Goal: Navigation & Orientation: Find specific page/section

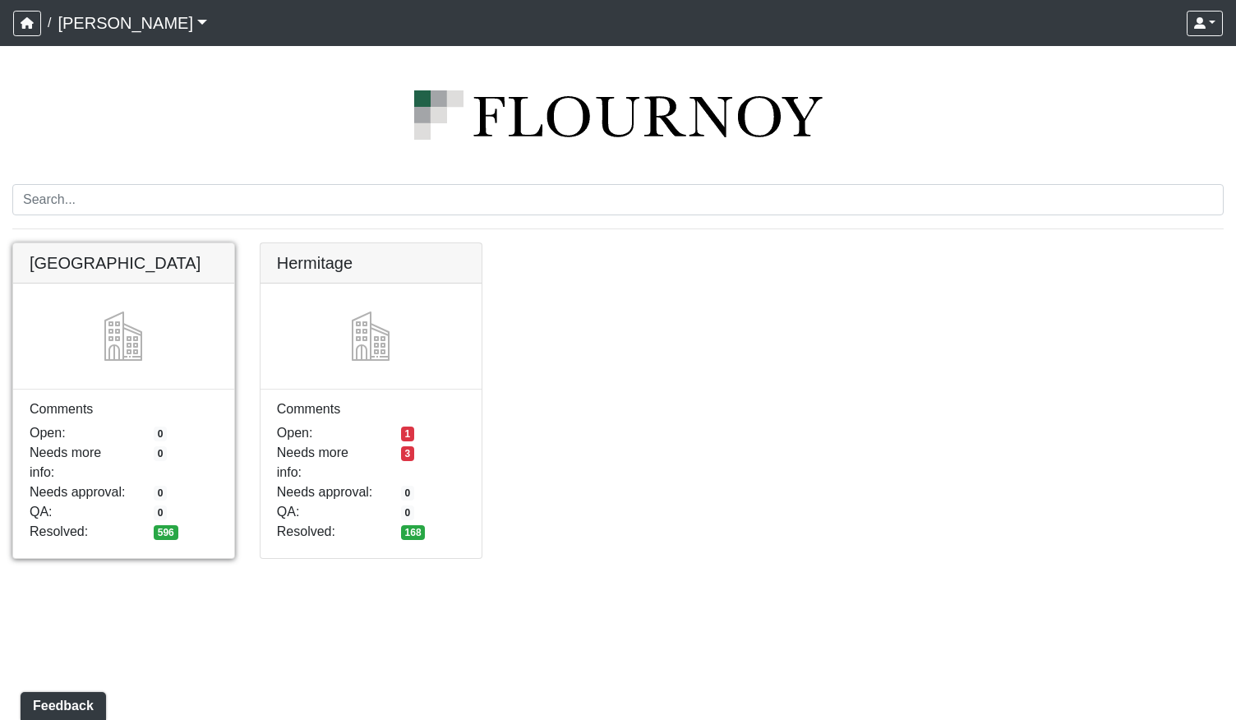
click at [168, 243] on link at bounding box center [123, 243] width 221 height 0
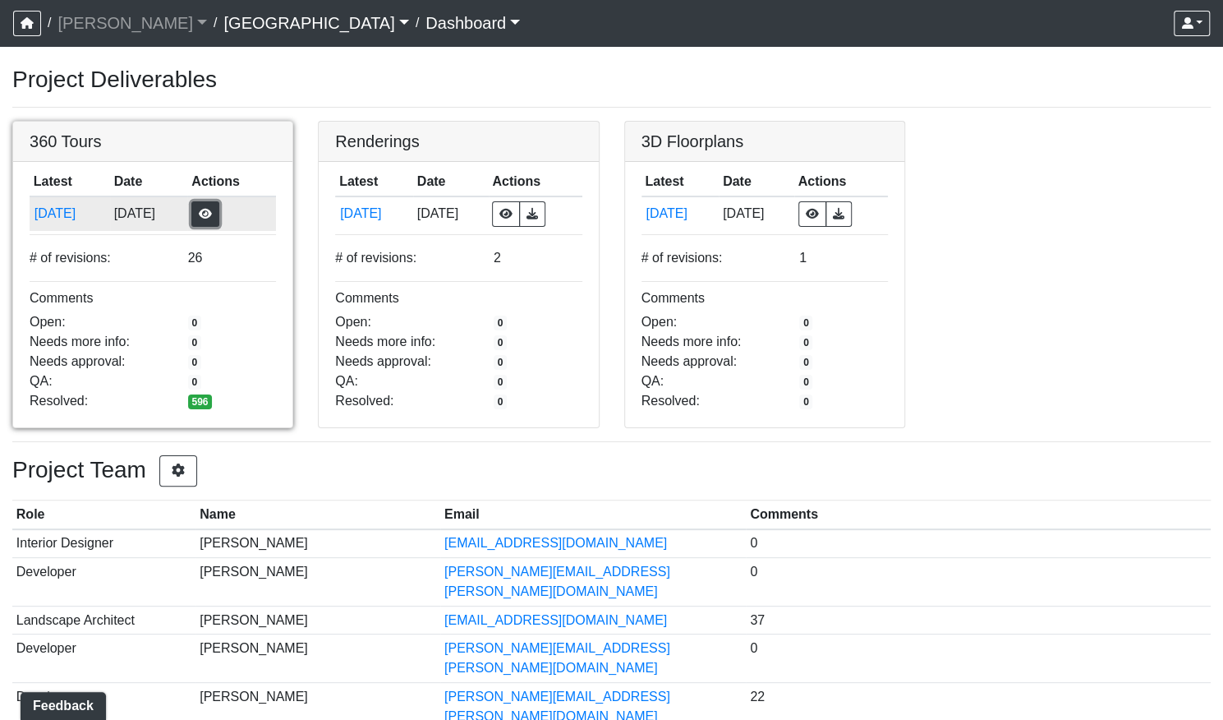
click at [219, 217] on button "button" at bounding box center [205, 213] width 28 height 25
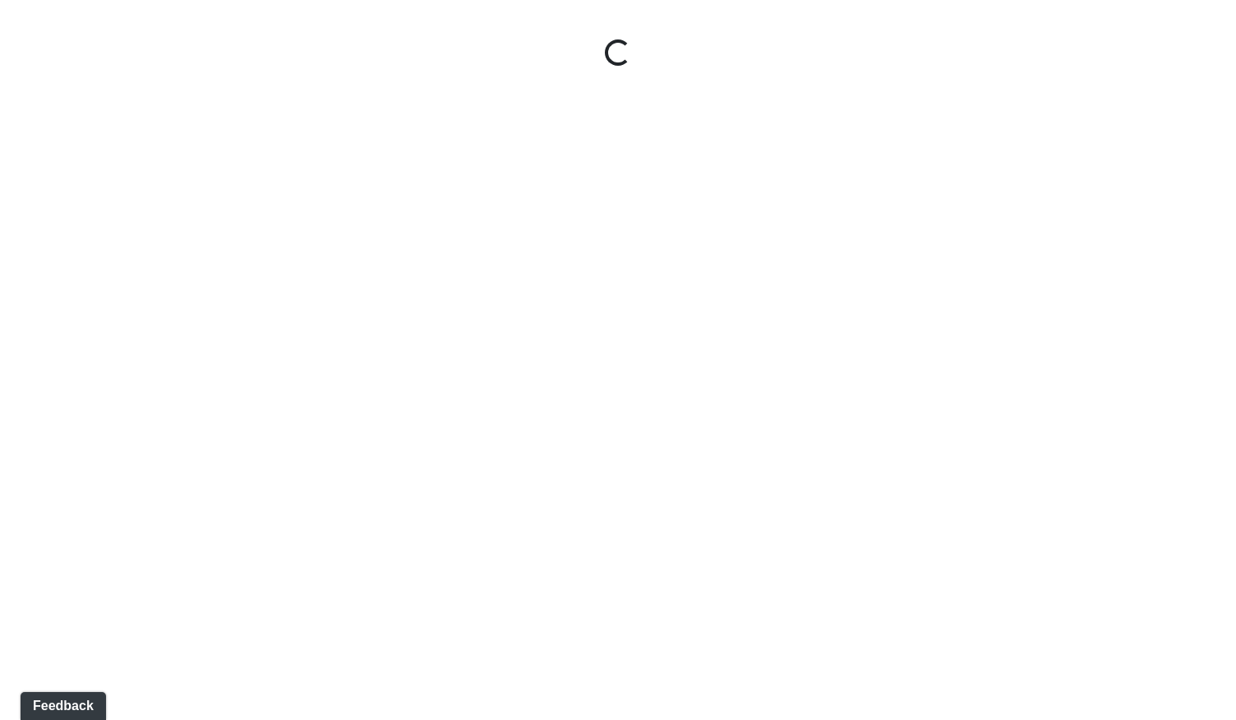
select select "gontoaMErPAtzSBVXh4ptW"
select select "h3ebyGk32eUmSzz99H473o"
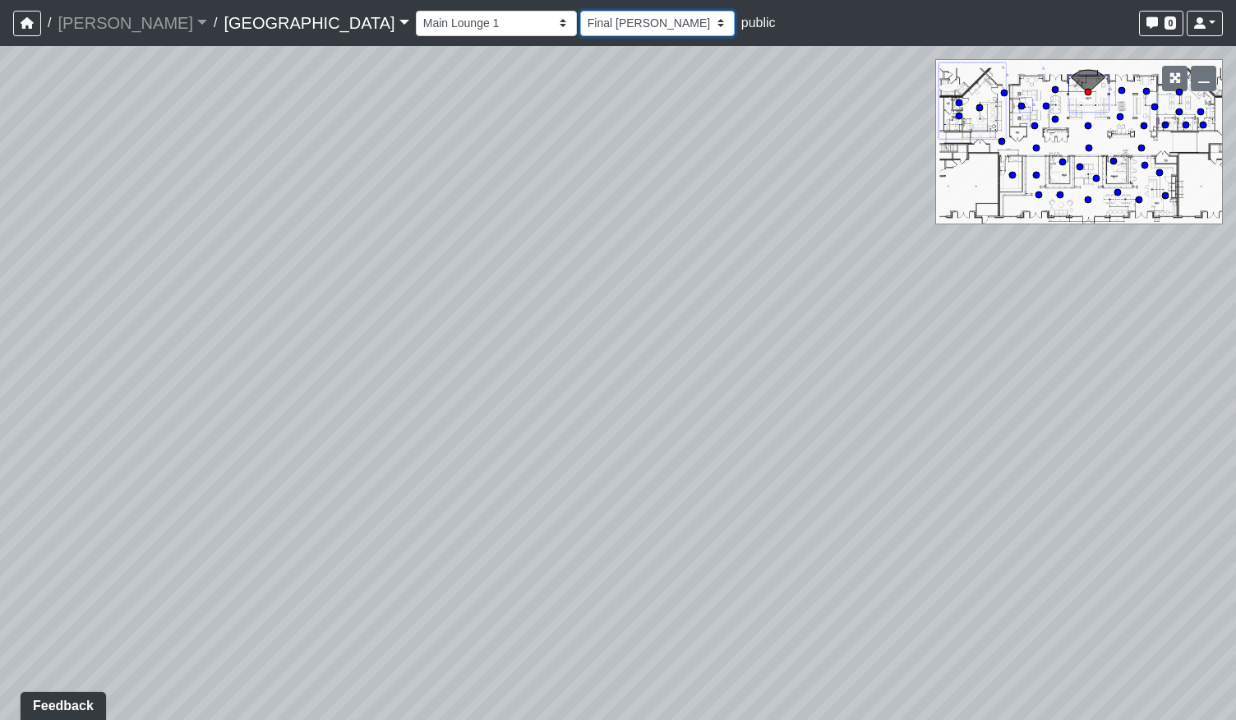
click at [580, 20] on select "[DATE] Final [PERSON_NAME] [DATE] [DATE]_v2 [DATE] [DATE] [DATE] [DATE] [DATE] …" at bounding box center [657, 23] width 154 height 25
click at [416, 23] on select "Breezeway Entry Fireplace 1 Fireplace 2 Gate Golf Holes Shade Sails Sidewalk 1 …" at bounding box center [496, 23] width 161 height 25
click at [980, 106] on circle at bounding box center [979, 107] width 7 height 7
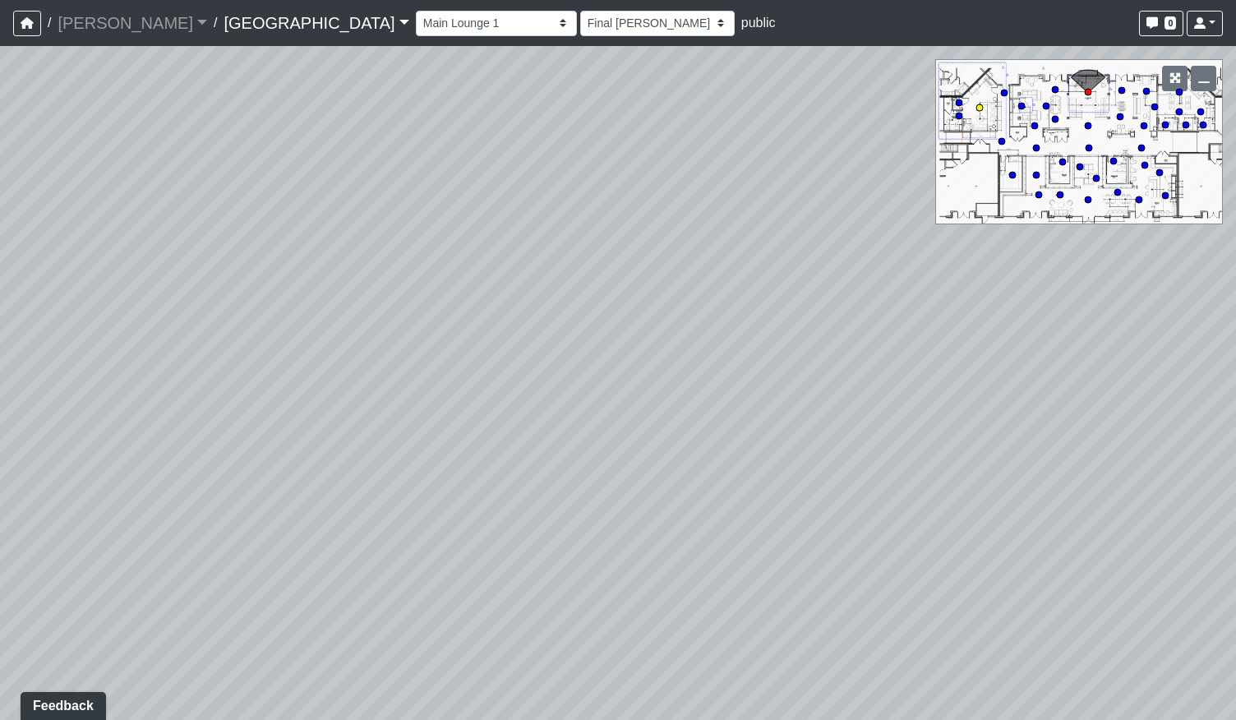
select select "cH18fr94jDTRmB5JSKNetn"
select select "mzdjipiqQCz6KJ28yXmyFL"
drag, startPoint x: 711, startPoint y: 487, endPoint x: 270, endPoint y: 573, distance: 448.5
click at [270, 573] on div "Loading... Pool Courtyard Entry 1 Loading... Main Lounge 2 Loading... Pool Cour…" at bounding box center [618, 383] width 1236 height 674
click at [463, 232] on div "Loading... Pool Courtyard Entry 1 Loading... Main Lounge 2 Loading... Pool Cour…" at bounding box center [618, 383] width 1236 height 674
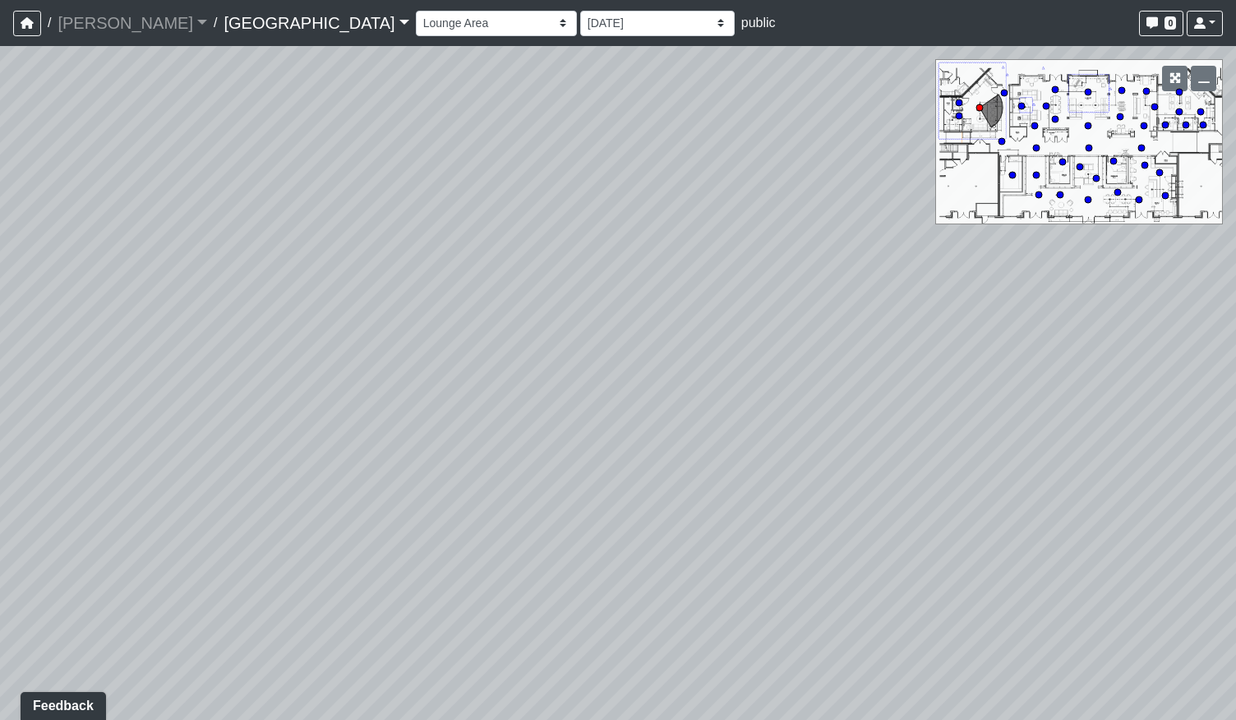
drag, startPoint x: 595, startPoint y: 315, endPoint x: 833, endPoint y: 573, distance: 351.1
click at [833, 573] on div "Loading... Pool Courtyard Entry 1 Loading... Main Lounge 2 Loading... Pool Cour…" at bounding box center [618, 383] width 1236 height 674
drag, startPoint x: 536, startPoint y: 338, endPoint x: 787, endPoint y: 405, distance: 260.3
click at [787, 405] on div "Loading... Pool Courtyard Entry 1 Loading... Main Lounge 2 Loading... Pool Cour…" at bounding box center [618, 383] width 1236 height 674
click at [416, 27] on select "Breezeway Entry Fireplace 1 Fireplace 2 Gate Golf Holes Shade Sails Sidewalk 1 …" at bounding box center [496, 23] width 161 height 25
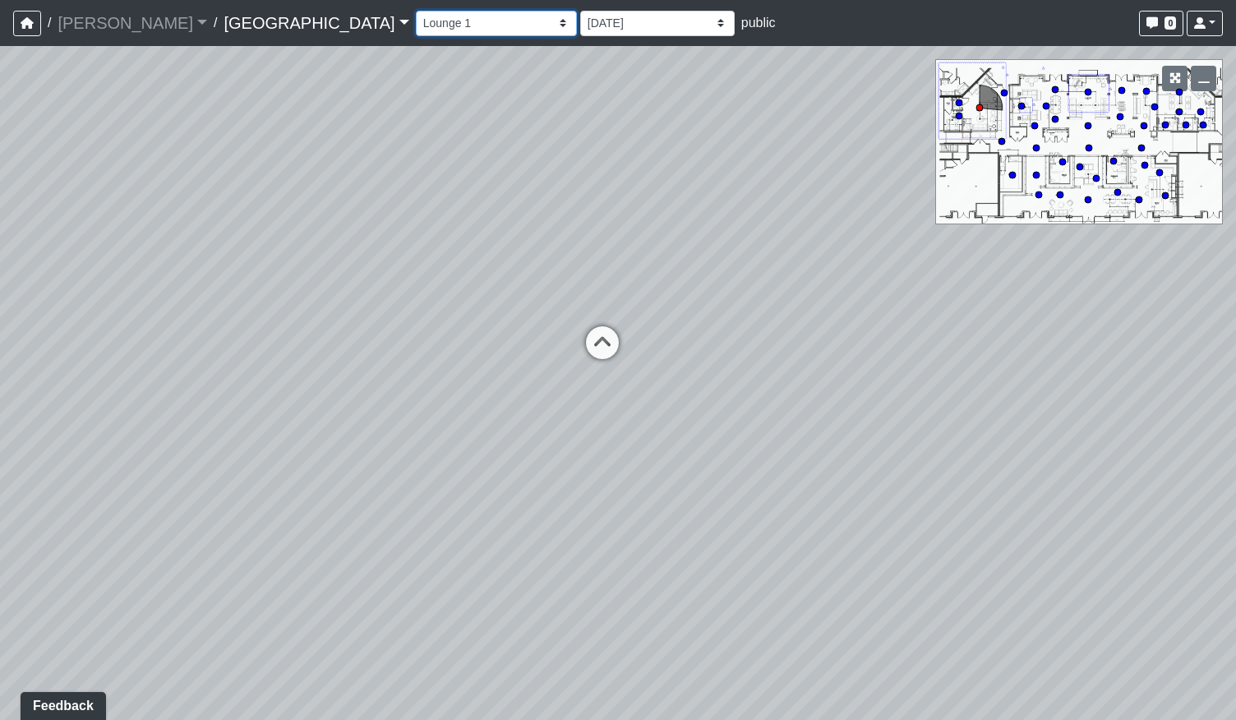
click at [416, 11] on select "Breezeway Entry Fireplace 1 Fireplace 2 Gate Golf Holes Shade Sails Sidewalk 1 …" at bounding box center [496, 23] width 161 height 25
select select "wmN8i6qK71suYTzKAspxAn"
select select "h3ebyGk32eUmSzz99H473o"
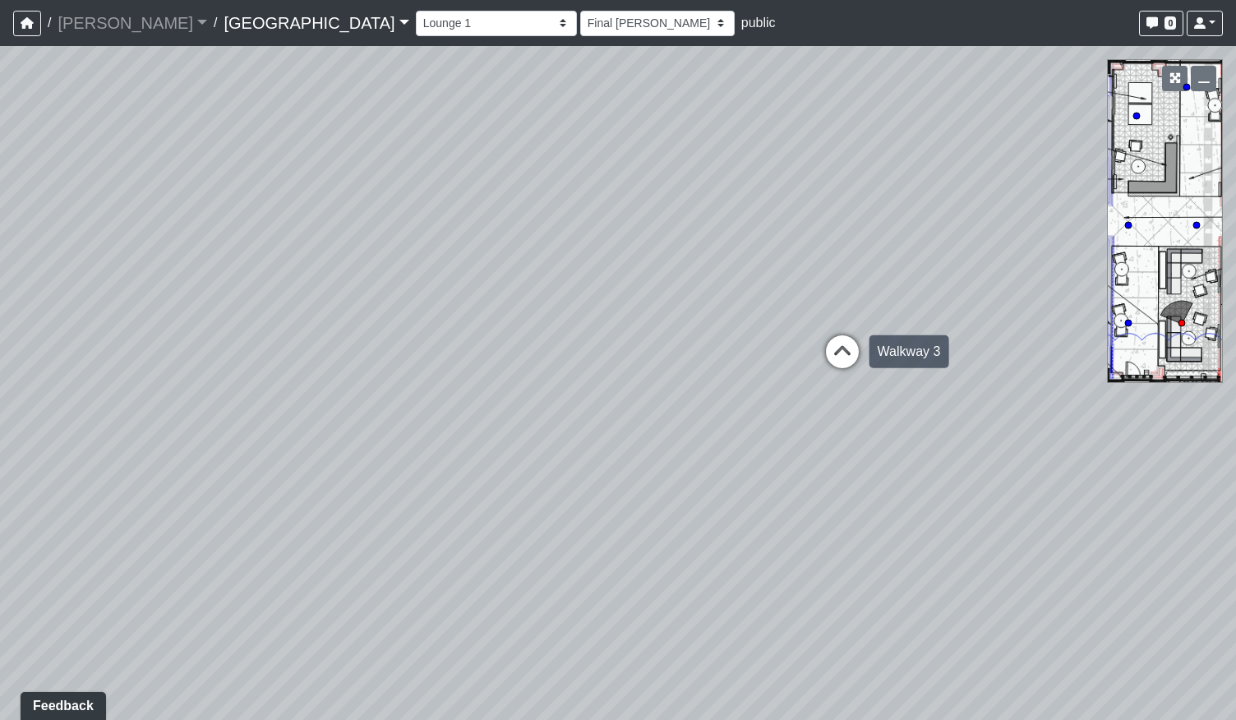
click at [830, 351] on icon at bounding box center [841, 359] width 49 height 49
select select "fouQaAmTNYQfM5euUrkyLi"
select select "h3ebyGk32eUmSzz99H473o"
drag, startPoint x: 278, startPoint y: 476, endPoint x: 669, endPoint y: 421, distance: 394.8
click at [665, 422] on div "Loading... Pool Courtyard Entry 1 Loading... Main Lounge 2 Loading... Pool Cour…" at bounding box center [618, 383] width 1236 height 674
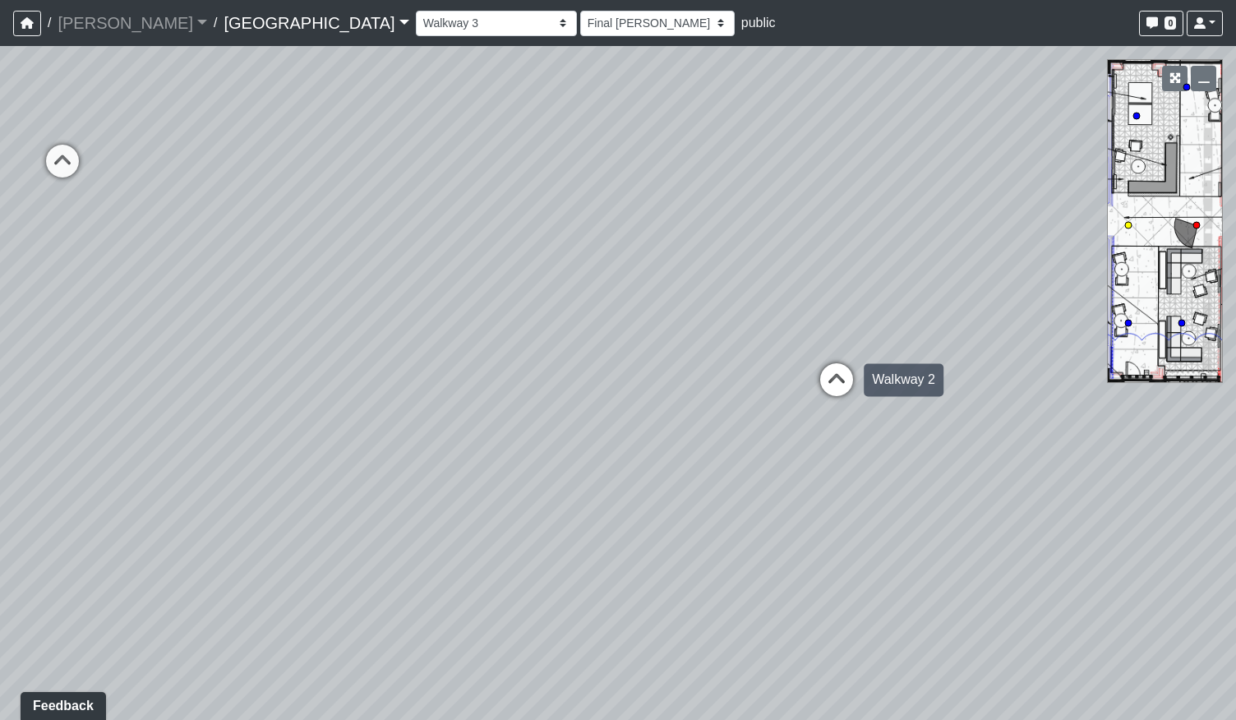
click at [844, 380] on icon at bounding box center [836, 387] width 49 height 49
select select "qCH7GBaZ2LsR8MqAxWUC8e"
select select "h3ebyGk32eUmSzz99H473o"
drag, startPoint x: 681, startPoint y: 471, endPoint x: 743, endPoint y: 509, distance: 72.3
click at [743, 509] on div "Loading... Pool Courtyard Entry 1 Loading... Main Lounge 2 Loading... Pool Cour…" at bounding box center [618, 383] width 1236 height 674
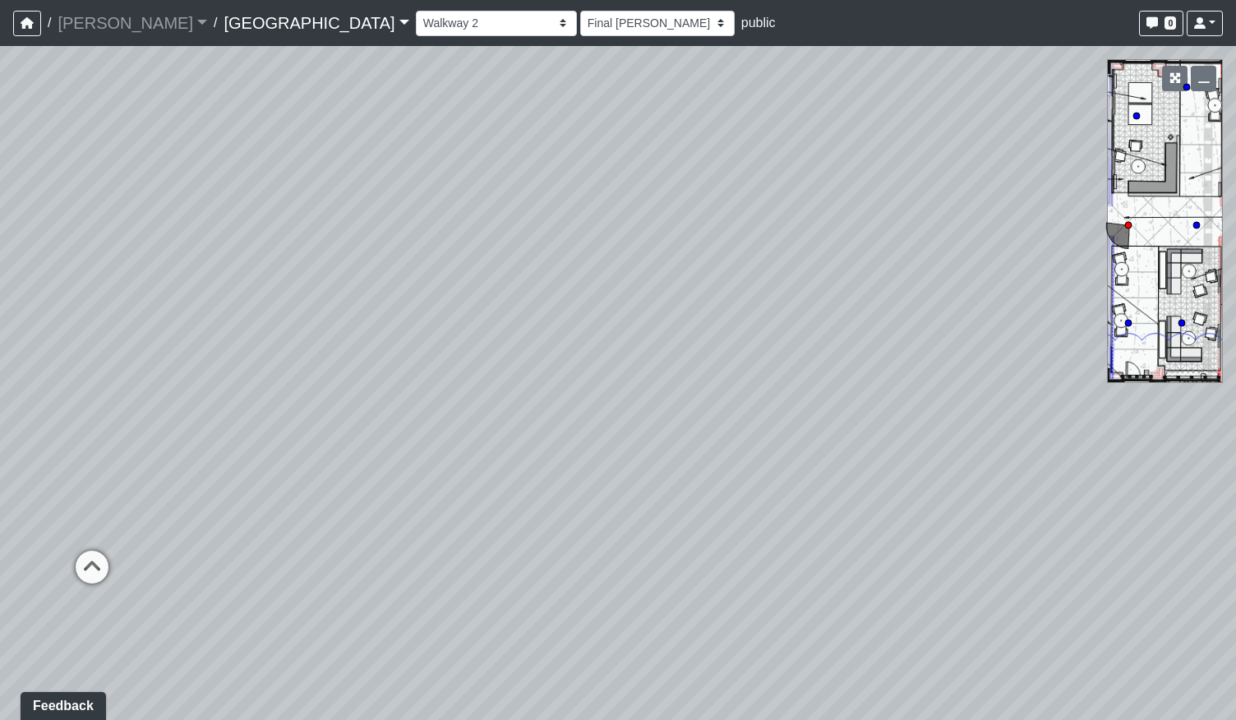
drag, startPoint x: 925, startPoint y: 569, endPoint x: 674, endPoint y: 536, distance: 252.7
click at [690, 543] on div "Loading... Pool Courtyard Entry 1 Loading... Main Lounge 2 Loading... Pool Cour…" at bounding box center [618, 383] width 1236 height 674
drag, startPoint x: 284, startPoint y: 395, endPoint x: 759, endPoint y: 597, distance: 516.1
click at [759, 597] on div "Loading... Pool Courtyard Entry 1 Loading... Main Lounge 2 Loading... Pool Cour…" at bounding box center [618, 383] width 1236 height 674
drag, startPoint x: 288, startPoint y: 429, endPoint x: 817, endPoint y: 548, distance: 541.5
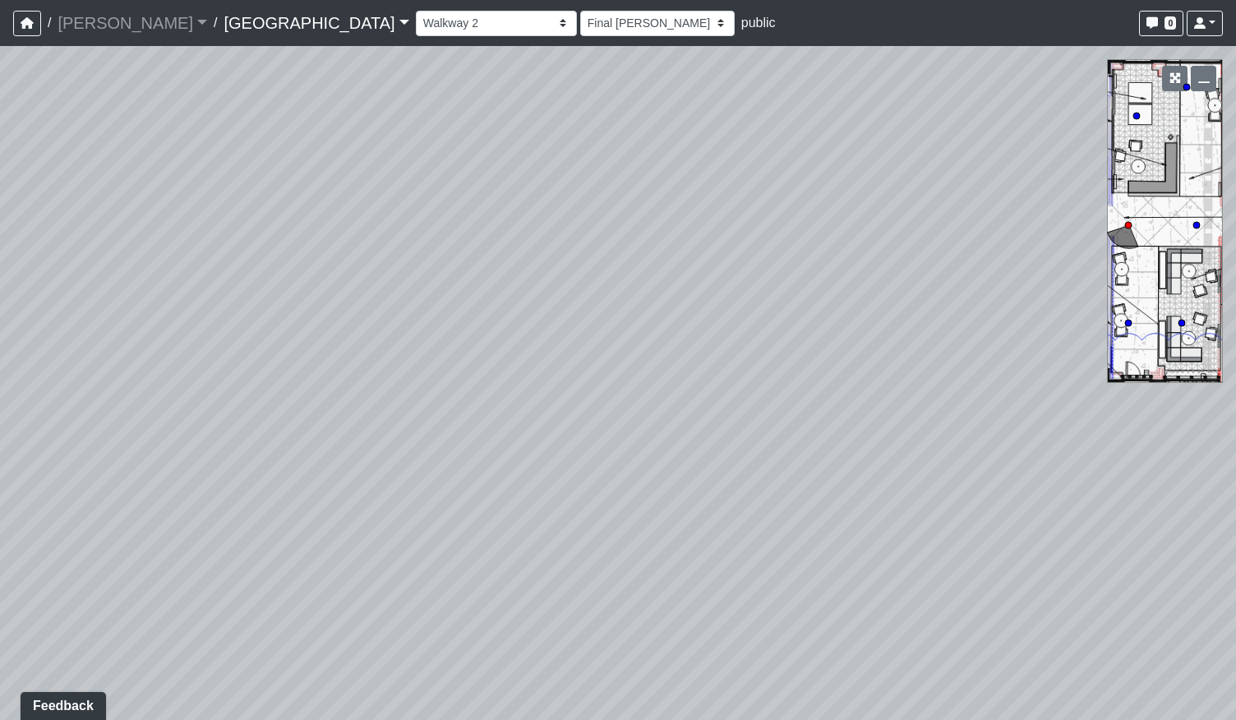
click at [817, 548] on div "Loading... Pool Courtyard Entry 1 Loading... Main Lounge 2 Loading... Pool Cour…" at bounding box center [618, 383] width 1236 height 674
drag, startPoint x: 574, startPoint y: 394, endPoint x: 951, endPoint y: 464, distance: 383.5
click at [951, 464] on div "Loading... Pool Courtyard Entry 1 Loading... Main Lounge 2 Loading... Pool Cour…" at bounding box center [618, 383] width 1236 height 674
drag, startPoint x: 443, startPoint y: 426, endPoint x: 807, endPoint y: 489, distance: 369.3
click at [825, 496] on div "Loading... Pool Courtyard Entry 1 Loading... Main Lounge 2 Loading... Pool Cour…" at bounding box center [618, 383] width 1236 height 674
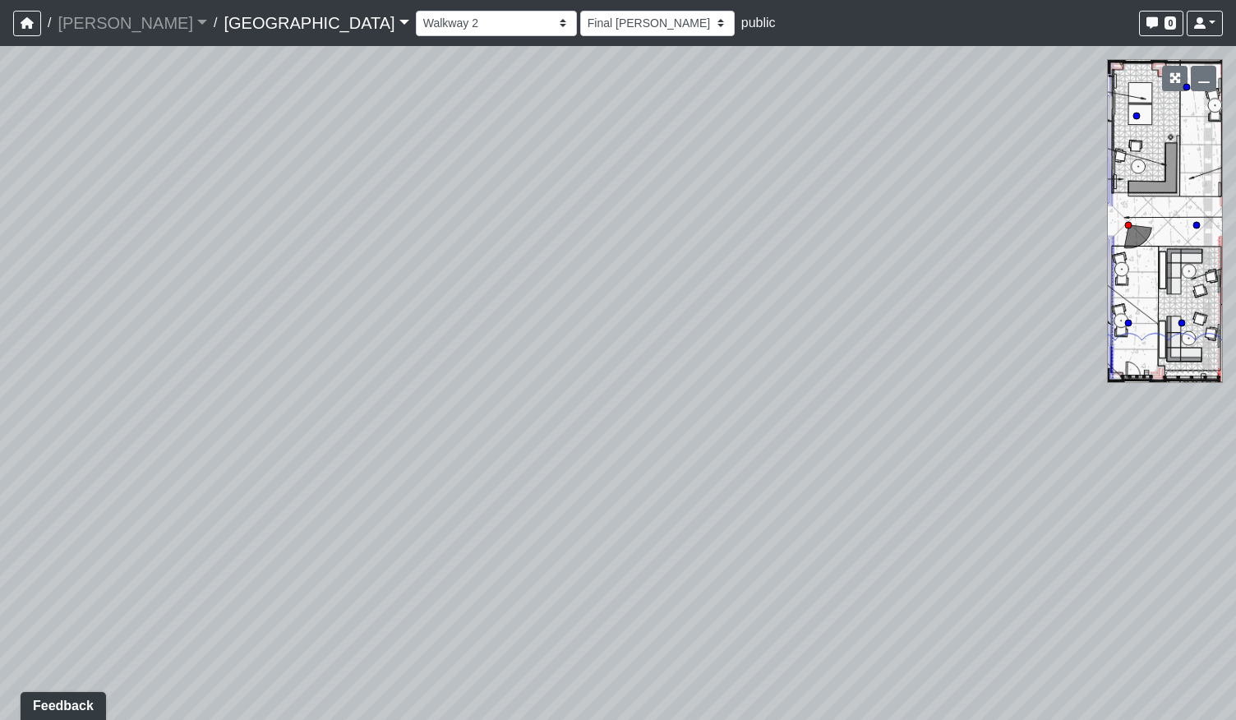
drag, startPoint x: 302, startPoint y: 481, endPoint x: 746, endPoint y: 383, distance: 454.3
click at [746, 383] on div "Loading... Pool Courtyard Entry 1 Loading... Main Lounge 2 Loading... Pool Cour…" at bounding box center [618, 383] width 1236 height 674
drag, startPoint x: 558, startPoint y: 596, endPoint x: 537, endPoint y: 416, distance: 181.9
click at [537, 416] on div "Loading... Pool Courtyard Entry 1 Loading... Main Lounge 2 Loading... Pool Cour…" at bounding box center [618, 383] width 1236 height 674
click at [455, 559] on icon at bounding box center [454, 560] width 49 height 49
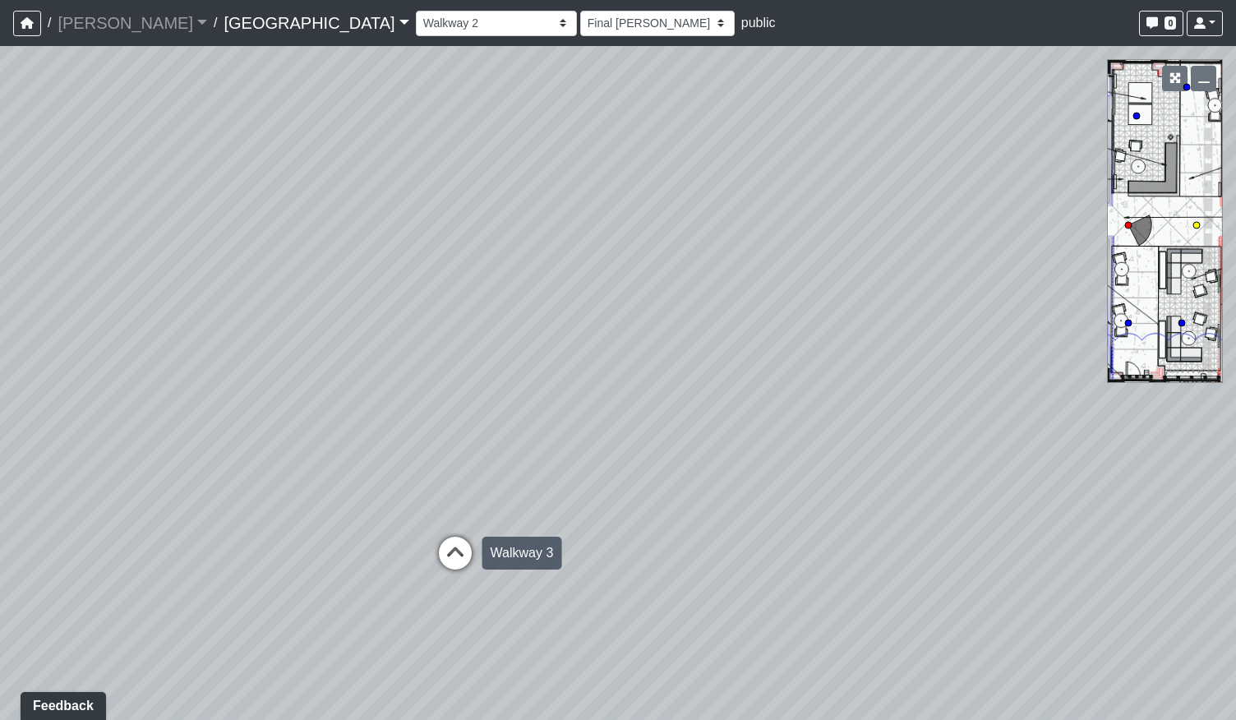
select select "fouQaAmTNYQfM5euUrkyLi"
select select "h3ebyGk32eUmSzz99H473o"
drag, startPoint x: 817, startPoint y: 458, endPoint x: 559, endPoint y: 508, distance: 262.8
click at [517, 523] on div "Loading... Pool Courtyard Entry 1 Loading... Main Lounge 2 Loading... Pool Cour…" at bounding box center [618, 383] width 1236 height 674
drag, startPoint x: 706, startPoint y: 559, endPoint x: 491, endPoint y: 435, distance: 247.7
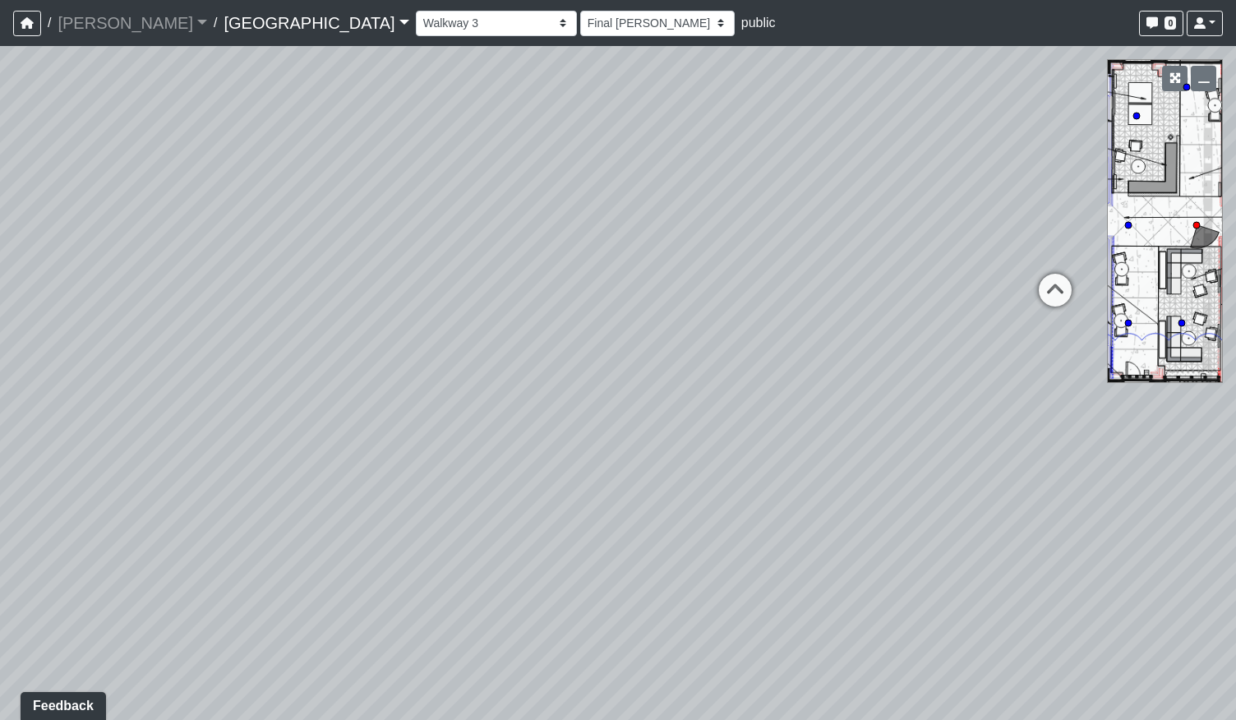
click at [491, 435] on div "Loading... Pool Courtyard Entry 1 Loading... Main Lounge 2 Loading... Pool Cour…" at bounding box center [618, 383] width 1236 height 674
drag, startPoint x: 361, startPoint y: 413, endPoint x: 874, endPoint y: 673, distance: 575.3
click at [874, 673] on div "Loading... Pool Courtyard Entry 1 Loading... Main Lounge 2 Loading... Pool Cour…" at bounding box center [618, 383] width 1236 height 674
drag, startPoint x: 814, startPoint y: 314, endPoint x: 794, endPoint y: 446, distance: 133.9
click at [794, 446] on div "Loading... Pool Courtyard Entry 1 Loading... Main Lounge 2 Loading... Pool Cour…" at bounding box center [618, 383] width 1236 height 674
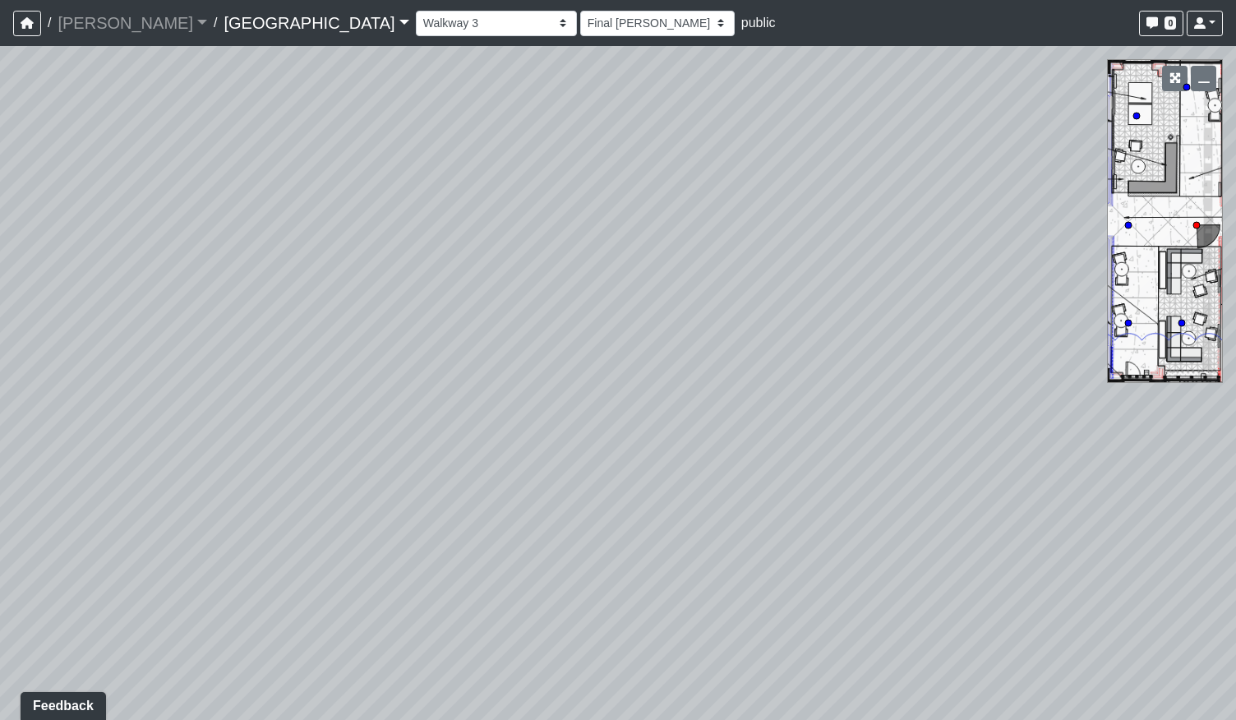
drag, startPoint x: 811, startPoint y: 581, endPoint x: 366, endPoint y: 288, distance: 532.0
click at [366, 288] on div "Loading... Pool Courtyard Entry 1 Loading... Main Lounge 2 Loading... Pool Cour…" at bounding box center [618, 383] width 1236 height 674
drag, startPoint x: 863, startPoint y: 355, endPoint x: 245, endPoint y: 369, distance: 617.9
click at [245, 369] on div "Loading... Pool Courtyard Entry 1 Loading... Main Lounge 2 Loading... Pool Cour…" at bounding box center [618, 383] width 1236 height 674
drag, startPoint x: 794, startPoint y: 379, endPoint x: 187, endPoint y: 344, distance: 608.1
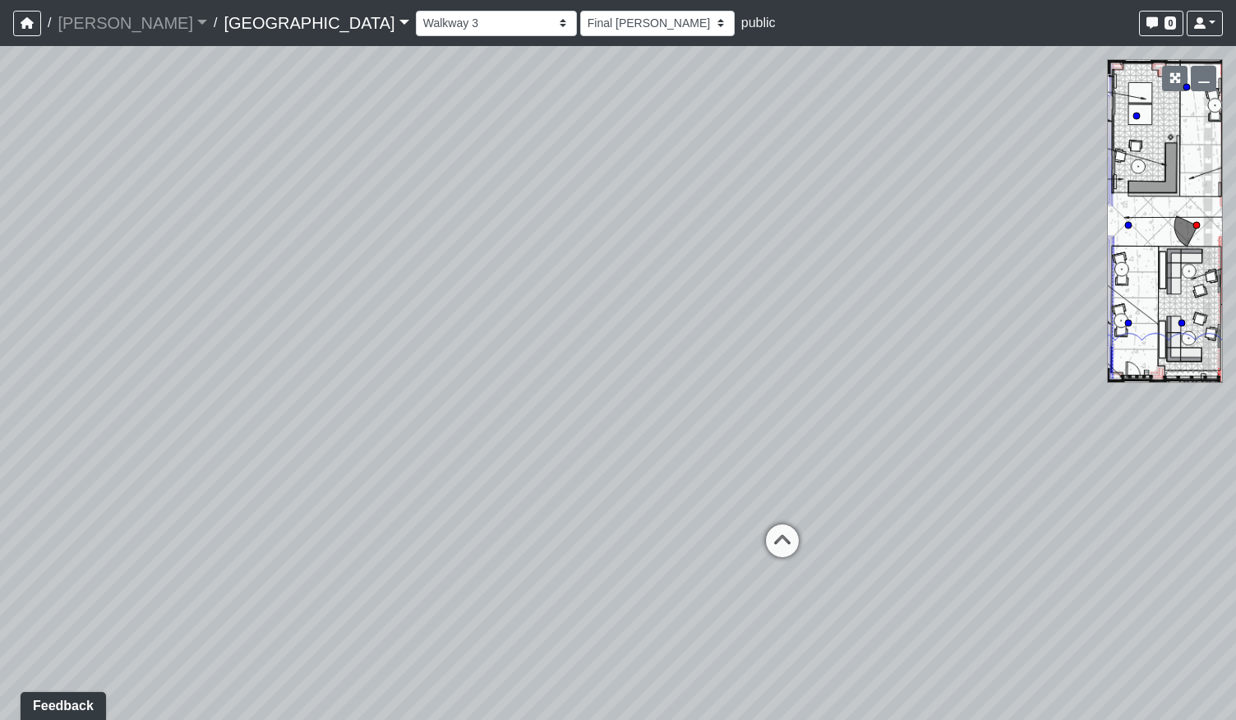
click at [187, 344] on div "Loading... Pool Courtyard Entry 1 Loading... Main Lounge 2 Loading... Pool Cour…" at bounding box center [618, 383] width 1236 height 674
drag, startPoint x: 693, startPoint y: 371, endPoint x: 210, endPoint y: 410, distance: 483.8
click at [221, 415] on div "Loading... Pool Courtyard Entry 1 Loading... Main Lounge 2 Loading... Pool Cour…" at bounding box center [618, 383] width 1236 height 674
drag, startPoint x: 499, startPoint y: 452, endPoint x: 440, endPoint y: 605, distance: 164.6
click at [440, 605] on div "Loading... Pool Courtyard Entry 1 Loading... Main Lounge 2 Loading... Pool Cour…" at bounding box center [618, 383] width 1236 height 674
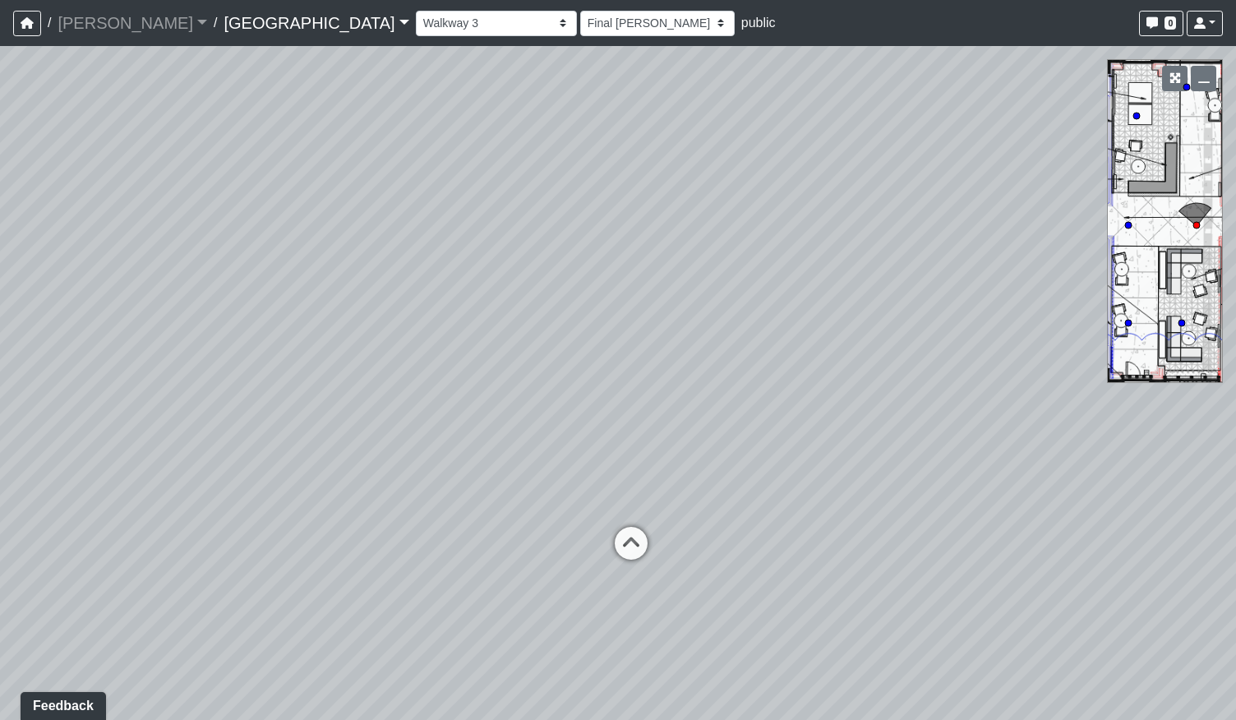
drag, startPoint x: 517, startPoint y: 418, endPoint x: 438, endPoint y: 489, distance: 105.9
click at [438, 489] on div "Loading... Pool Courtyard Entry 1 Loading... Main Lounge 2 Loading... Pool Cour…" at bounding box center [618, 383] width 1236 height 674
drag, startPoint x: 159, startPoint y: 449, endPoint x: 886, endPoint y: 425, distance: 726.6
click at [800, 436] on div "Loading... Pool Courtyard Entry 1 Loading... Main Lounge 2 Loading... Pool Cour…" at bounding box center [618, 383] width 1236 height 674
drag, startPoint x: 463, startPoint y: 390, endPoint x: 940, endPoint y: 432, distance: 478.3
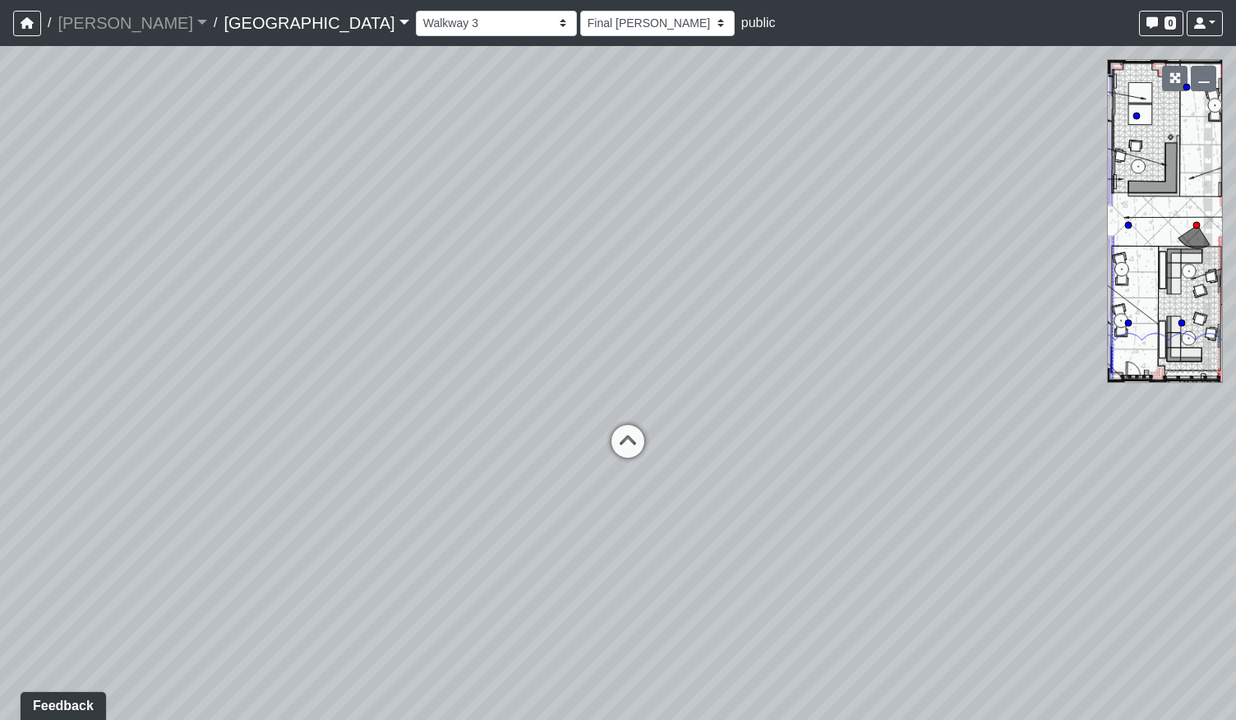
click at [976, 444] on div "Loading... Pool Courtyard Entry 1 Loading... Main Lounge 2 Loading... Pool Cour…" at bounding box center [618, 383] width 1236 height 674
drag, startPoint x: 408, startPoint y: 471, endPoint x: 1028, endPoint y: 400, distance: 623.4
click at [1019, 402] on div "Loading... Pool Courtyard Entry 1 Loading... Main Lounge 2 Loading... Pool Cour…" at bounding box center [618, 383] width 1236 height 674
drag, startPoint x: 880, startPoint y: 490, endPoint x: 892, endPoint y: 493, distance: 12.6
click at [892, 493] on div "Loading... Pool Courtyard Entry 1 Loading... Main Lounge 2 Loading... Pool Cour…" at bounding box center [618, 383] width 1236 height 674
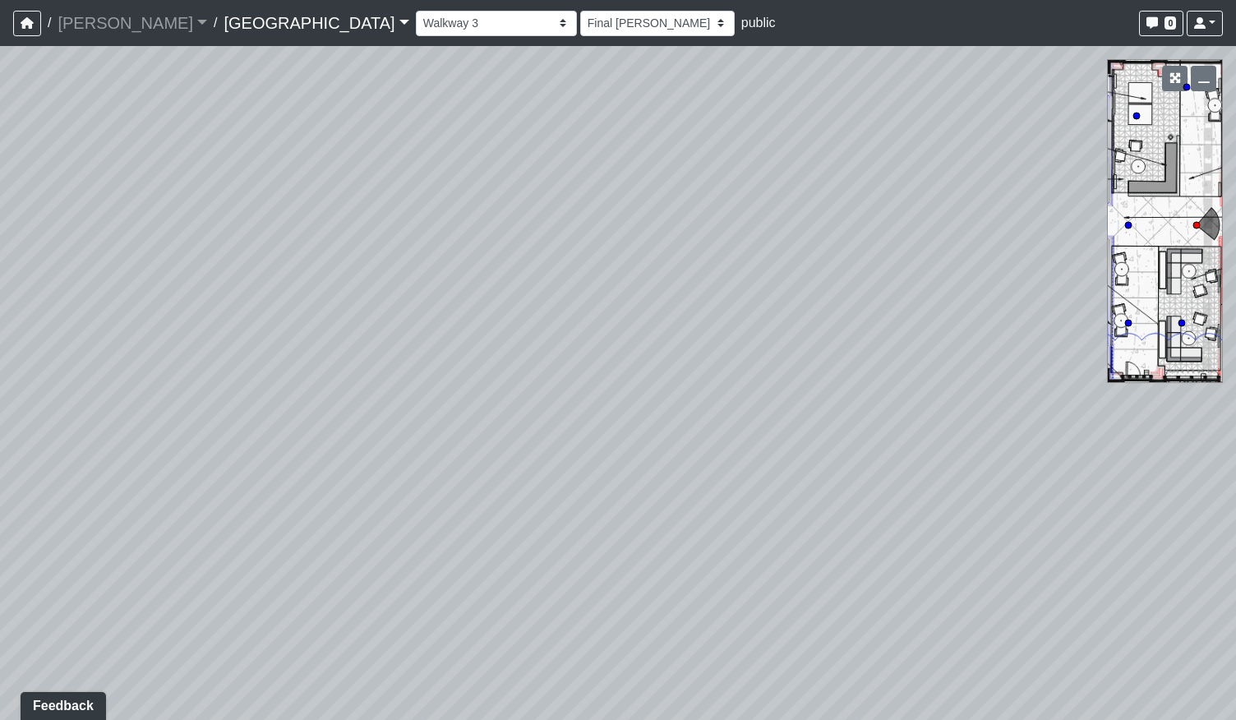
drag, startPoint x: 437, startPoint y: 513, endPoint x: 1020, endPoint y: 495, distance: 582.7
click at [1002, 495] on div "Loading... Pool Courtyard Entry 1 Loading... Main Lounge 2 Loading... Pool Cour…" at bounding box center [618, 383] width 1236 height 674
drag, startPoint x: 582, startPoint y: 491, endPoint x: 756, endPoint y: 494, distance: 174.2
click at [756, 494] on div "Loading... Pool Courtyard Entry 1 Loading... Main Lounge 2 Loading... Pool Cour…" at bounding box center [618, 383] width 1236 height 674
click at [687, 443] on icon at bounding box center [679, 446] width 49 height 49
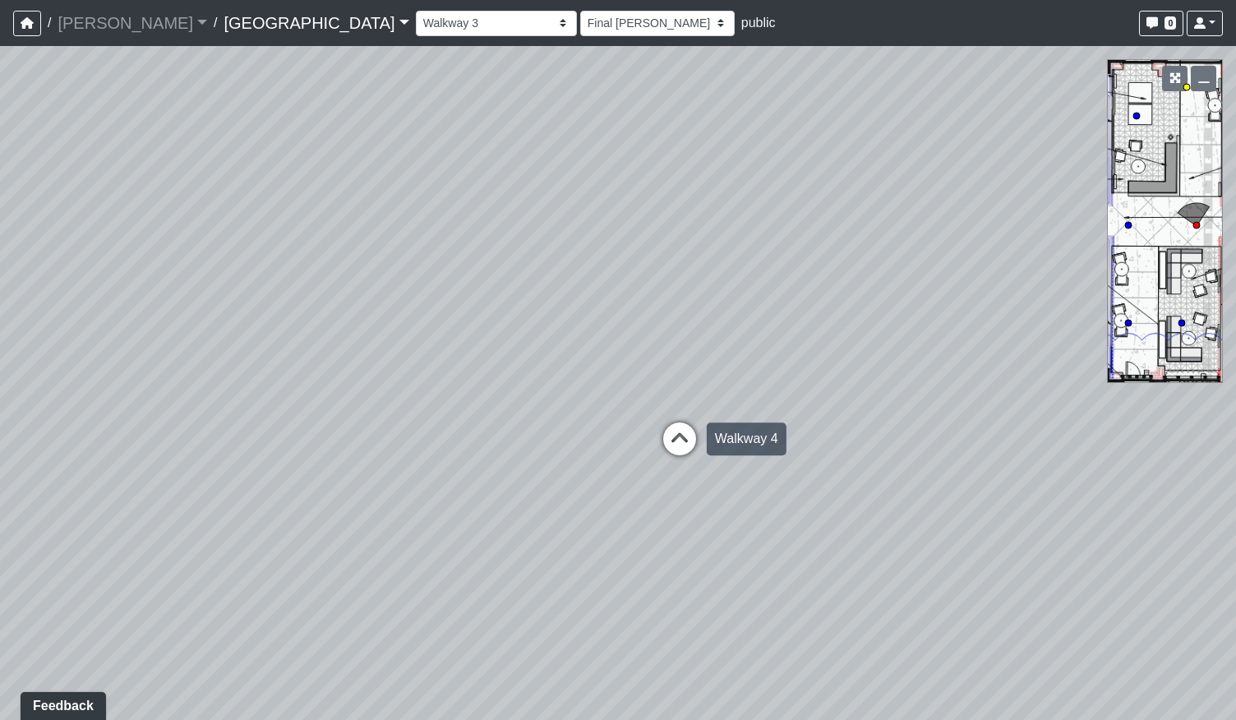
select select "5twcqx3V9eezx34MYuTuHT"
select select "h3ebyGk32eUmSzz99H473o"
drag, startPoint x: 616, startPoint y: 413, endPoint x: 946, endPoint y: 400, distance: 330.5
click at [964, 395] on div "Loading... Pool Courtyard Entry 1 Loading... Main Lounge 2 Loading... Pool Cour…" at bounding box center [618, 383] width 1236 height 674
drag, startPoint x: 531, startPoint y: 387, endPoint x: 1103, endPoint y: 435, distance: 574.6
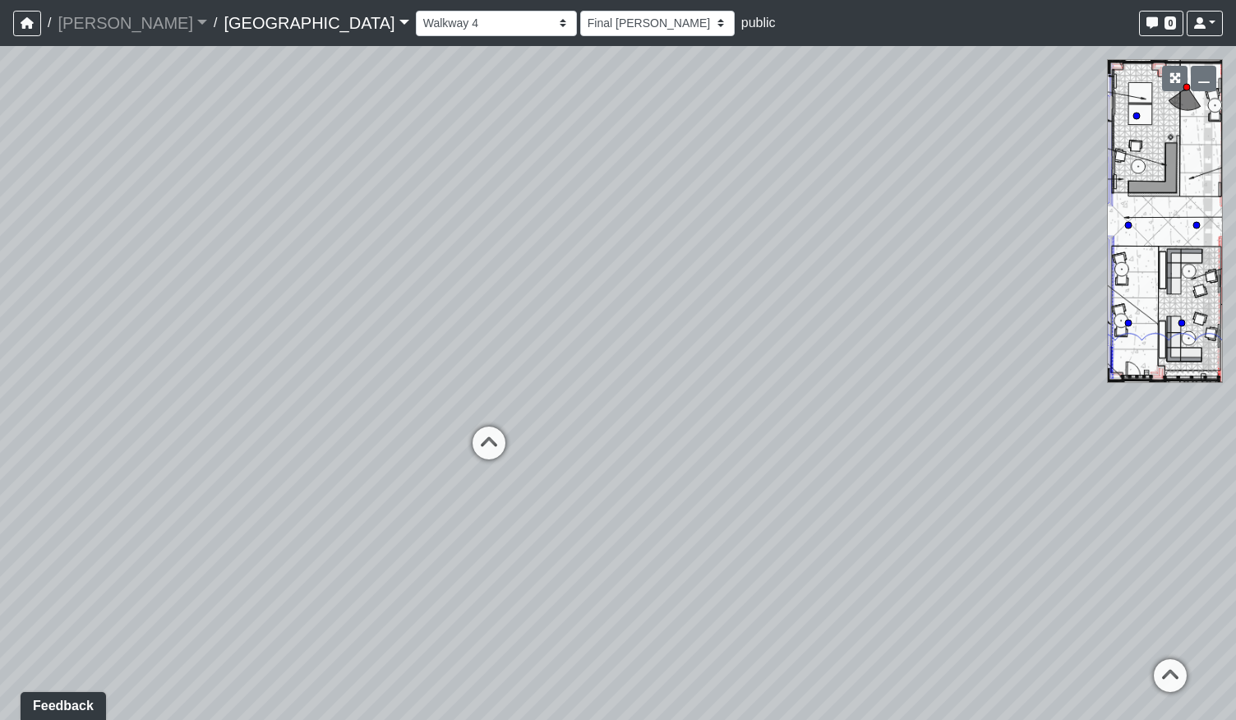
click at [1103, 435] on div "Loading... Pool Courtyard Entry 1 Loading... Main Lounge 2 Loading... Pool Cour…" at bounding box center [618, 383] width 1236 height 674
click at [531, 451] on icon at bounding box center [520, 449] width 49 height 49
select select "fouQaAmTNYQfM5euUrkyLi"
select select "h3ebyGk32eUmSzz99H473o"
drag
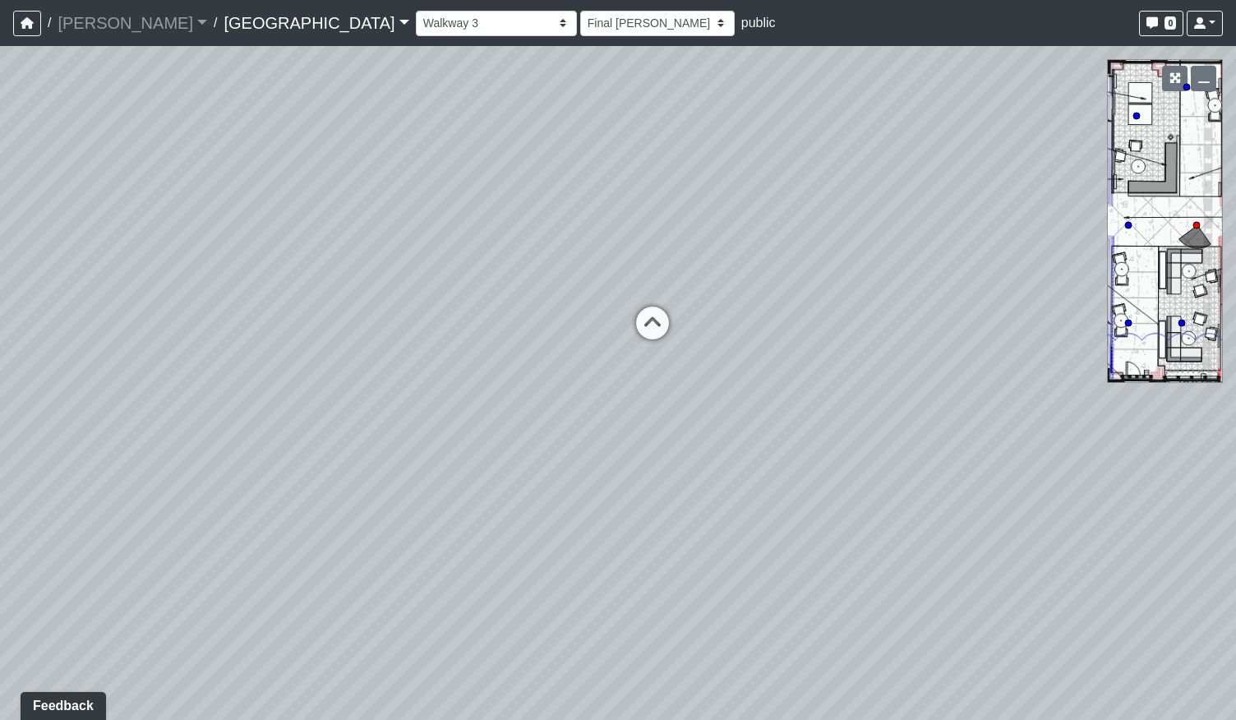
click at [537, 477] on div "Loading... Pool Courtyard Entry 1 Loading... Main Lounge 2 Loading... Pool Cour…" at bounding box center [618, 383] width 1236 height 674
click at [826, 440] on div "Loading... Pool Courtyard Entry 1 Loading... Main Lounge 2 Loading... Pool Cour…" at bounding box center [618, 383] width 1236 height 674
click at [373, 497] on div "Loading... Pool Courtyard Entry 1 Loading... Main Lounge 2 Loading... Pool Cour…" at bounding box center [618, 383] width 1236 height 674
click at [277, 467] on div "Loading... Pool Courtyard Entry 1 Loading... Main Lounge 2 Loading... Pool Cour…" at bounding box center [618, 383] width 1236 height 674
click at [86, 428] on div "Loading... Pool Courtyard Entry 1 Loading... Main Lounge 2 Loading... Pool Cour…" at bounding box center [618, 383] width 1236 height 674
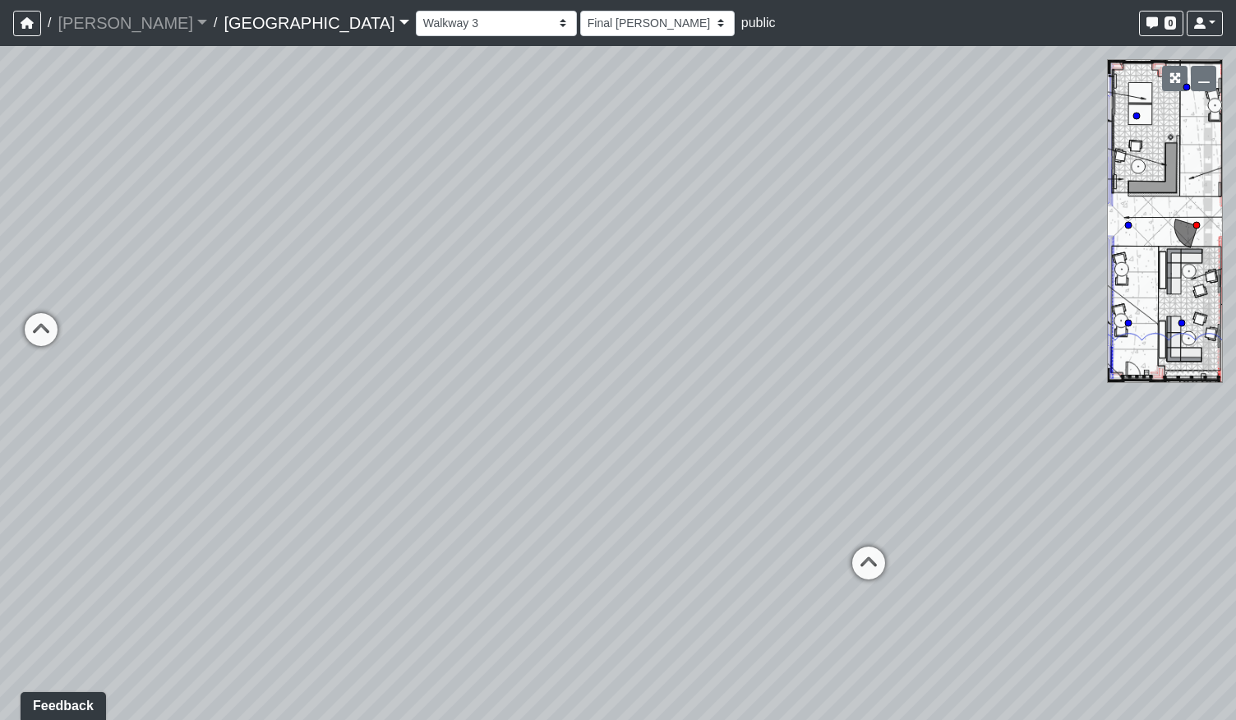
click at [164, 441] on div "Loading... Pool Courtyard Entry 1 Loading... Main Lounge 2 Loading... Pool Cour…" at bounding box center [618, 383] width 1236 height 674
click at [721, 533] on icon at bounding box center [726, 546] width 49 height 49
select select "qCH7GBaZ2LsR8MqAxWUC8e"
select select "h3ebyGk32eUmSzz99H473o"
click at [869, 444] on div "Loading... Pool Courtyard Entry 1 Loading... Main Lounge 2 Loading... Pool Cour…" at bounding box center [618, 383] width 1236 height 674
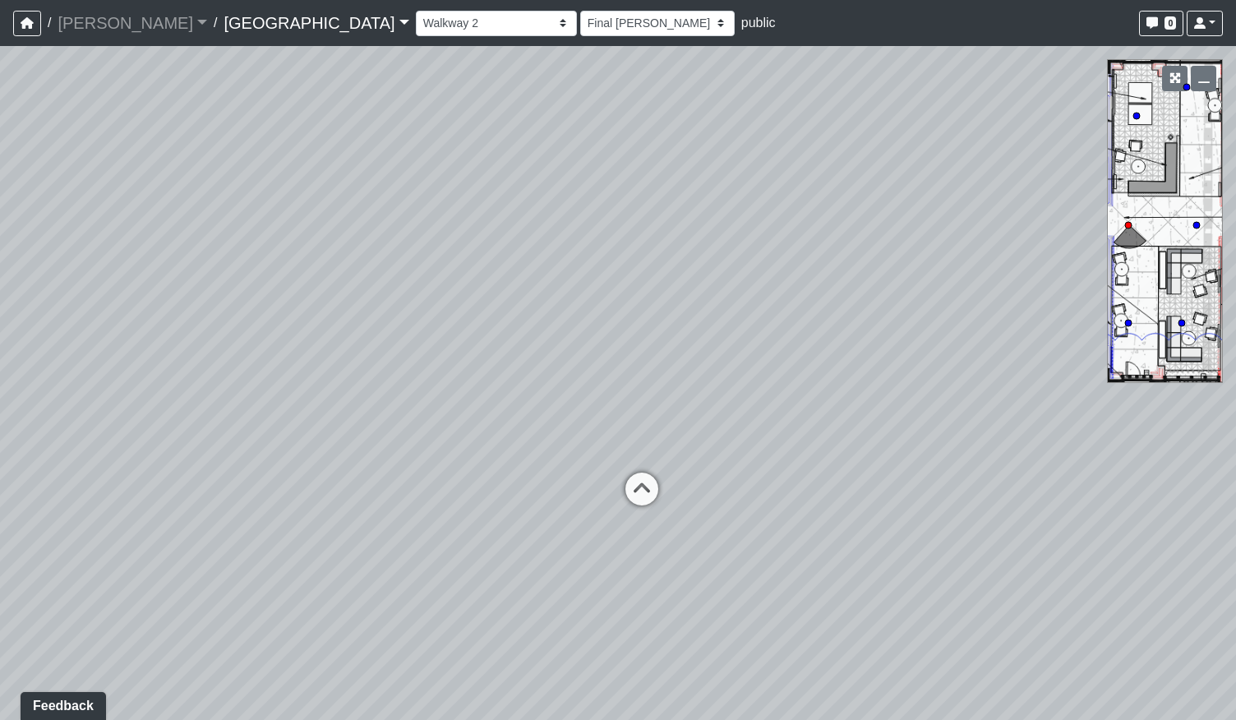
click at [971, 438] on div "Loading... Pool Courtyard Entry 1 Loading... Main Lounge 2 Loading... Pool Cour…" at bounding box center [618, 383] width 1236 height 674
click at [985, 382] on div "Loading... Pool Courtyard Entry 1 Loading... Main Lounge 2 Loading... Pool Cour…" at bounding box center [618, 383] width 1236 height 674
click at [396, 507] on icon at bounding box center [384, 517] width 49 height 49
select select "fouQaAmTNYQfM5euUrkyLi"
select select "h3ebyGk32eUmSzz99H473o"
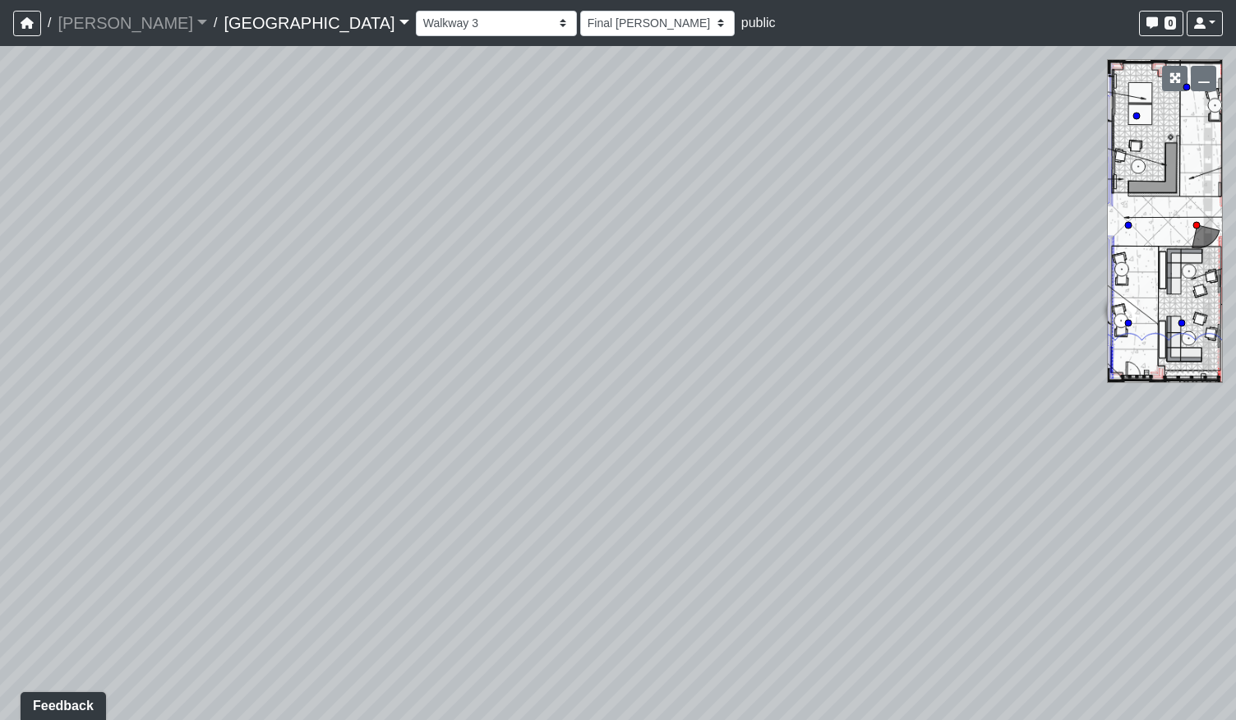
click at [435, 413] on div "Loading... Pool Courtyard Entry 1 Loading... Main Lounge 2 Loading... Pool Cour…" at bounding box center [618, 383] width 1236 height 674
click at [226, 437] on div "Loading... Pool Courtyard Entry 1 Loading... Main Lounge 2 Loading... Pool Cour…" at bounding box center [618, 383] width 1236 height 674
click at [274, 497] on div "Loading... Pool Courtyard Entry 1 Loading... Main Lounge 2 Loading... Pool Cour…" at bounding box center [618, 383] width 1236 height 674
click at [1235, 408] on div "Loading... Pool Courtyard Entry 1 Loading... Main Lounge 2 Loading... Pool Cour…" at bounding box center [618, 383] width 1236 height 674
click at [968, 447] on div "Loading... Pool Courtyard Entry 1 Loading... Main Lounge 2 Loading... Pool Cour…" at bounding box center [618, 383] width 1236 height 674
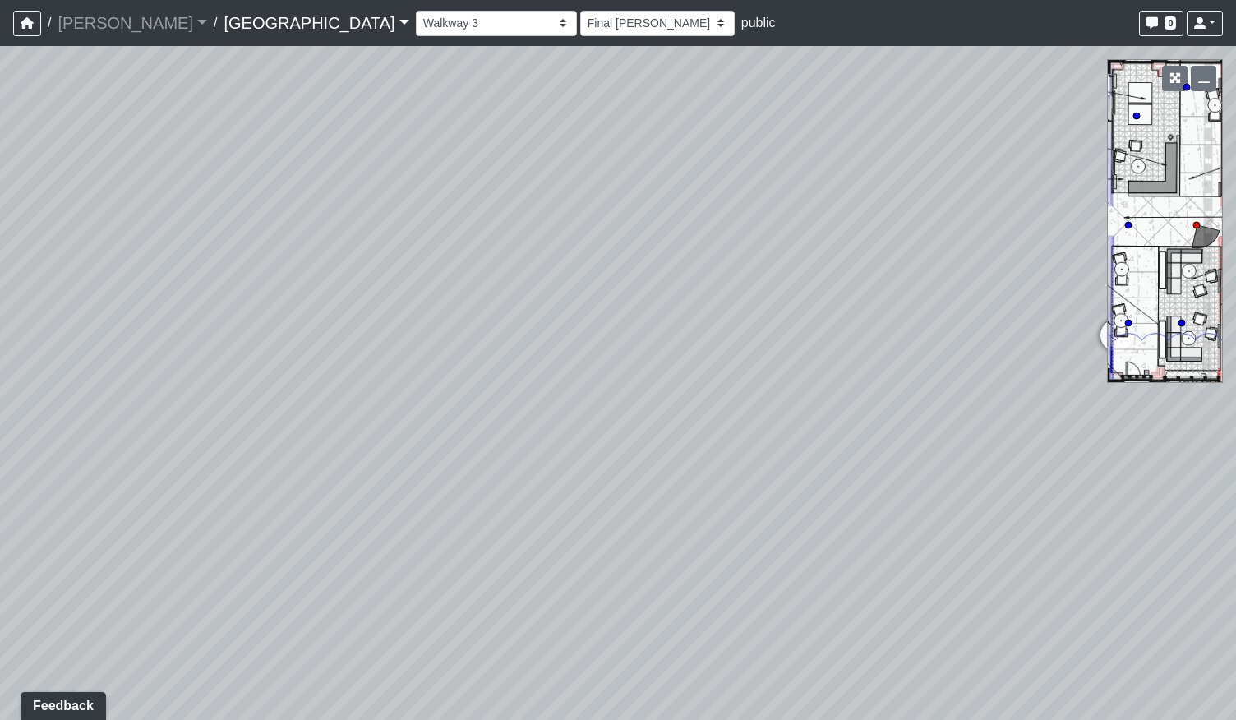
click at [382, 587] on div "Loading... Pool Courtyard Entry 1 Loading... Main Lounge 2 Loading... Pool Cour…" at bounding box center [618, 383] width 1236 height 674
click at [1001, 647] on div "Loading... Pool Courtyard Entry 1 Loading... Main Lounge 2 Loading... Pool Cour…" at bounding box center [618, 383] width 1236 height 674
click at [273, 294] on div "Loading... Pool Courtyard Entry 1 Loading... Main Lounge 2 Loading... Pool Cour…" at bounding box center [618, 383] width 1236 height 674
click at [355, 508] on div "Loading... Pool Courtyard Entry 1 Loading... Main Lounge 2 Loading... Pool Cour…" at bounding box center [618, 383] width 1236 height 674
click at [147, 487] on div "Loading... Pool Courtyard Entry 1 Loading... Main Lounge 2 Loading... Pool Cour…" at bounding box center [618, 383] width 1236 height 674
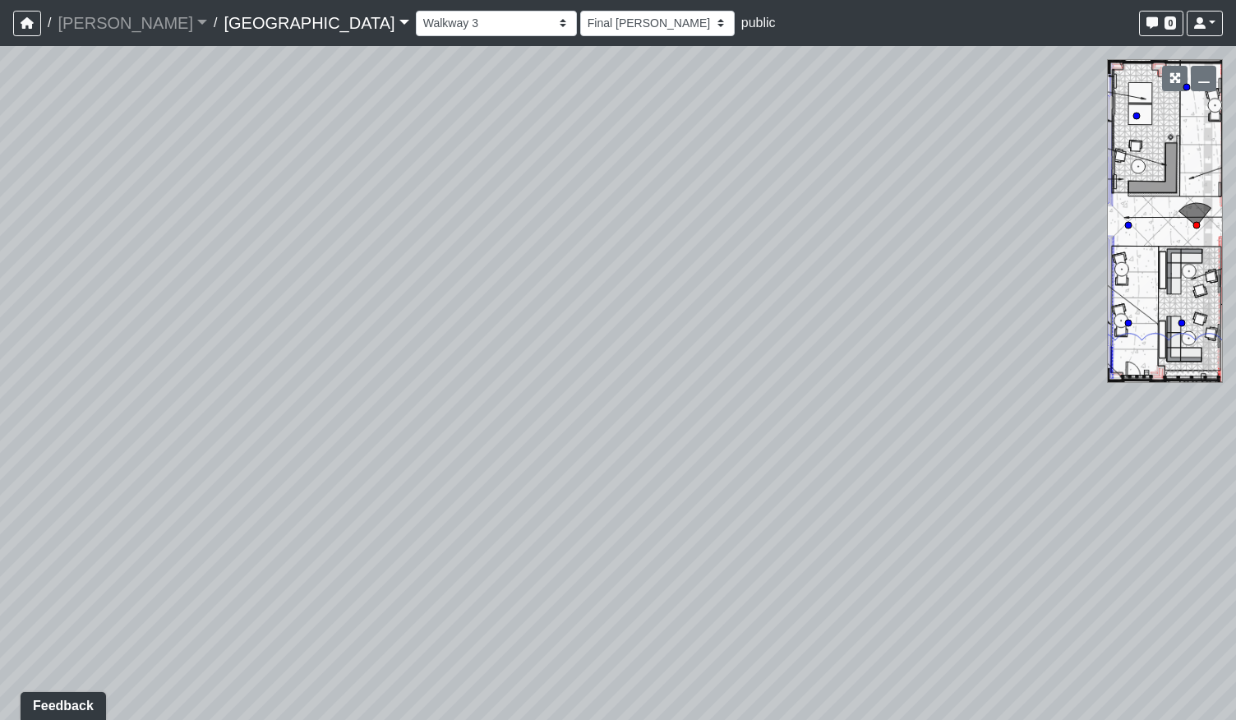
click at [817, 665] on div "Loading... Pool Courtyard Entry 1 Loading... Main Lounge 2 Loading... Pool Cour…" at bounding box center [618, 383] width 1236 height 674
click at [562, 200] on div "Loading... Pool Courtyard Entry 1 Loading... Main Lounge 2 Loading... Pool Cour…" at bounding box center [618, 383] width 1236 height 674
click at [554, 175] on div "Loading... Pool Courtyard Entry 1 Loading... Main Lounge 2 Loading... Pool Cour…" at bounding box center [618, 383] width 1236 height 674
click at [817, 413] on div "Loading... Pool Courtyard Entry 1 Loading... Main Lounge 2 Loading... Pool Cour…" at bounding box center [618, 383] width 1236 height 674
click at [577, 385] on div "Loading... Pool Courtyard Entry 1 Loading... Main Lounge 2 Loading... Pool Cour…" at bounding box center [618, 383] width 1236 height 674
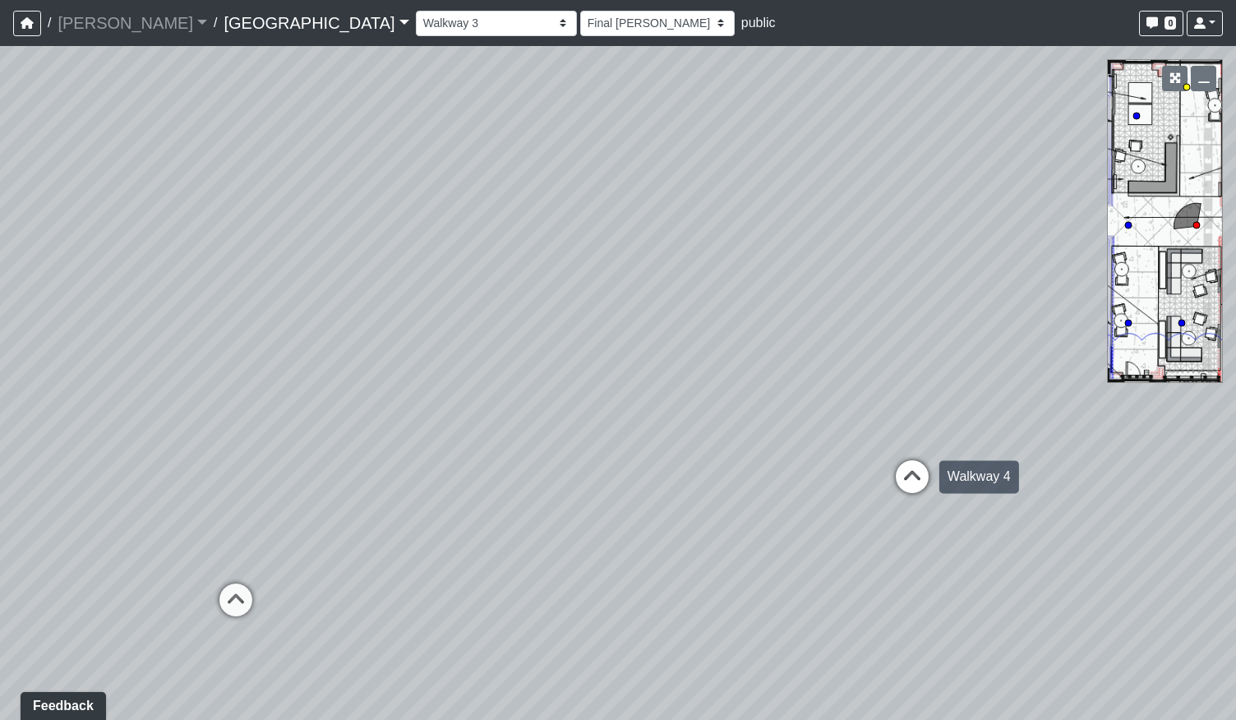
click at [914, 472] on icon at bounding box center [911, 484] width 49 height 49
select select "5twcqx3V9eezx34MYuTuHT"
select select "h3ebyGk32eUmSzz99H473o"
click at [963, 472] on div "Loading... Pool Courtyard Entry 1 Loading... Main Lounge 2 Loading... Pool Cour…" at bounding box center [618, 383] width 1236 height 674
click at [849, 448] on div "Loading... Pool Courtyard Entry 1 Loading... Main Lounge 2 Loading... Pool Cour…" at bounding box center [618, 383] width 1236 height 674
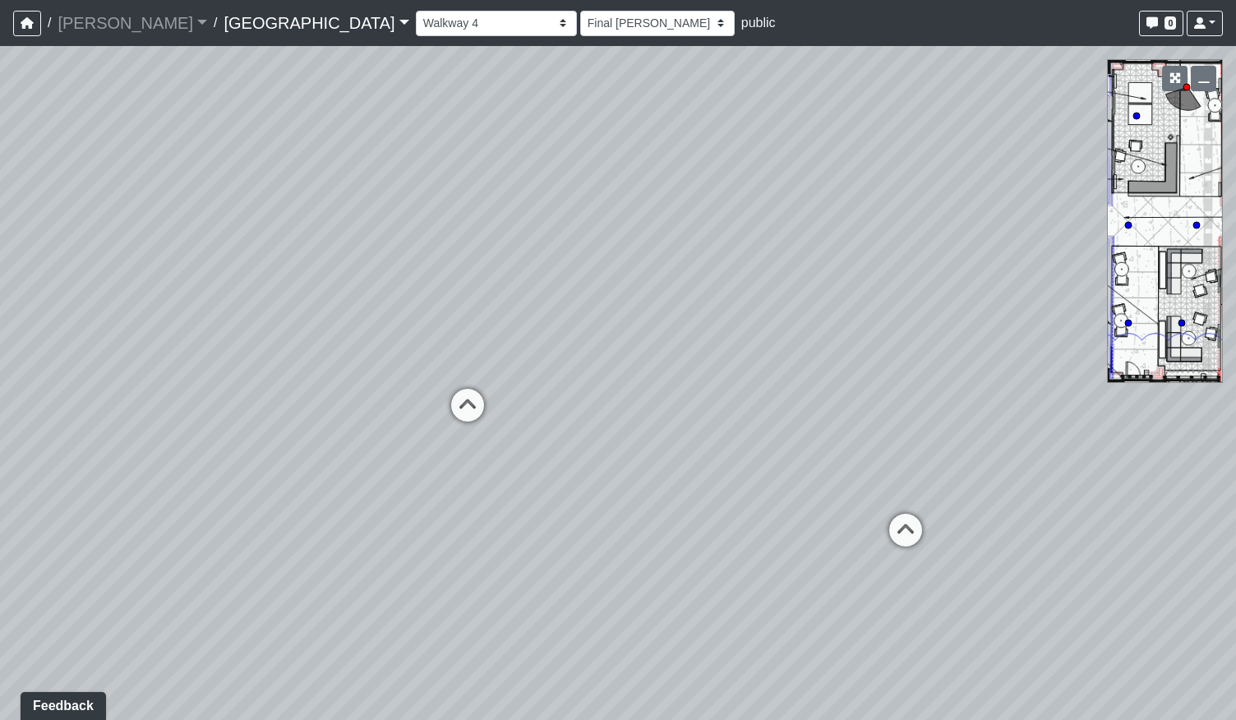
click at [692, 400] on div "Loading... Pool Courtyard Entry 1 Loading... Main Lounge 2 Loading... Pool Cour…" at bounding box center [618, 383] width 1236 height 674
click at [457, 403] on icon at bounding box center [467, 413] width 49 height 49
select select "fouQaAmTNYQfM5euUrkyLi"
select select "h3ebyGk32eUmSzz99H473o"
click at [435, 417] on div "Loading... Pool Courtyard Entry 1 Loading... Main Lounge 2 Loading... Pool Cour…" at bounding box center [618, 383] width 1236 height 674
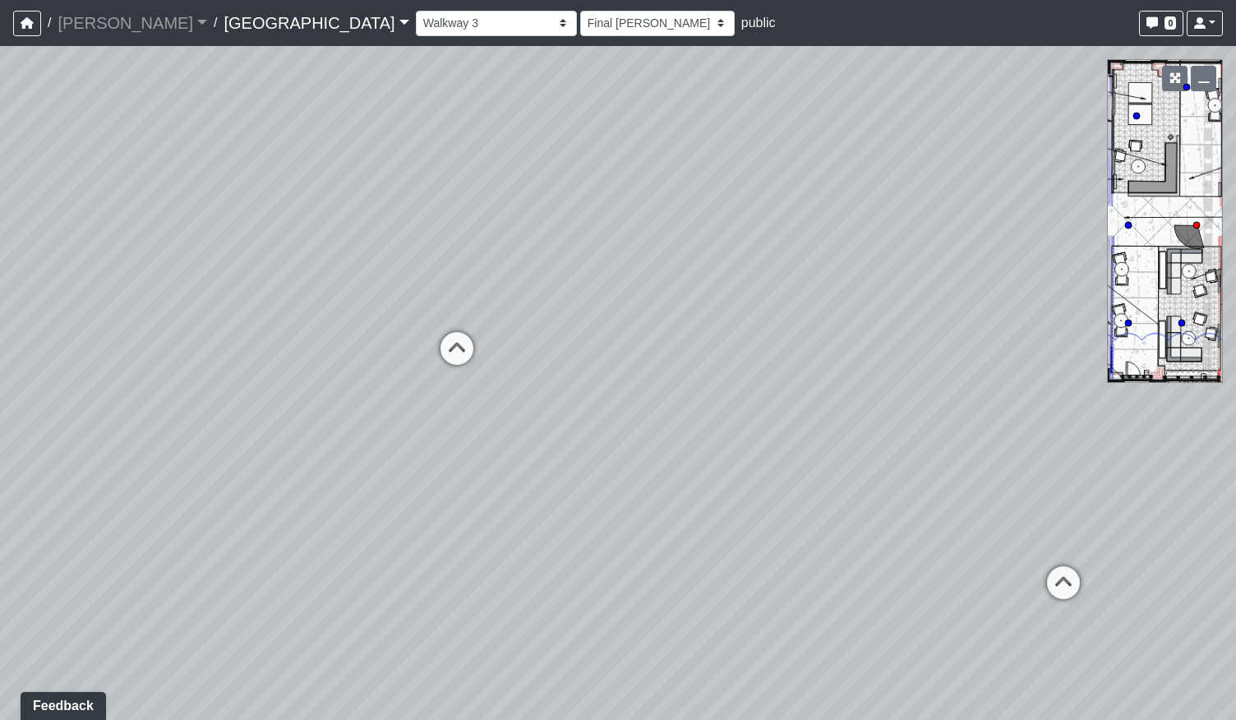
drag, startPoint x: 600, startPoint y: 402, endPoint x: 764, endPoint y: 402, distance: 164.3
click at [764, 402] on div "Loading... Pool Courtyard Entry 1 Loading... Main Lounge 2 Loading... Pool Cour…" at bounding box center [618, 383] width 1236 height 674
click at [1043, 581] on icon at bounding box center [1062, 590] width 49 height 49
select select "qCH7GBaZ2LsR8MqAxWUC8e"
select select "h3ebyGk32eUmSzz99H473o"
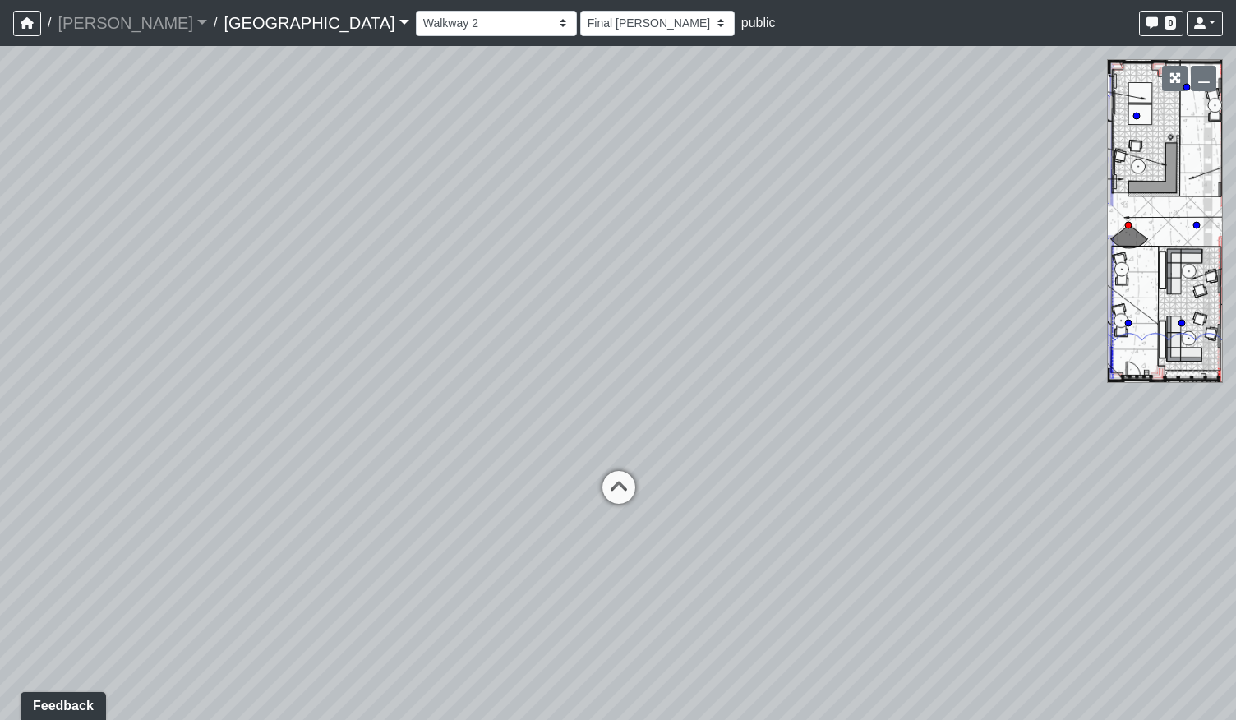
drag, startPoint x: 434, startPoint y: 472, endPoint x: 907, endPoint y: 518, distance: 475.4
click at [907, 518] on div "Loading... Pool Courtyard Entry 1 Loading... Main Lounge 2 Loading... Pool Cour…" at bounding box center [618, 383] width 1236 height 674
click at [674, 500] on icon at bounding box center [671, 500] width 49 height 49
select select "sEwiTxnSdALfGjNGTJr68G"
select select "h3ebyGk32eUmSzz99H473o"
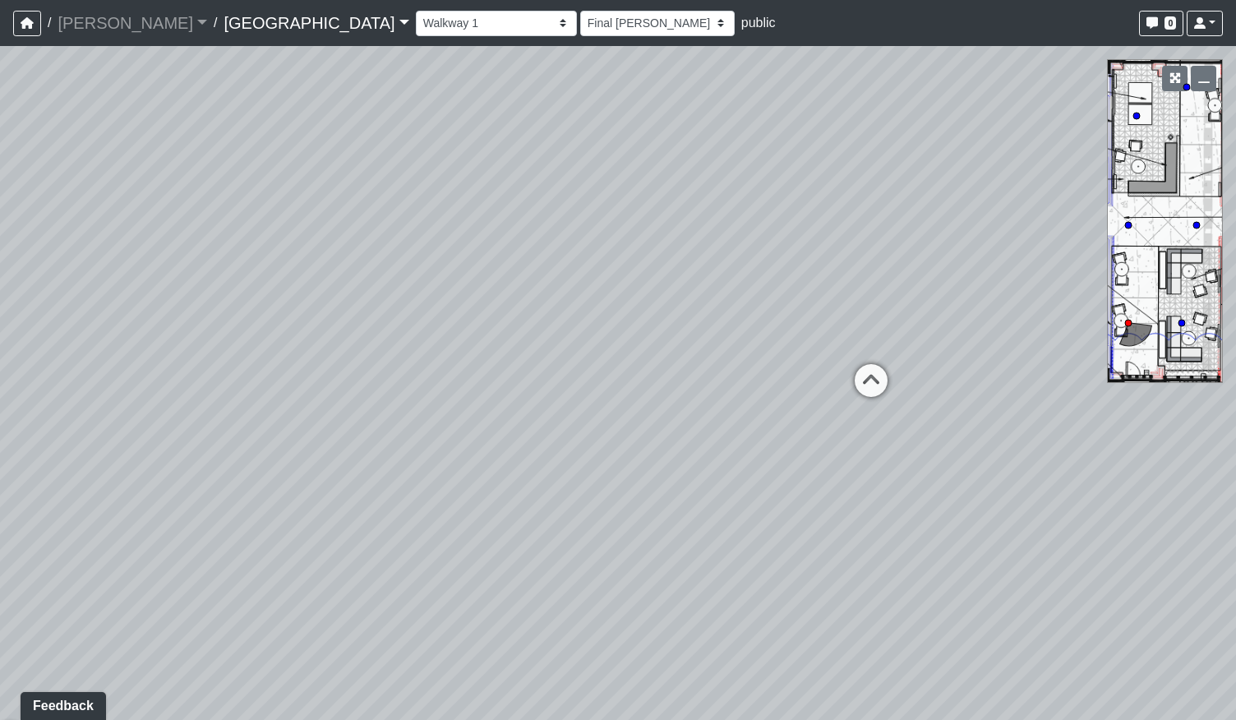
drag, startPoint x: 537, startPoint y: 545, endPoint x: 805, endPoint y: 508, distance: 270.4
click at [799, 509] on div "Loading... Pool Courtyard Entry 1 Loading... Main Lounge 2 Loading... Pool Cour…" at bounding box center [618, 383] width 1236 height 674
drag, startPoint x: 402, startPoint y: 359, endPoint x: 949, endPoint y: 502, distance: 565.5
click at [949, 502] on div "Loading... Pool Courtyard Entry 1 Loading... Main Lounge 2 Loading... Pool Cour…" at bounding box center [618, 383] width 1236 height 674
drag, startPoint x: 671, startPoint y: 528, endPoint x: 725, endPoint y: 528, distance: 53.4
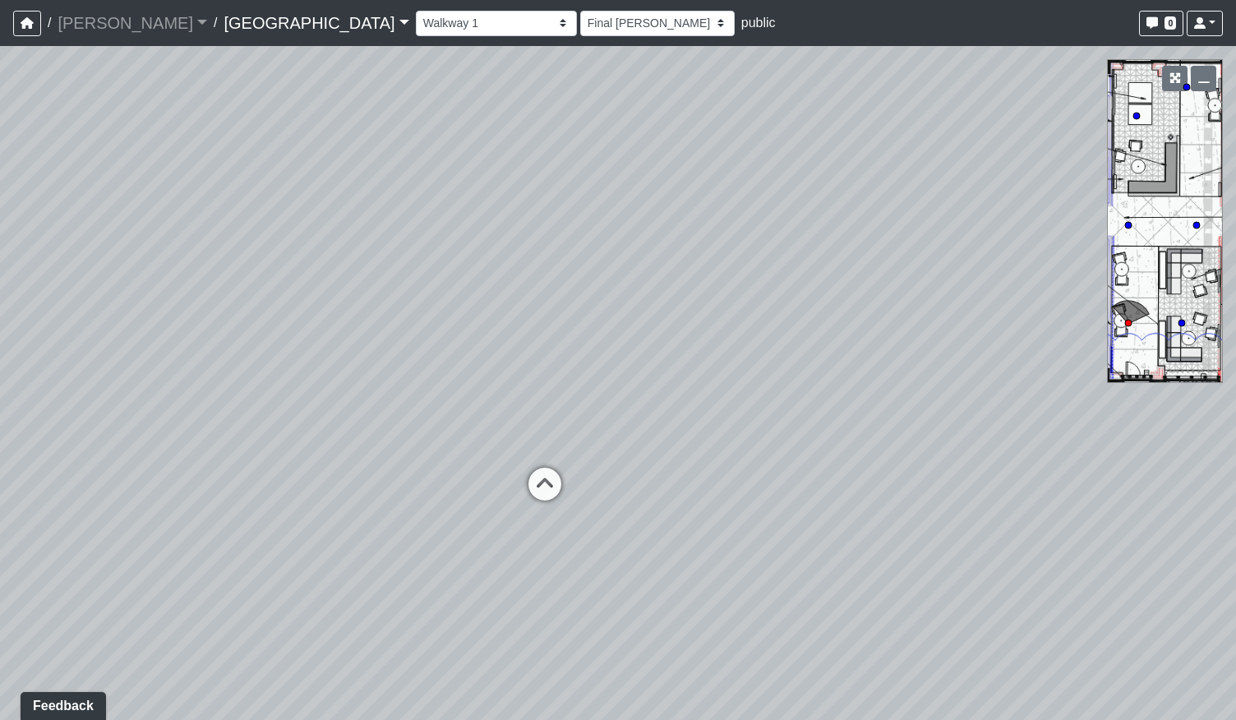
click at [725, 528] on div "Loading... Pool Courtyard Entry 1 Loading... Main Lounge 2 Loading... Pool Cour…" at bounding box center [618, 383] width 1236 height 674
drag, startPoint x: 564, startPoint y: 558, endPoint x: 886, endPoint y: 501, distance: 327.8
click at [886, 501] on div "Loading... Pool Courtyard Entry 1 Loading... Main Lounge 2 Loading... Pool Cour…" at bounding box center [618, 383] width 1236 height 674
drag, startPoint x: 313, startPoint y: 383, endPoint x: 265, endPoint y: 519, distance: 144.7
click at [274, 522] on div "Loading... Pool Courtyard Entry 1 Loading... Main Lounge 2 Loading... Pool Cour…" at bounding box center [618, 383] width 1236 height 674
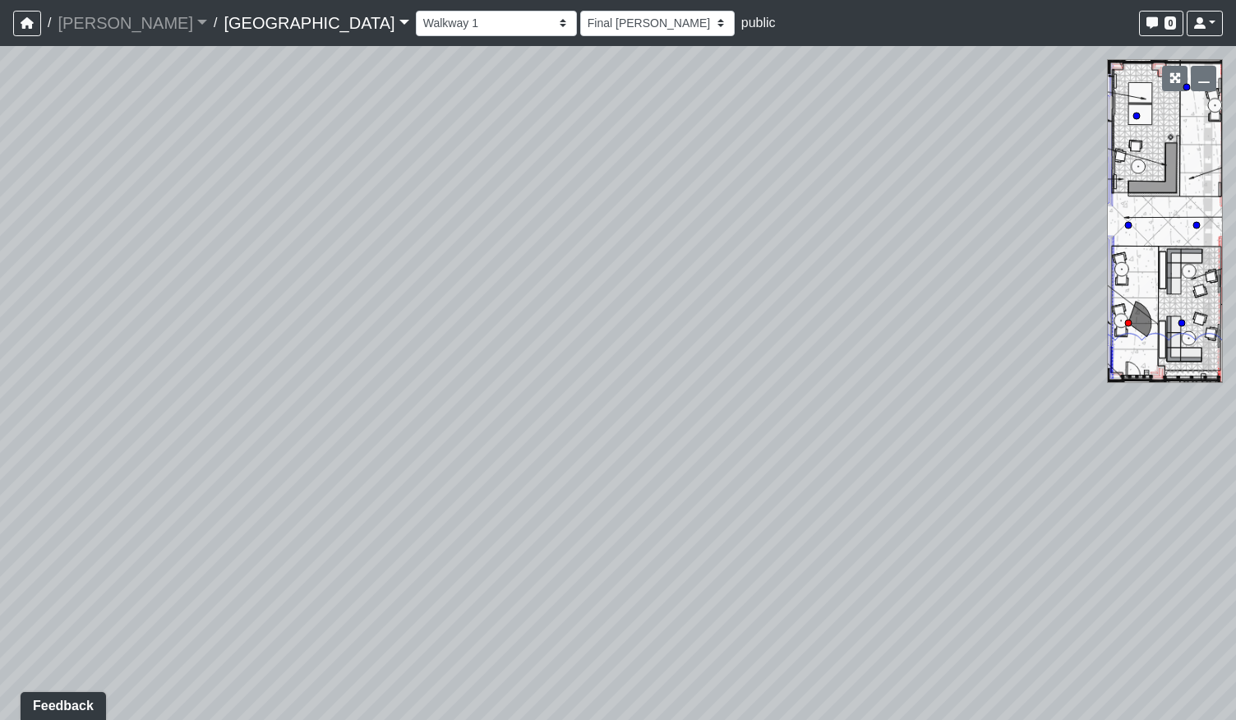
drag, startPoint x: 686, startPoint y: 330, endPoint x: 433, endPoint y: 343, distance: 253.4
click at [433, 343] on div "Loading... Pool Courtyard Entry 1 Loading... Main Lounge 2 Loading... Pool Cour…" at bounding box center [618, 383] width 1236 height 674
drag, startPoint x: 498, startPoint y: 440, endPoint x: 271, endPoint y: 435, distance: 226.8
click at [221, 418] on div "Loading... Pool Courtyard Entry 1 Loading... Main Lounge 2 Loading... Pool Cour…" at bounding box center [618, 383] width 1236 height 674
drag, startPoint x: 530, startPoint y: 674, endPoint x: 504, endPoint y: 574, distance: 103.4
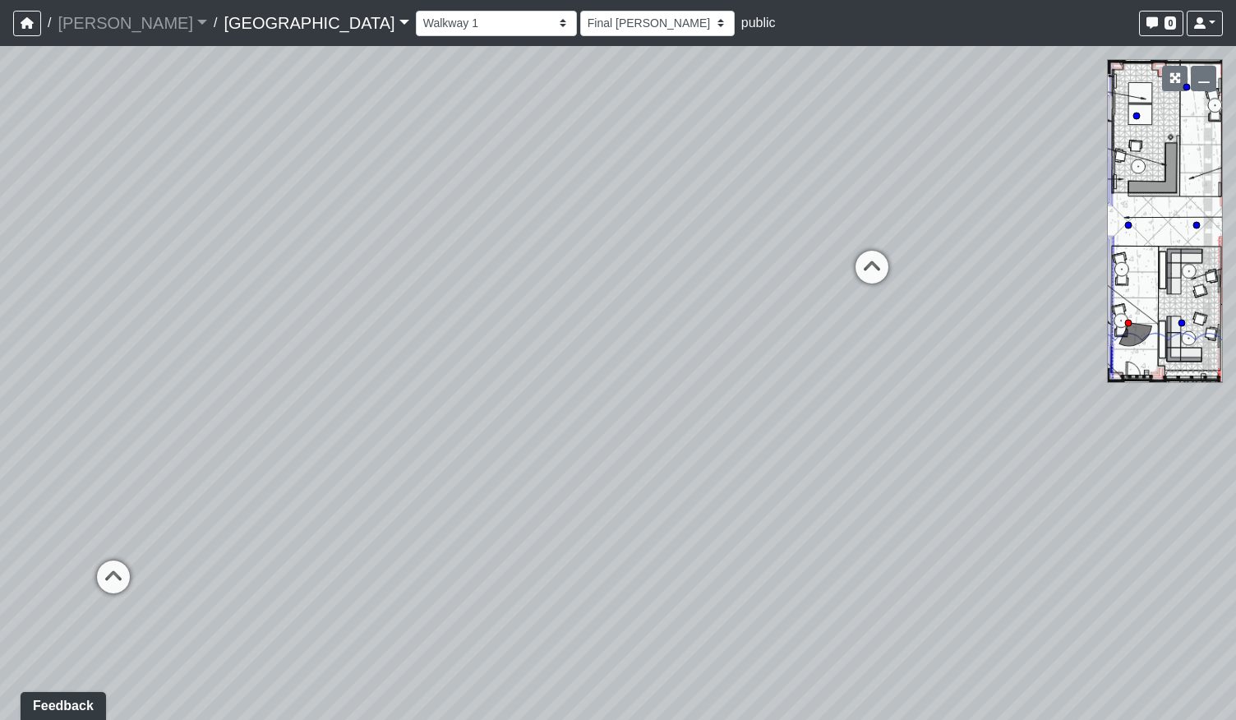
click at [504, 574] on div "Loading... Pool Courtyard Entry 1 Loading... Main Lounge 2 Loading... Pool Cour…" at bounding box center [618, 383] width 1236 height 674
click at [871, 270] on icon at bounding box center [871, 275] width 49 height 49
select select "bp6eZf2t8AY9XxgWzxsDS7"
select select "h3ebyGk32eUmSzz99H473o"
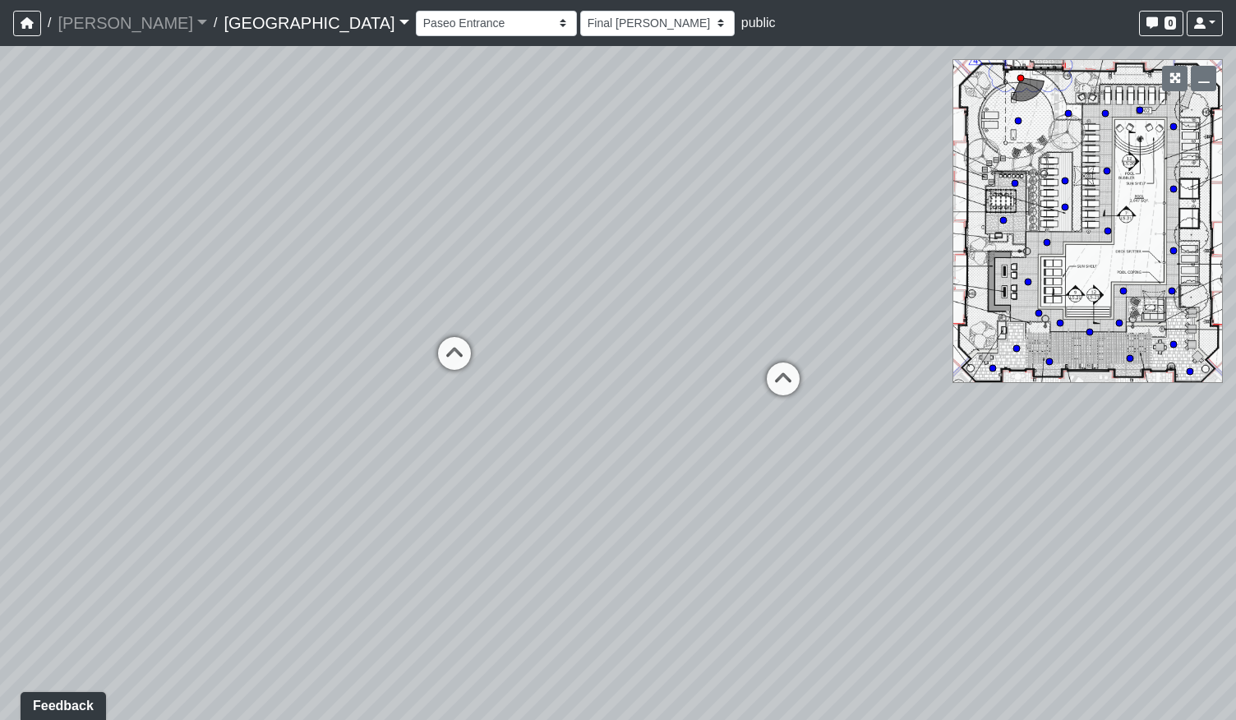
drag, startPoint x: 744, startPoint y: 459, endPoint x: 231, endPoint y: 466, distance: 513.5
click at [275, 464] on div "Loading... Pool Courtyard Entry 1 Loading... Main Lounge 2 Loading... Pool Cour…" at bounding box center [618, 383] width 1236 height 674
drag, startPoint x: 910, startPoint y: 421, endPoint x: 219, endPoint y: 458, distance: 691.8
click at [246, 458] on div "Loading... Pool Courtyard Entry 1 Loading... Main Lounge 2 Loading... Pool Cour…" at bounding box center [618, 383] width 1236 height 674
drag, startPoint x: 450, startPoint y: 425, endPoint x: 699, endPoint y: 469, distance: 252.8
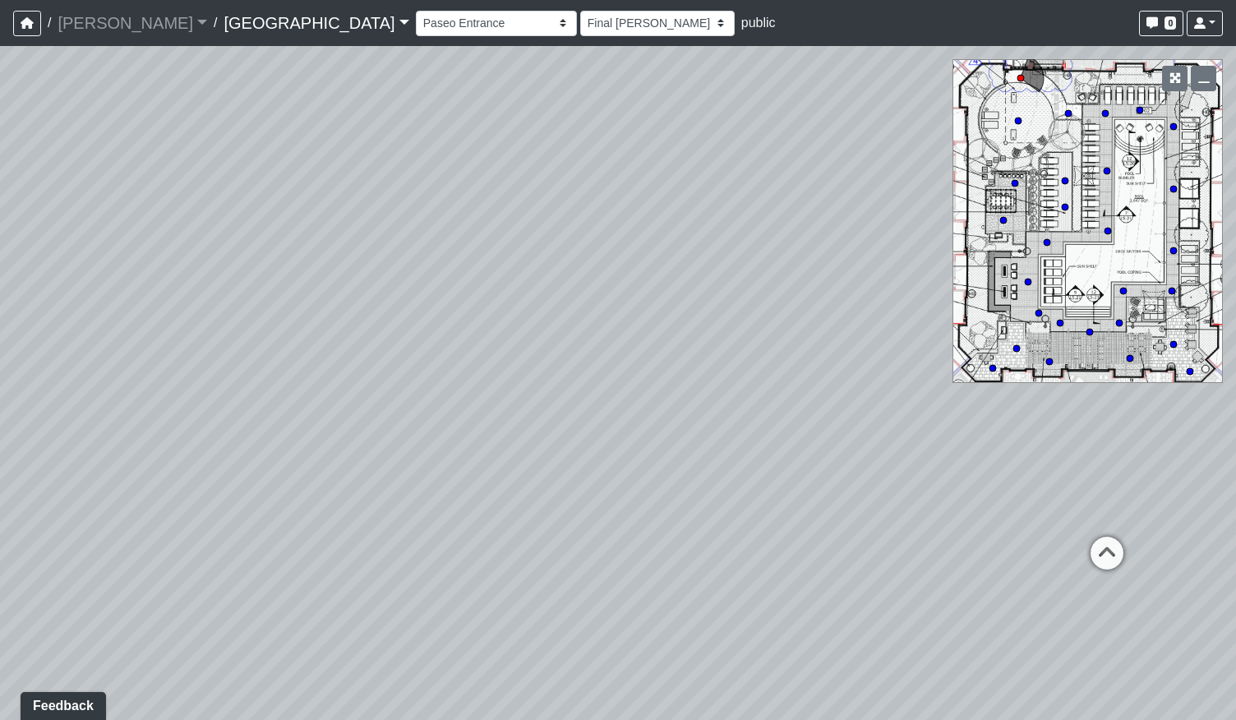
click at [699, 469] on div "Loading... Pool Courtyard Entry 1 Loading... Main Lounge 2 Loading... Pool Cour…" at bounding box center [618, 383] width 1236 height 674
drag, startPoint x: 331, startPoint y: 295, endPoint x: 737, endPoint y: 301, distance: 405.9
click at [737, 301] on div "Loading... Pool Courtyard Entry 1 Loading... Main Lounge 2 Loading... Pool Cour…" at bounding box center [618, 383] width 1236 height 674
drag, startPoint x: 863, startPoint y: 440, endPoint x: 454, endPoint y: 395, distance: 410.7
click at [454, 395] on div "Loading... Pool Courtyard Entry 1 Loading... Main Lounge 2 Loading... Pool Cour…" at bounding box center [618, 383] width 1236 height 674
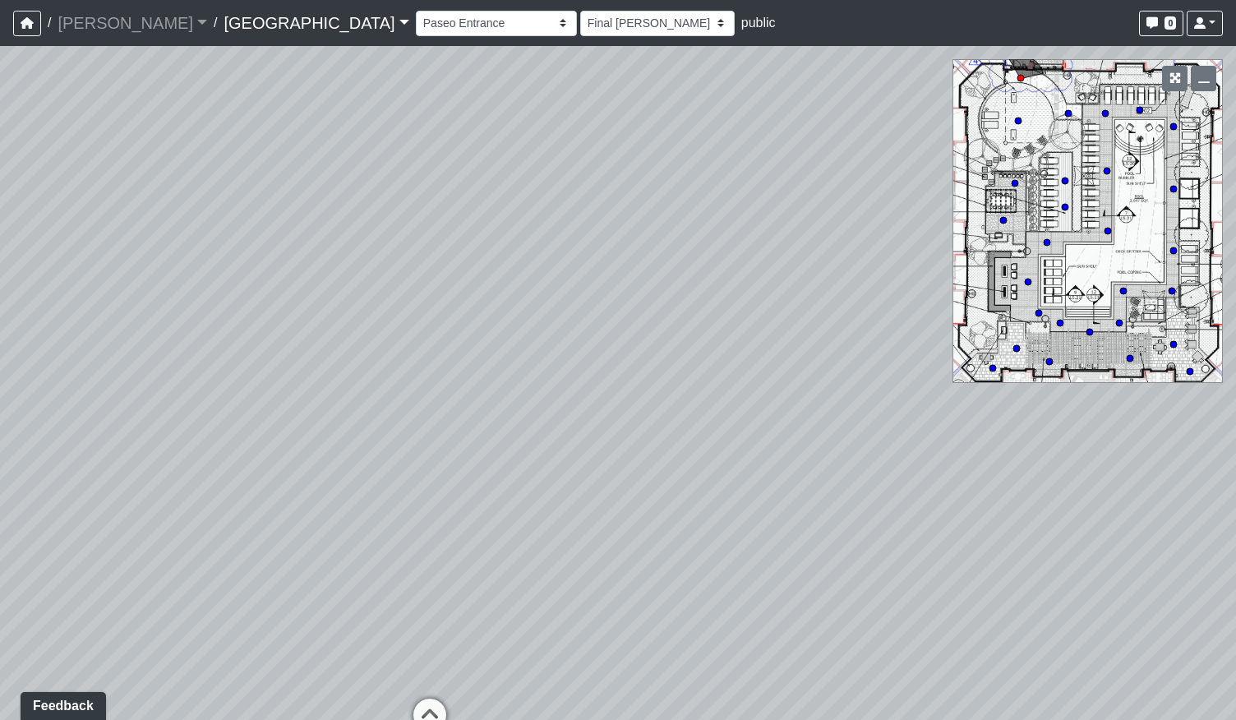
drag, startPoint x: 599, startPoint y: 279, endPoint x: 918, endPoint y: 608, distance: 457.8
click at [918, 608] on div "Loading... Pool Courtyard Entry 1 Loading... Main Lounge 2 Loading... Pool Cour…" at bounding box center [618, 383] width 1236 height 674
drag, startPoint x: 573, startPoint y: 303, endPoint x: 739, endPoint y: 451, distance: 222.3
click at [739, 451] on div "Loading... Pool Courtyard Entry 1 Loading... Main Lounge 2 Loading... Pool Cour…" at bounding box center [618, 383] width 1236 height 674
drag, startPoint x: 215, startPoint y: 609, endPoint x: 574, endPoint y: 228, distance: 523.6
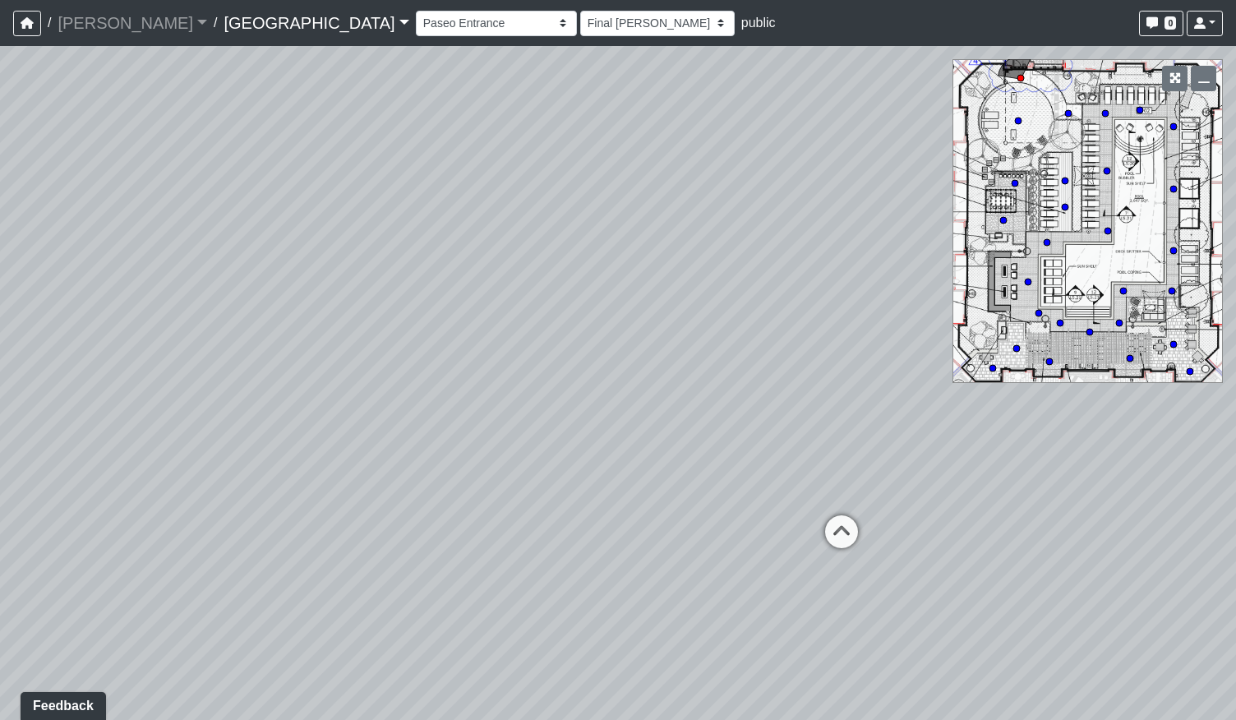
click at [574, 228] on div "Loading... Pool Courtyard Entry 1 Loading... Main Lounge 2 Loading... Pool Cour…" at bounding box center [618, 383] width 1236 height 674
drag, startPoint x: 474, startPoint y: 575, endPoint x: 614, endPoint y: 533, distance: 145.8
click at [618, 541] on div "Loading... Pool Courtyard Entry 1 Loading... Main Lounge 2 Loading... Pool Cour…" at bounding box center [618, 383] width 1236 height 674
drag, startPoint x: 544, startPoint y: 283, endPoint x: 458, endPoint y: 330, distance: 97.8
click at [458, 330] on div "Loading... Pool Courtyard Entry 1 Loading... Main Lounge 2 Loading... Pool Cour…" at bounding box center [618, 383] width 1236 height 674
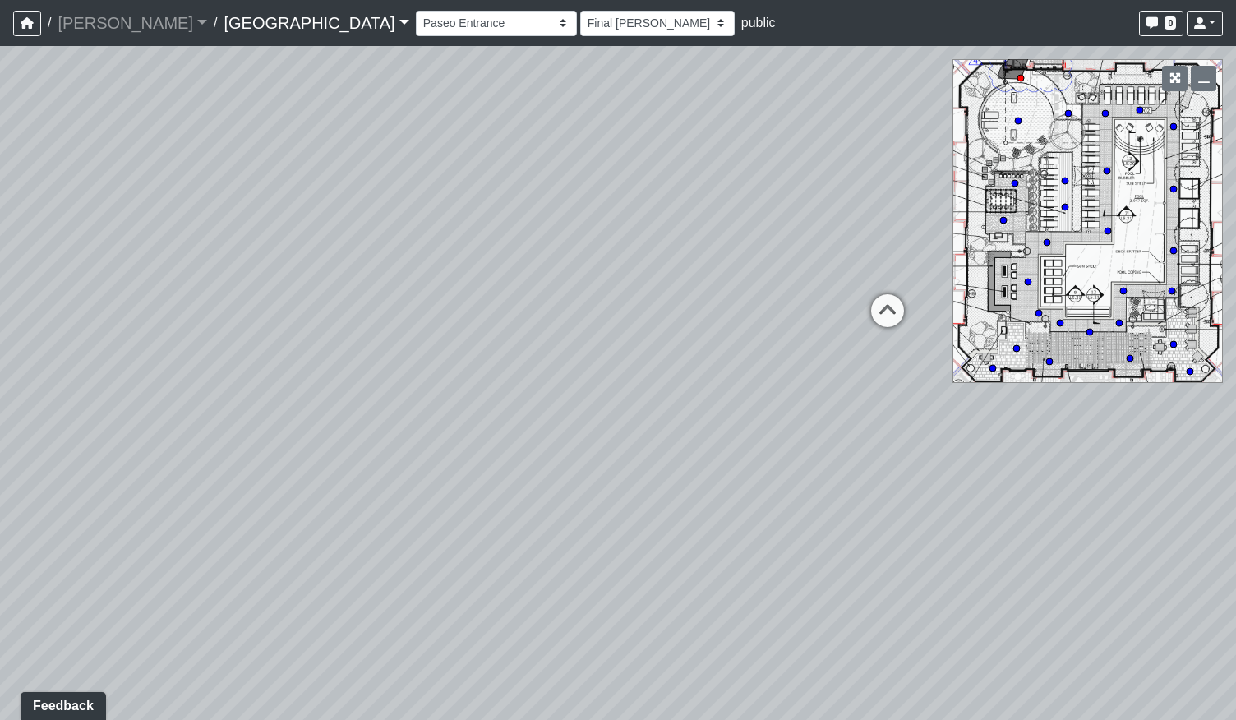
drag, startPoint x: 488, startPoint y: 512, endPoint x: 472, endPoint y: 279, distance: 233.1
click at [472, 279] on div "Loading... Pool Courtyard Entry 1 Loading... Main Lounge 2 Loading... Pool Cour…" at bounding box center [618, 383] width 1236 height 674
drag, startPoint x: 501, startPoint y: 279, endPoint x: 164, endPoint y: 514, distance: 410.7
click at [163, 514] on div "Loading... Pool Courtyard Entry 1 Loading... Main Lounge 2 Loading... Pool Cour…" at bounding box center [618, 383] width 1236 height 674
drag, startPoint x: 994, startPoint y: 541, endPoint x: 730, endPoint y: 380, distance: 309.0
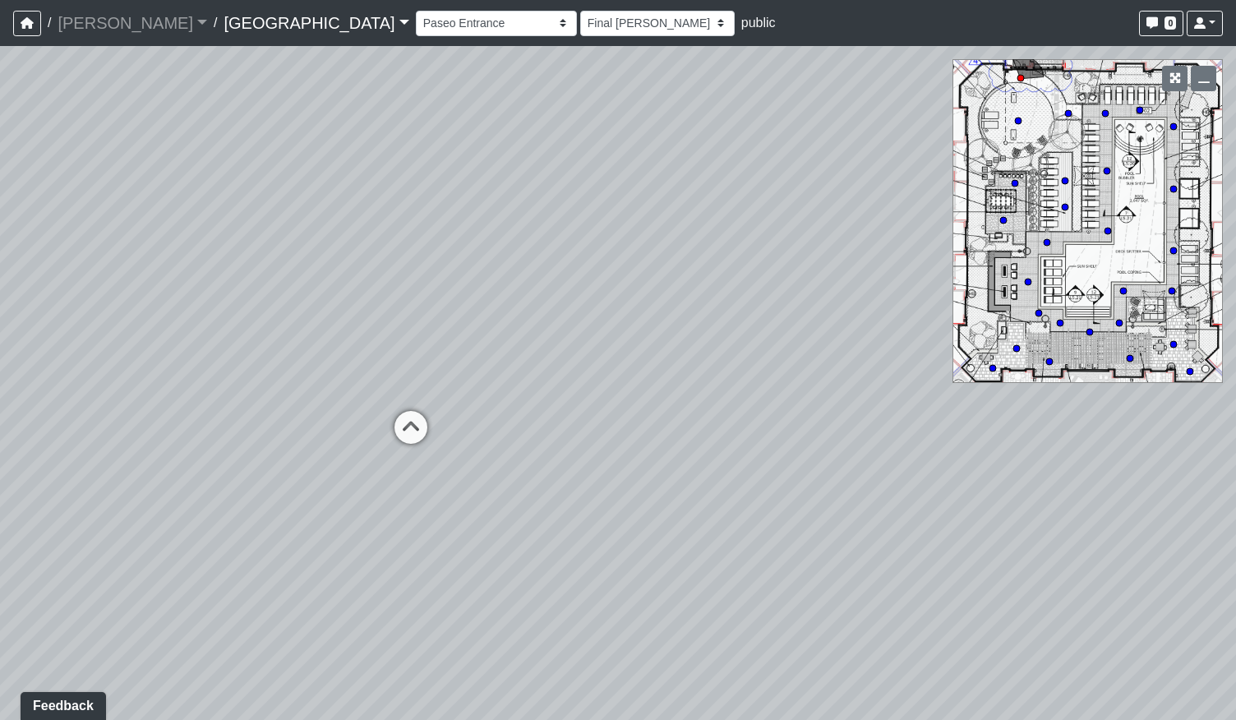
click at [730, 380] on div "Loading... Pool Courtyard Entry 1 Loading... Main Lounge 2 Loading... Pool Cour…" at bounding box center [618, 383] width 1236 height 674
drag, startPoint x: 759, startPoint y: 461, endPoint x: 1001, endPoint y: 724, distance: 357.0
click at [1001, 719] on html "/ [PERSON_NAME] Loading... / [GEOGRAPHIC_DATA] [GEOGRAPHIC_DATA] Loading... [GE…" at bounding box center [618, 360] width 1236 height 720
drag, startPoint x: 637, startPoint y: 205, endPoint x: 720, endPoint y: 273, distance: 107.4
click at [720, 273] on div "Loading... Pool Courtyard Entry 1 Loading... Main Lounge 2 Loading... Pool Cour…" at bounding box center [618, 383] width 1236 height 674
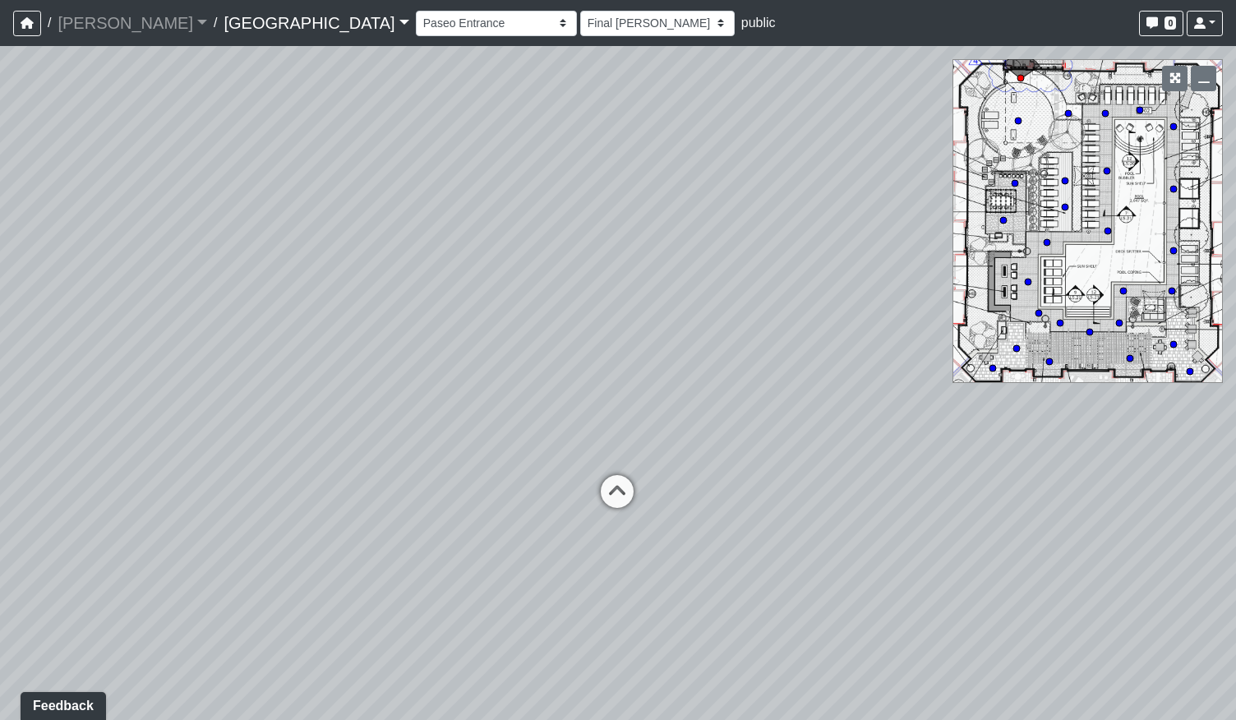
drag, startPoint x: 952, startPoint y: 656, endPoint x: 939, endPoint y: 453, distance: 204.2
click at [939, 453] on div "Loading... Pool Courtyard Entry 1 Loading... Main Lounge 2 Loading... Pool Cour…" at bounding box center [618, 383] width 1236 height 674
drag, startPoint x: 246, startPoint y: 495, endPoint x: 851, endPoint y: 311, distance: 632.0
click at [865, 305] on div "Loading... Pool Courtyard Entry 1 Loading... Main Lounge 2 Loading... Pool Cour…" at bounding box center [618, 383] width 1236 height 674
drag, startPoint x: 467, startPoint y: 438, endPoint x: 626, endPoint y: 443, distance: 158.6
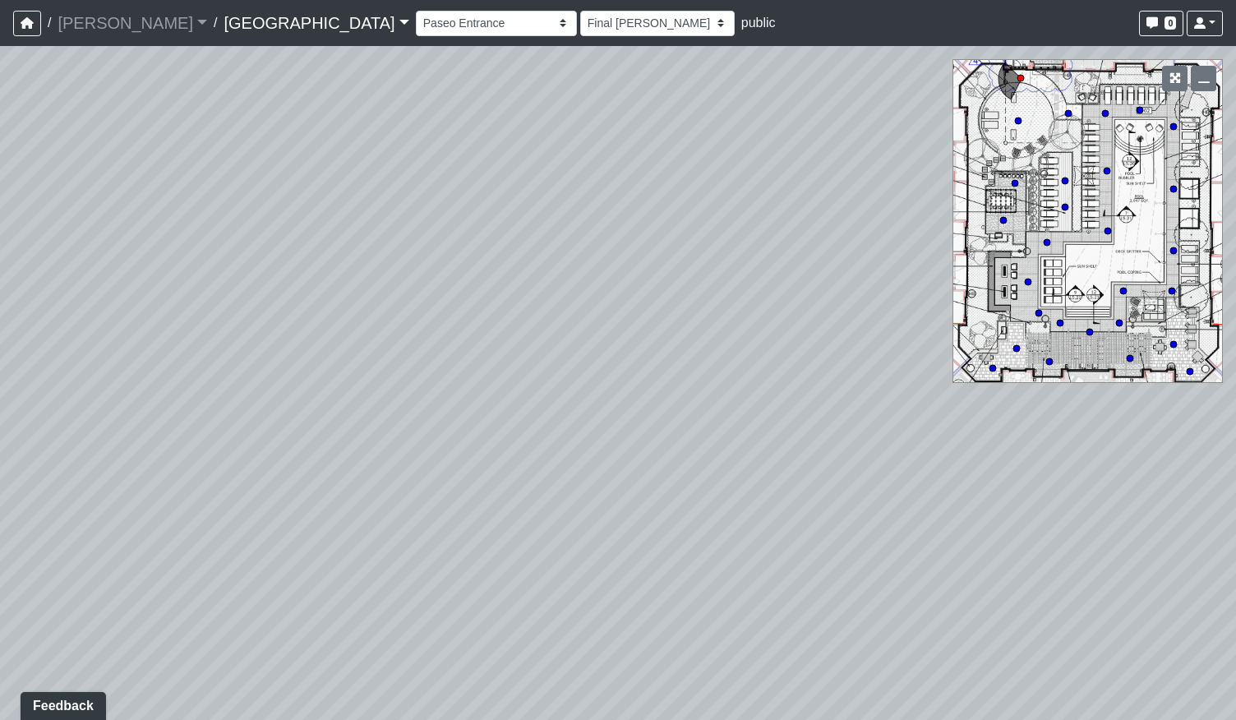
click at [647, 449] on div "Loading... Pool Courtyard Entry 1 Loading... Main Lounge 2 Loading... Pool Cour…" at bounding box center [618, 383] width 1236 height 674
drag, startPoint x: 784, startPoint y: 466, endPoint x: 286, endPoint y: 461, distance: 497.9
click at [325, 461] on div "Loading... Pool Courtyard Entry 1 Loading... Main Lounge 2 Loading... Pool Cour…" at bounding box center [618, 383] width 1236 height 674
drag, startPoint x: 403, startPoint y: 306, endPoint x: 417, endPoint y: 325, distance: 24.0
click at [417, 325] on div "Loading... Pool Courtyard Entry 1 Loading... Main Lounge 2 Loading... Pool Cour…" at bounding box center [618, 383] width 1236 height 674
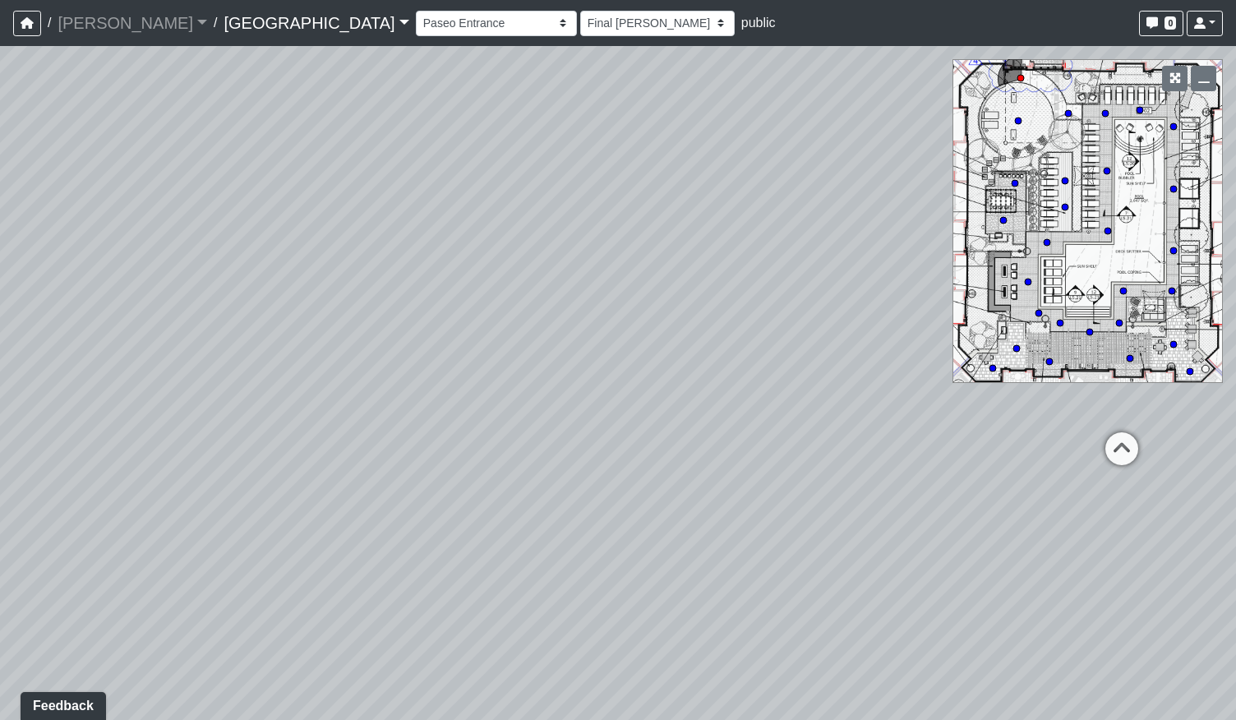
drag, startPoint x: 333, startPoint y: 442, endPoint x: 702, endPoint y: 435, distance: 368.9
click at [700, 436] on div "Loading... Pool Courtyard Entry 1 Loading... Main Lounge 2 Loading... Pool Cour…" at bounding box center [618, 383] width 1236 height 674
drag, startPoint x: 795, startPoint y: 471, endPoint x: 540, endPoint y: 430, distance: 258.8
click at [540, 430] on div "Loading... Pool Courtyard Entry 1 Loading... Main Lounge 2 Loading... Pool Cour…" at bounding box center [618, 383] width 1236 height 674
drag, startPoint x: 846, startPoint y: 497, endPoint x: 407, endPoint y: 522, distance: 439.4
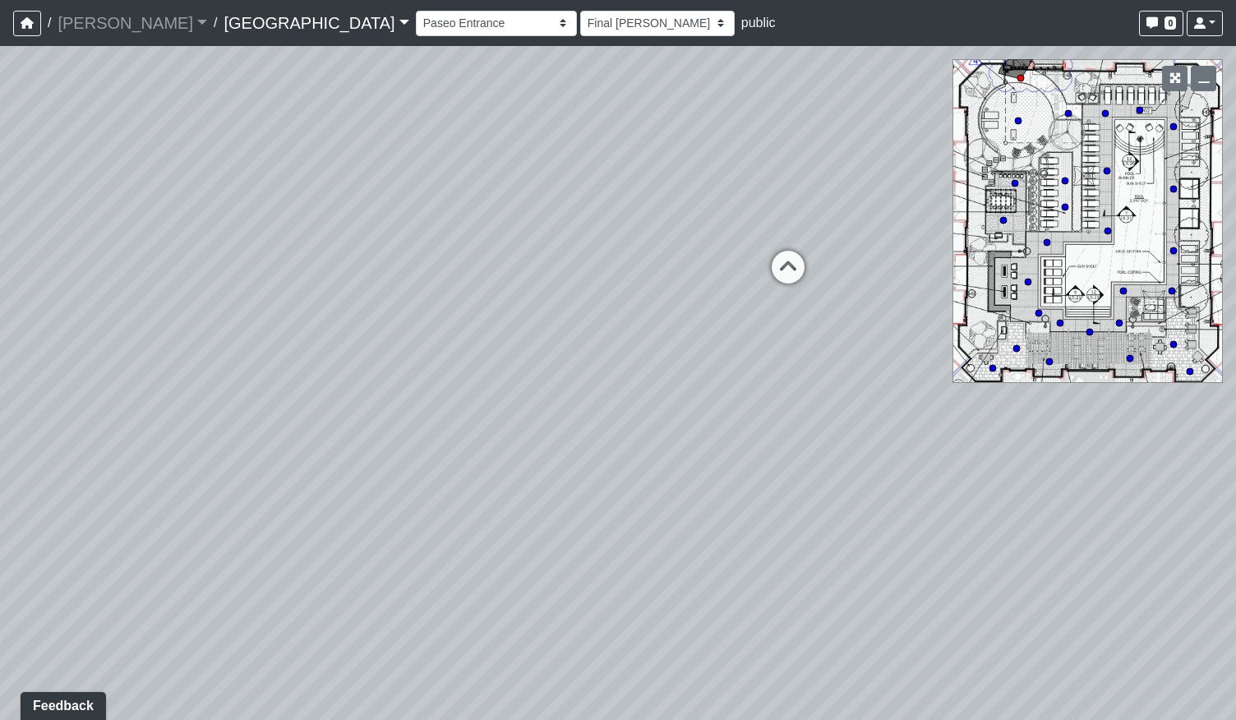
click at [400, 525] on div "Loading... Pool Courtyard Entry 1 Loading... Main Lounge 2 Loading... Pool Cour…" at bounding box center [618, 383] width 1236 height 674
drag, startPoint x: 790, startPoint y: 414, endPoint x: 642, endPoint y: 593, distance: 232.3
click at [642, 593] on div "Loading... Pool Courtyard Entry 1 Loading... Main Lounge 2 Loading... Pool Cour…" at bounding box center [618, 383] width 1236 height 674
drag, startPoint x: 621, startPoint y: 299, endPoint x: 628, endPoint y: 395, distance: 96.3
click at [628, 395] on div "Loading... Pool Courtyard Entry 1 Loading... Main Lounge 2 Loading... Pool Cour…" at bounding box center [618, 383] width 1236 height 674
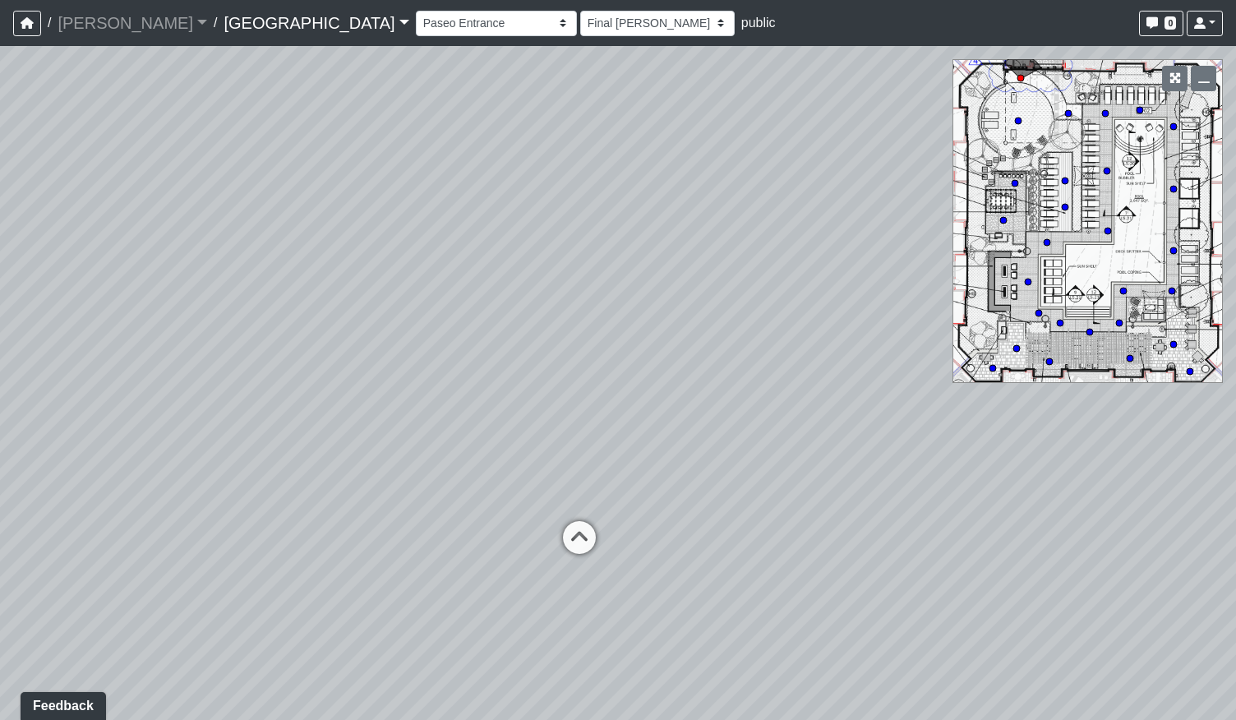
drag, startPoint x: 871, startPoint y: 517, endPoint x: 818, endPoint y: 443, distance: 90.7
click at [818, 443] on div "Loading... Pool Courtyard Entry 1 Loading... Main Lounge 2 Loading... Pool Cour…" at bounding box center [618, 383] width 1236 height 674
drag, startPoint x: 798, startPoint y: 390, endPoint x: 854, endPoint y: 504, distance: 126.8
click at [854, 504] on div "Loading... Pool Courtyard Entry 1 Loading... Main Lounge 2 Loading... Pool Cour…" at bounding box center [618, 383] width 1236 height 674
drag, startPoint x: 833, startPoint y: 339, endPoint x: 605, endPoint y: 282, distance: 235.5
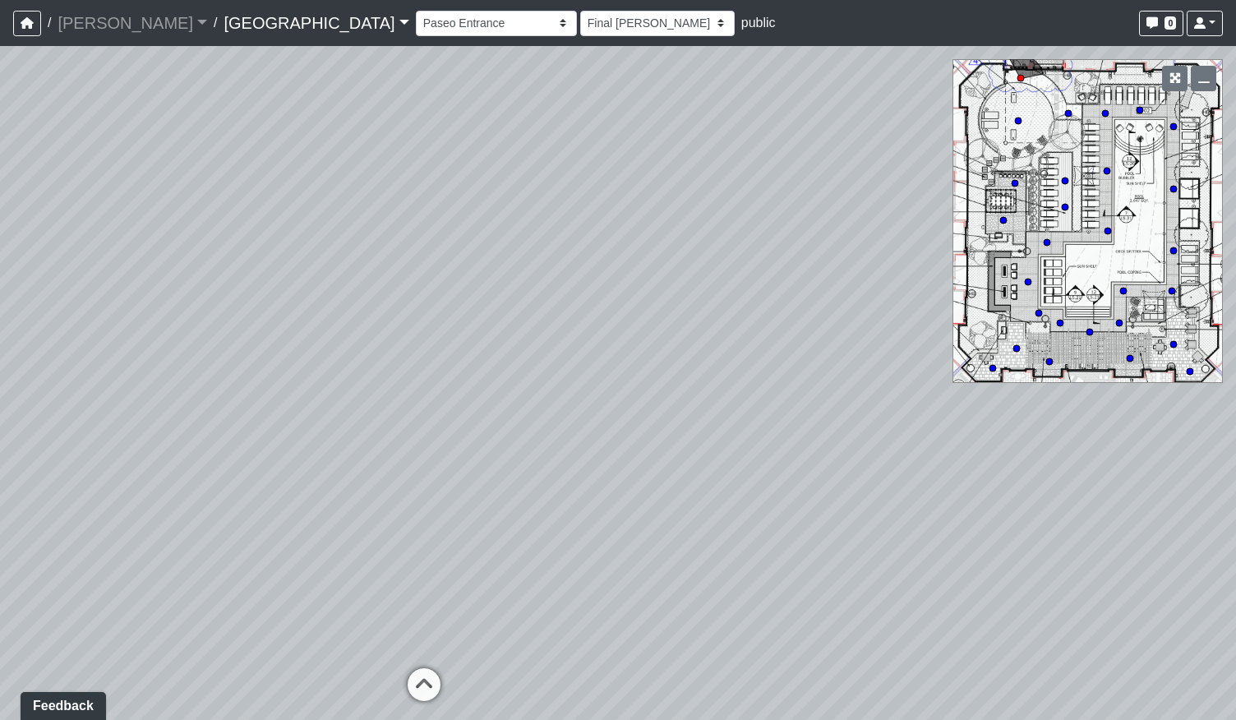
click at [605, 283] on div "Loading... Pool Courtyard Entry 1 Loading... Main Lounge 2 Loading... Pool Cour…" at bounding box center [618, 383] width 1236 height 674
drag, startPoint x: 458, startPoint y: 639, endPoint x: 567, endPoint y: 396, distance: 266.3
click at [567, 396] on div "Loading... Pool Courtyard Entry 1 Loading... Main Lounge 2 Loading... Pool Cour…" at bounding box center [618, 383] width 1236 height 674
drag, startPoint x: 432, startPoint y: 442, endPoint x: 767, endPoint y: 444, distance: 335.2
click at [778, 447] on div "Loading... Pool Courtyard Entry 1 Loading... Main Lounge 2 Loading... Pool Cour…" at bounding box center [618, 383] width 1236 height 674
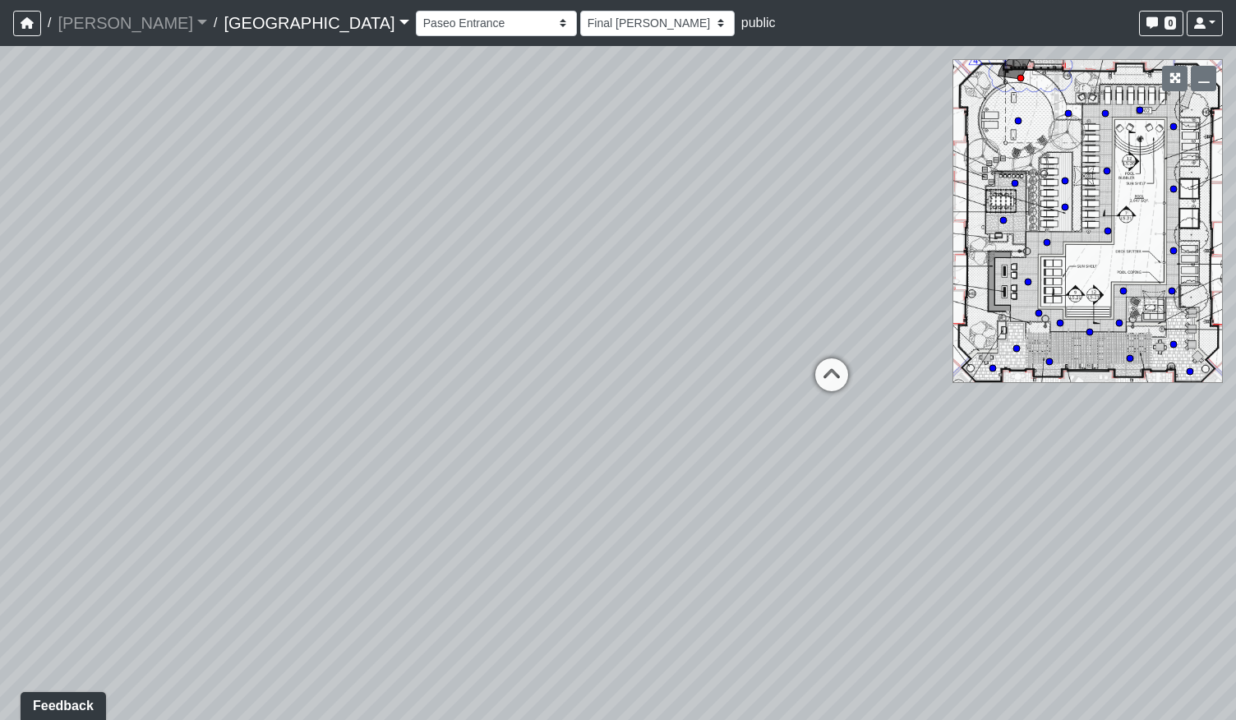
drag, startPoint x: 944, startPoint y: 514, endPoint x: 372, endPoint y: 533, distance: 572.1
click at [369, 536] on div "Loading... Pool Courtyard Entry 1 Loading... Main Lounge 2 Loading... Pool Cour…" at bounding box center [618, 383] width 1236 height 674
drag, startPoint x: 927, startPoint y: 459, endPoint x: 606, endPoint y: 469, distance: 320.5
click at [606, 469] on div "Loading... Pool Courtyard Entry 1 Loading... Main Lounge 2 Loading... Pool Cour…" at bounding box center [618, 383] width 1236 height 674
click at [1070, 518] on icon at bounding box center [1073, 536] width 49 height 49
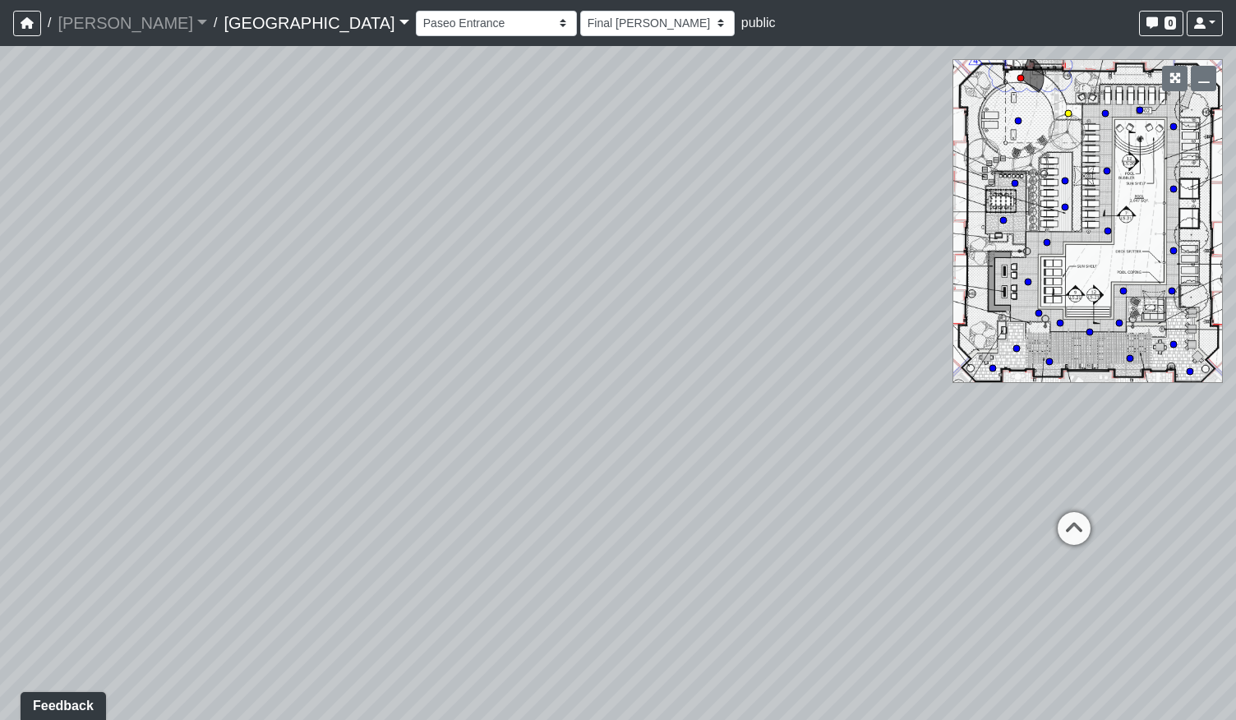
select select "ts1weBV6nSNRudKdgJX1Ed"
select select "h3ebyGk32eUmSzz99H473o"
drag, startPoint x: 718, startPoint y: 546, endPoint x: 869, endPoint y: 547, distance: 151.2
click at [869, 547] on div "Loading... Pool Courtyard Entry 1 Loading... Main Lounge 2 Loading... Pool Cour…" at bounding box center [618, 383] width 1236 height 674
drag, startPoint x: 516, startPoint y: 525, endPoint x: 1063, endPoint y: 504, distance: 547.6
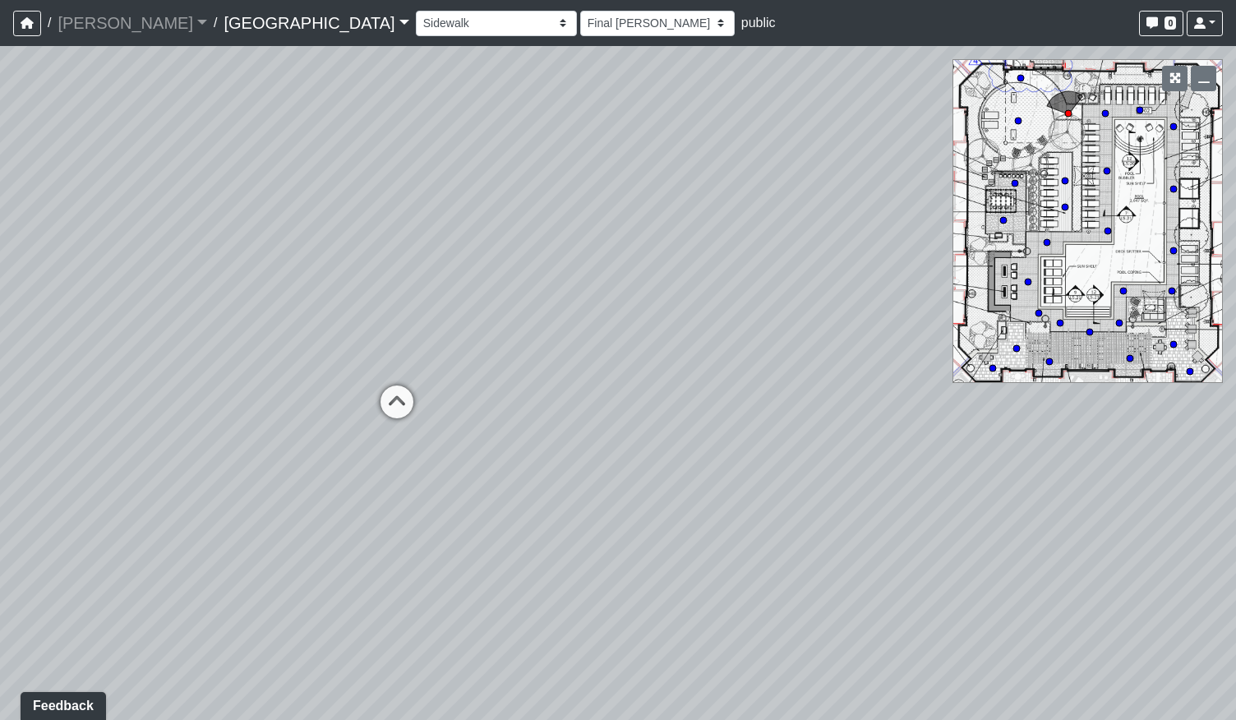
click at [1063, 504] on div "Loading... Pool Courtyard Entry 1 Loading... Main Lounge 2 Loading... Pool Cour…" at bounding box center [618, 383] width 1236 height 674
click at [463, 407] on icon at bounding box center [466, 411] width 49 height 49
select select "bp6eZf2t8AY9XxgWzxsDS7"
select select "h3ebyGk32eUmSzz99H473o"
drag, startPoint x: 415, startPoint y: 456, endPoint x: 951, endPoint y: 420, distance: 537.7
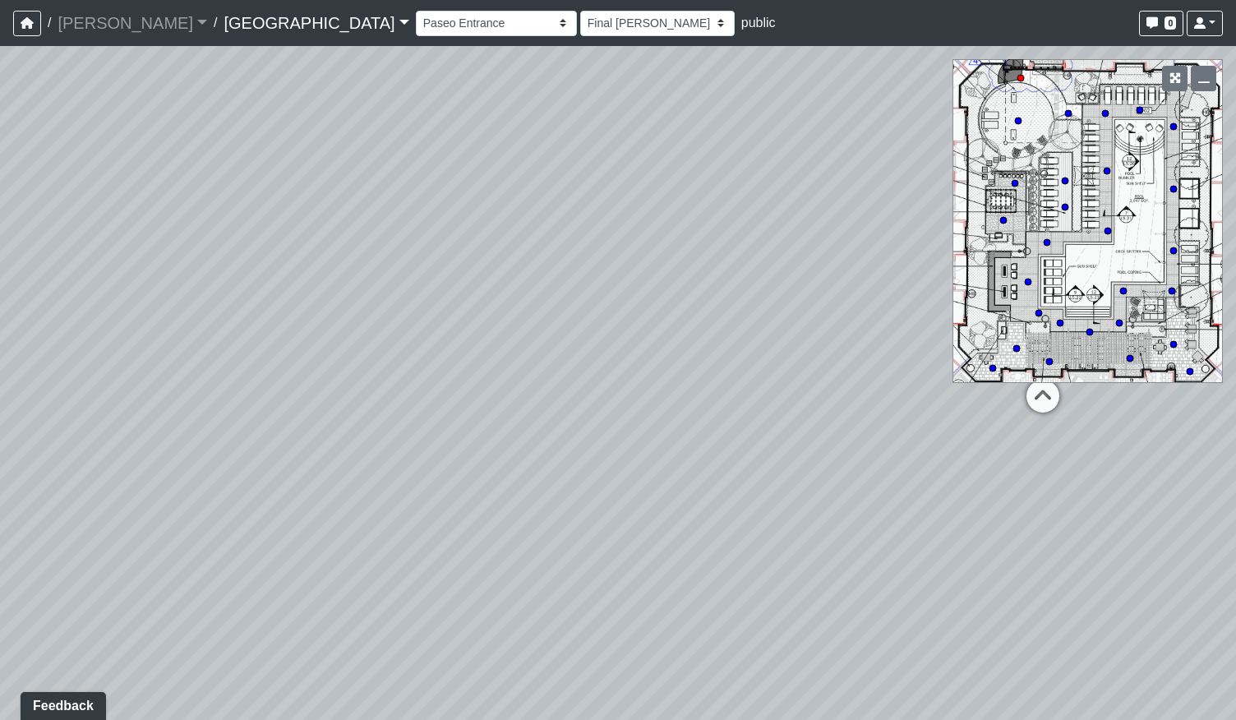
click at [951, 420] on div "Loading... Pool Courtyard Entry 1 Loading... Main Lounge 2 Loading... Pool Cour…" at bounding box center [618, 383] width 1236 height 674
drag, startPoint x: 562, startPoint y: 280, endPoint x: 582, endPoint y: 403, distance: 124.8
click at [582, 403] on div "Loading... Pool Courtyard Entry 1 Loading... Main Lounge 2 Loading... Pool Cour…" at bounding box center [618, 383] width 1236 height 674
drag, startPoint x: 612, startPoint y: 139, endPoint x: 621, endPoint y: 306, distance: 167.8
click at [621, 306] on div "Loading... Pool Courtyard Entry 1 Loading... Main Lounge 2 Loading... Pool Cour…" at bounding box center [618, 383] width 1236 height 674
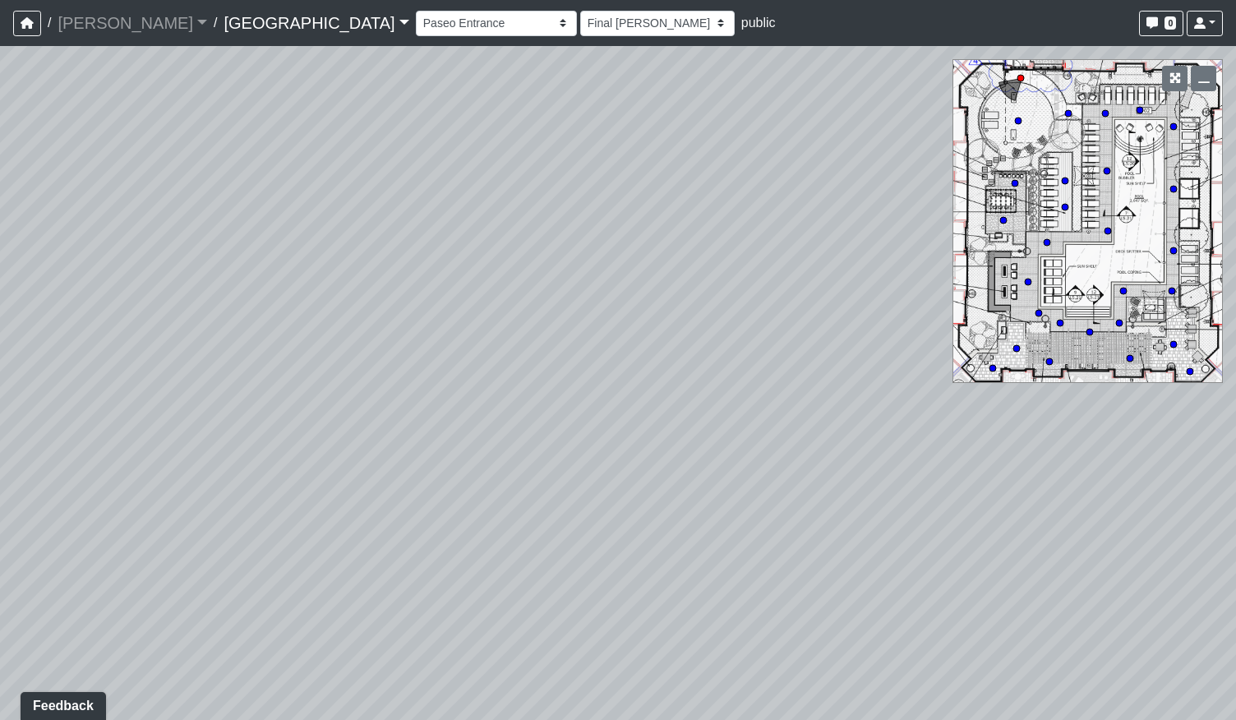
drag, startPoint x: 659, startPoint y: 231, endPoint x: 699, endPoint y: 387, distance: 161.2
click at [699, 387] on div "Loading... Pool Courtyard Entry 1 Loading... Main Lounge 2 Loading... Pool Cour…" at bounding box center [618, 383] width 1236 height 674
drag, startPoint x: 628, startPoint y: 546, endPoint x: 498, endPoint y: 256, distance: 318.1
click at [499, 259] on div "Loading... Pool Courtyard Entry 1 Loading... Main Lounge 2 Loading... Pool Cour…" at bounding box center [618, 383] width 1236 height 674
drag, startPoint x: 599, startPoint y: 564, endPoint x: 288, endPoint y: 223, distance: 460.6
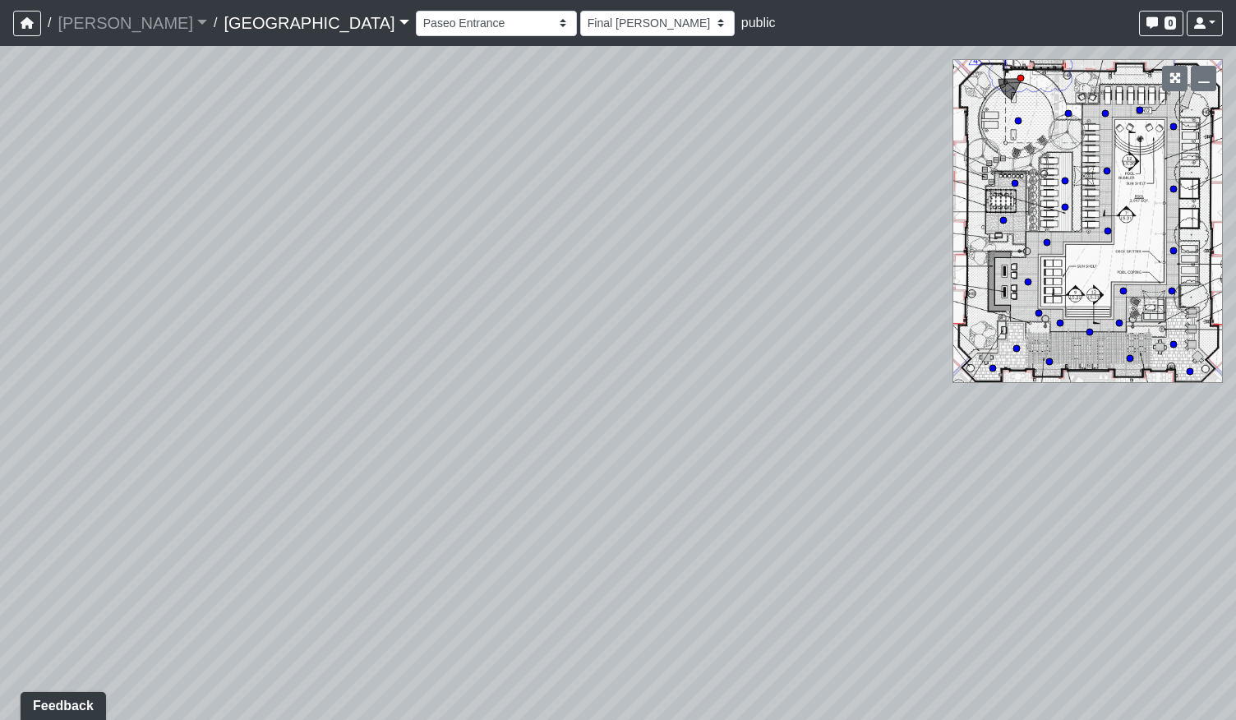
click at [279, 219] on div "Loading... Pool Courtyard Entry 1 Loading... Main Lounge 2 Loading... Pool Cour…" at bounding box center [618, 383] width 1236 height 674
drag, startPoint x: 594, startPoint y: 359, endPoint x: 396, endPoint y: 416, distance: 205.9
click at [376, 421] on div "Loading... Pool Courtyard Entry 1 Loading... Main Lounge 2 Loading... Pool Cour…" at bounding box center [618, 383] width 1236 height 674
drag, startPoint x: 751, startPoint y: 474, endPoint x: 256, endPoint y: 464, distance: 494.7
click at [258, 466] on div "Loading... Pool Courtyard Entry 1 Loading... Main Lounge 2 Loading... Pool Cour…" at bounding box center [618, 383] width 1236 height 674
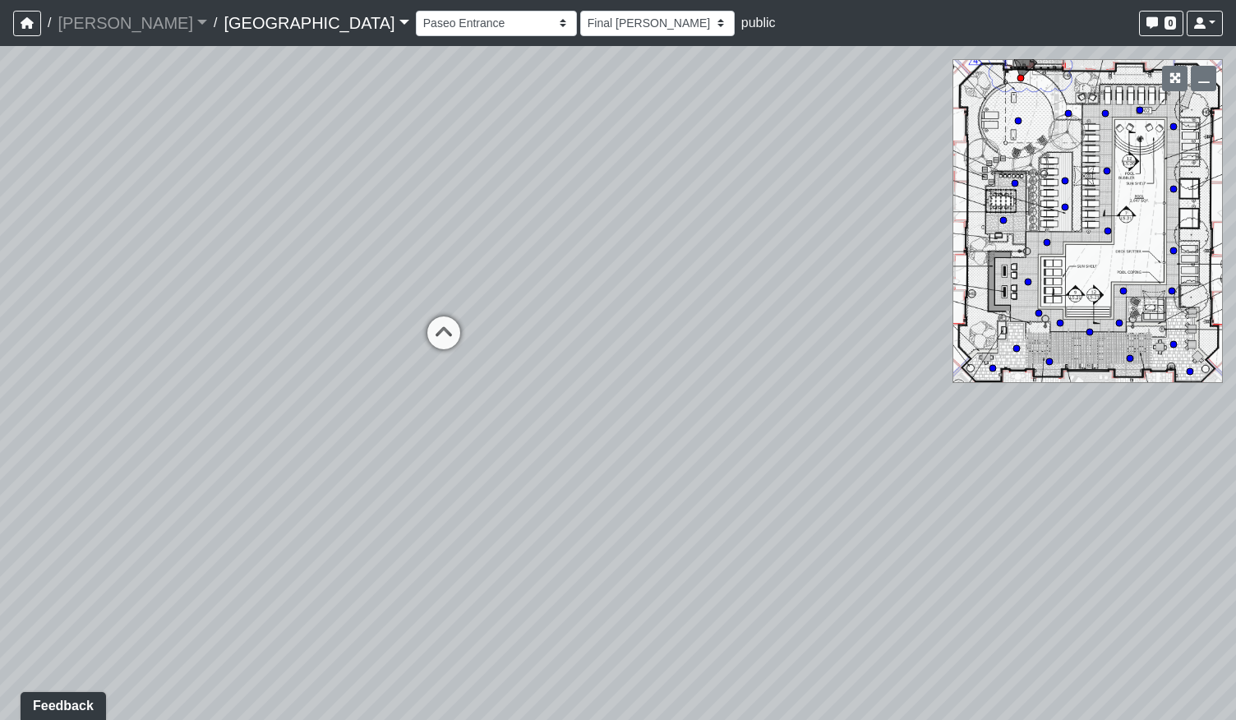
drag, startPoint x: 510, startPoint y: 453, endPoint x: 482, endPoint y: 459, distance: 28.7
click at [482, 459] on div "Loading... Pool Courtyard Entry 1 Loading... Main Lounge 2 Loading... Pool Cour…" at bounding box center [618, 383] width 1236 height 674
drag, startPoint x: 439, startPoint y: 461, endPoint x: 626, endPoint y: 431, distance: 189.6
click at [626, 433] on div "Loading... Pool Courtyard Entry 1 Loading... Main Lounge 2 Loading... Pool Cour…" at bounding box center [618, 383] width 1236 height 674
drag, startPoint x: 814, startPoint y: 475, endPoint x: 647, endPoint y: 561, distance: 187.8
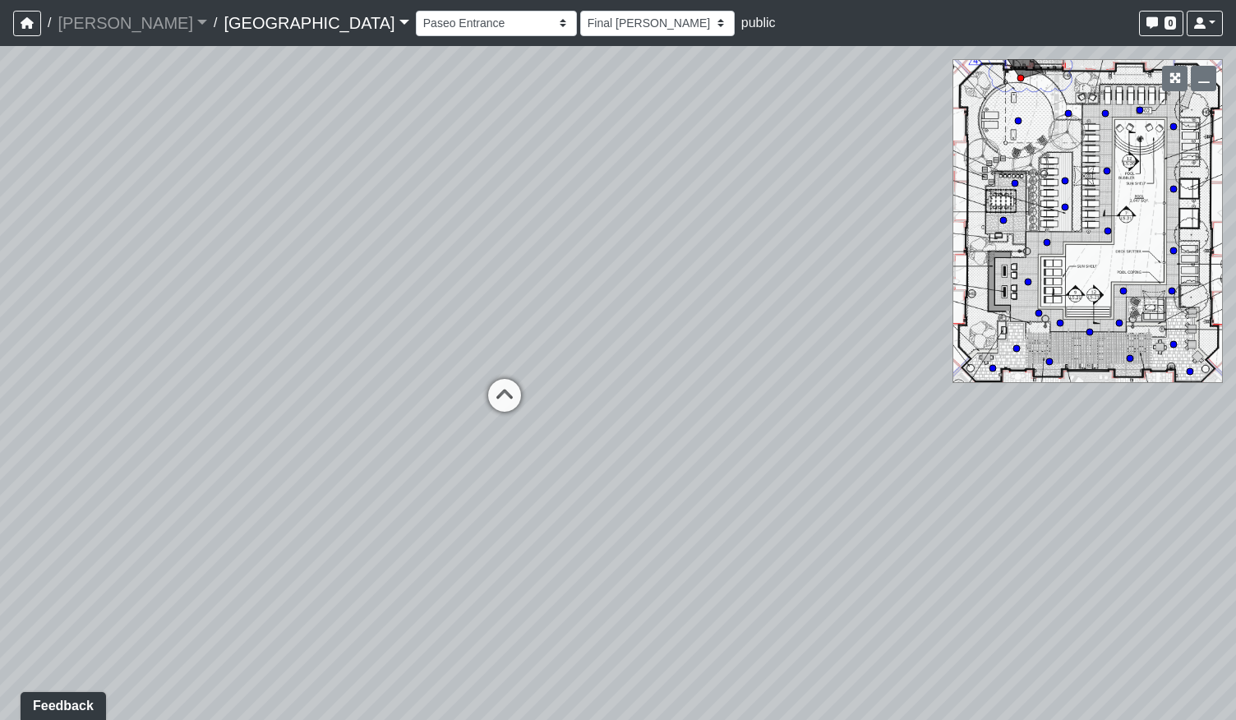
click at [647, 561] on div "Loading... Pool Courtyard Entry 1 Loading... Main Lounge 2 Loading... Pool Cour…" at bounding box center [618, 383] width 1236 height 674
drag, startPoint x: 629, startPoint y: 459, endPoint x: 733, endPoint y: 480, distance: 105.5
click at [781, 453] on div "Loading... Pool Courtyard Entry 1 Loading... Main Lounge 2 Loading... Pool Cour…" at bounding box center [618, 383] width 1236 height 674
drag, startPoint x: 473, startPoint y: 438, endPoint x: 837, endPoint y: 430, distance: 364.0
click at [837, 430] on div "Loading... Pool Courtyard Entry 1 Loading... Main Lounge 2 Loading... Pool Cour…" at bounding box center [618, 383] width 1236 height 674
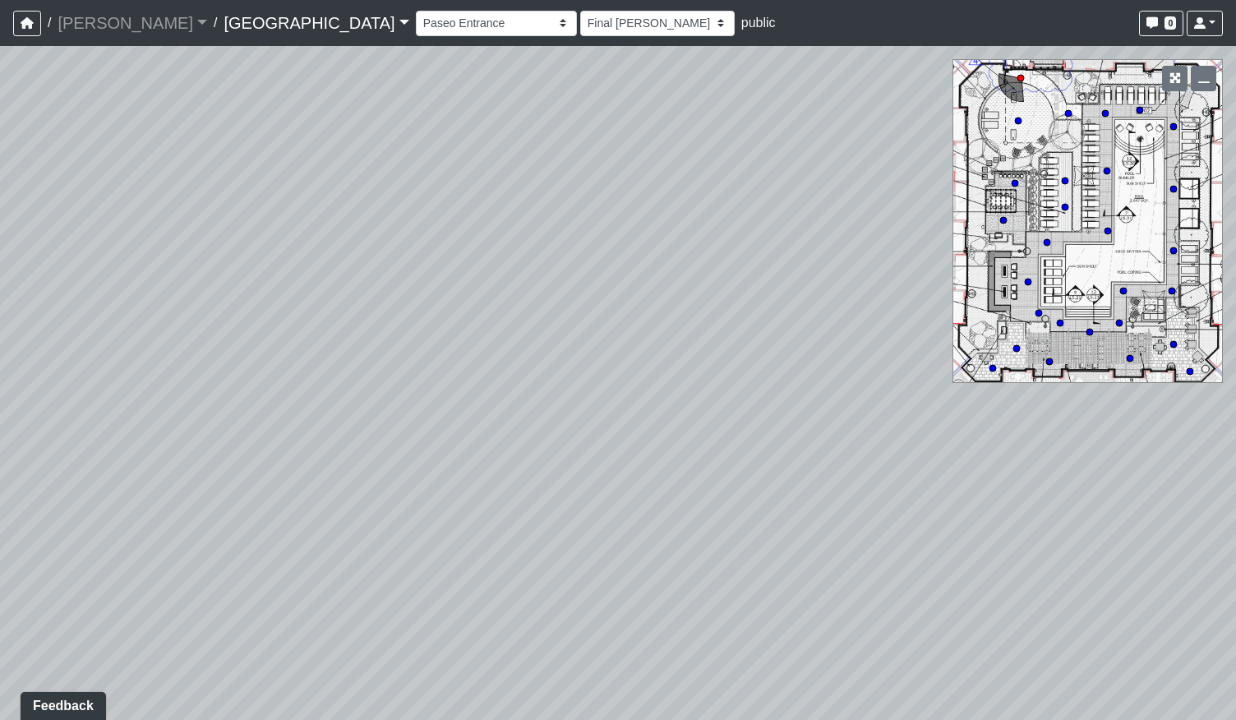
drag, startPoint x: 417, startPoint y: 347, endPoint x: 477, endPoint y: 523, distance: 186.8
click at [477, 523] on div "Loading... Pool Courtyard Entry 1 Loading... Main Lounge 2 Loading... Pool Cour…" at bounding box center [618, 383] width 1236 height 674
drag, startPoint x: 960, startPoint y: 565, endPoint x: 359, endPoint y: 449, distance: 611.6
click at [136, 443] on div "Loading... Pool Courtyard Entry 1 Loading... Main Lounge 2 Loading... Pool Cour…" at bounding box center [618, 383] width 1236 height 674
drag, startPoint x: 531, startPoint y: 555, endPoint x: 591, endPoint y: 463, distance: 111.0
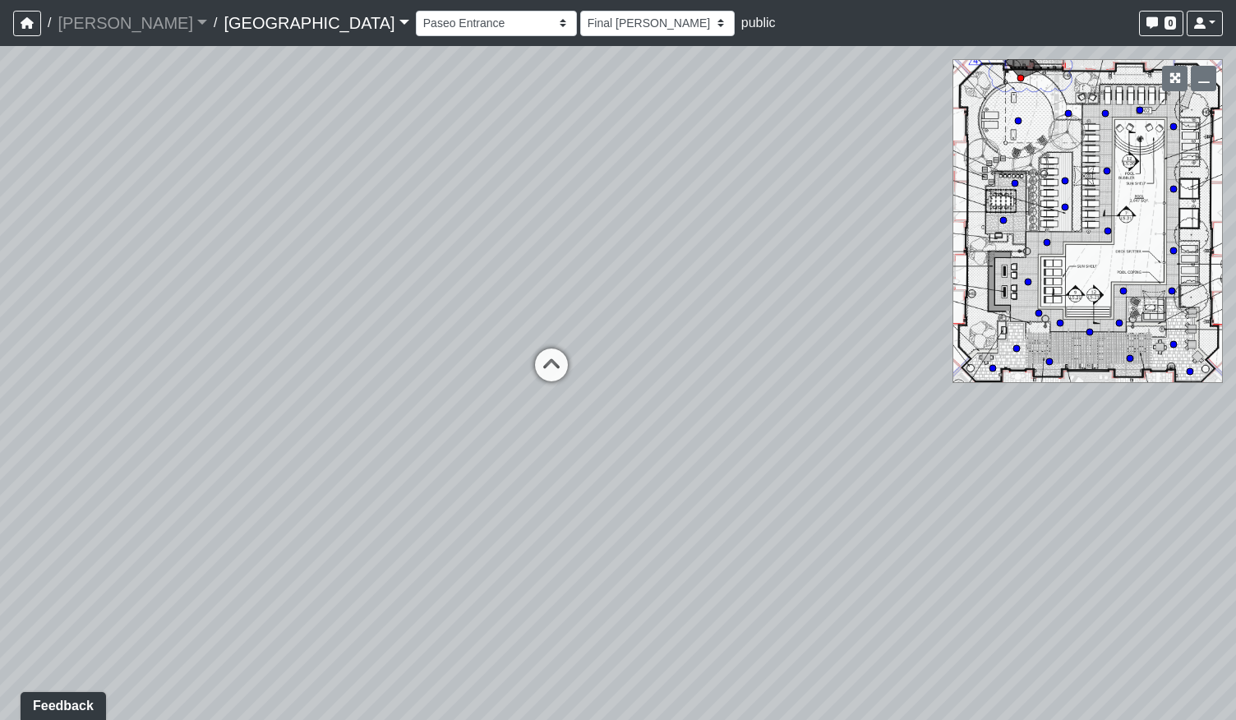
click at [591, 463] on div "Loading... Pool Courtyard Entry 1 Loading... Main Lounge 2 Loading... Pool Cour…" at bounding box center [618, 383] width 1236 height 674
drag, startPoint x: 141, startPoint y: 377, endPoint x: 831, endPoint y: 320, distance: 692.5
click at [820, 328] on div "Loading... Pool Courtyard Entry 1 Loading... Main Lounge 2 Loading... Pool Cour…" at bounding box center [618, 383] width 1236 height 674
click at [640, 595] on div "Loading... Pool Courtyard Entry 1 Loading... Main Lounge 2 Loading... Pool Cour…" at bounding box center [618, 383] width 1236 height 674
click at [504, 656] on icon at bounding box center [501, 662] width 49 height 49
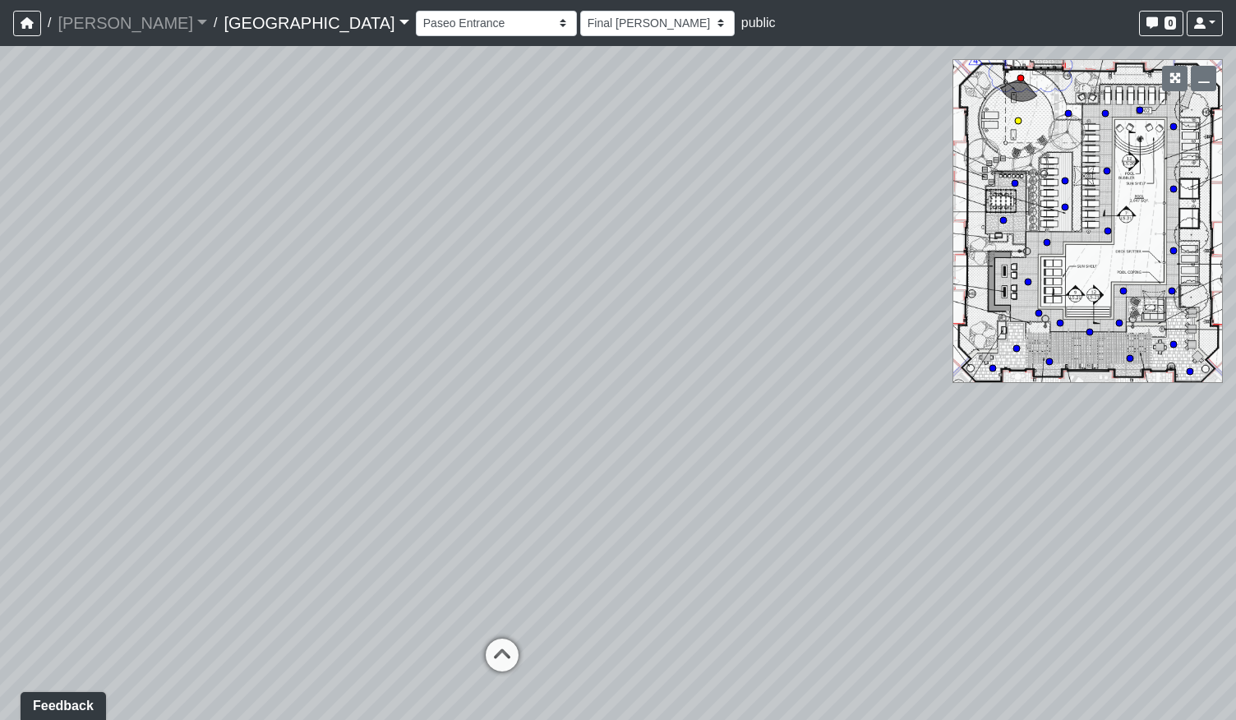
select select "orbVW6i9zBbUqfvs7RM4Ao"
select select "h3ebyGk32eUmSzz99H473o"
click at [209, 463] on div "Loading... Pool Courtyard Entry 1 Loading... Main Lounge 2 Loading... Pool Cour…" at bounding box center [618, 383] width 1236 height 674
click at [457, 485] on div "Loading... Pool Courtyard Entry 1 Loading... Main Lounge 2 Loading... Pool Cour…" at bounding box center [618, 383] width 1236 height 674
click at [659, 357] on div "Loading... Pool Courtyard Entry 1 Loading... Main Lounge 2 Loading... Pool Cour…" at bounding box center [618, 383] width 1236 height 674
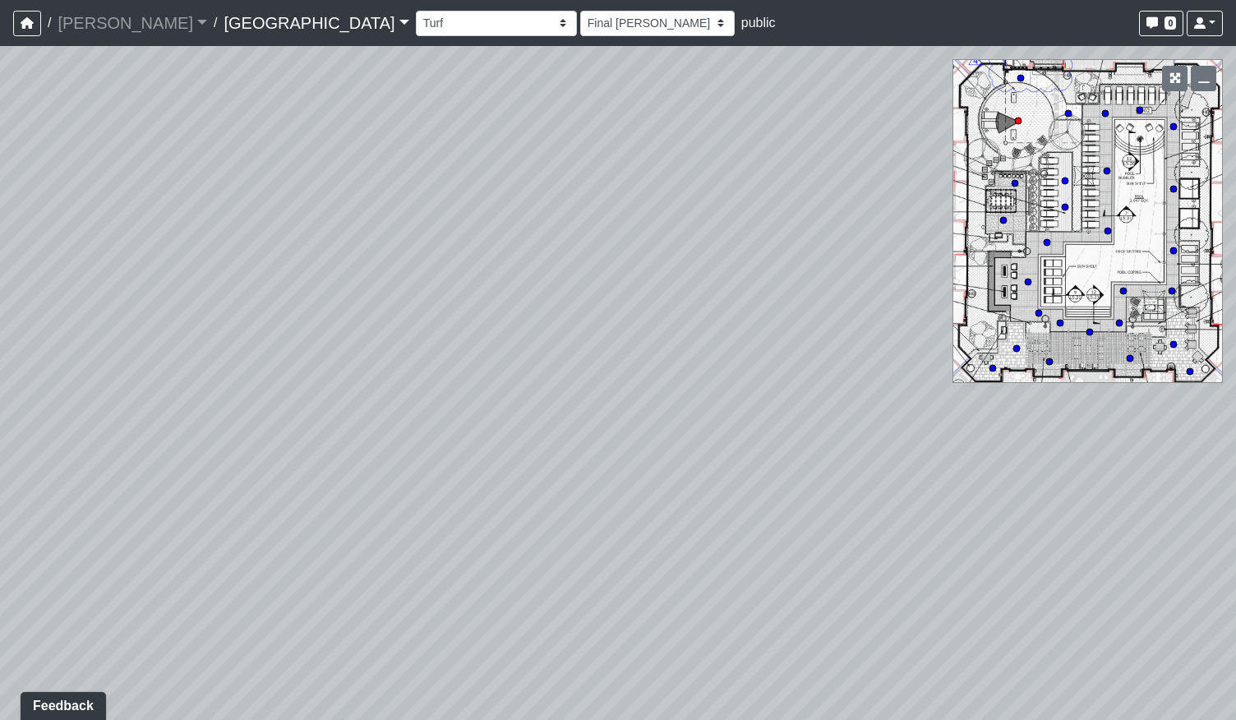
click at [748, 505] on div "Loading... Pool Courtyard Entry 1 Loading... Main Lounge 2 Loading... Pool Cour…" at bounding box center [618, 383] width 1236 height 674
click at [309, 142] on div "Loading... Pool Courtyard Entry 1 Loading... Main Lounge 2 Loading... Pool Cour…" at bounding box center [618, 383] width 1236 height 674
click at [329, 458] on div "Loading... Pool Courtyard Entry 1 Loading... Main Lounge 2 Loading... Pool Cour…" at bounding box center [618, 383] width 1236 height 674
click at [449, 425] on div "Loading... Pool Courtyard Entry 1 Loading... Main Lounge 2 Loading... Pool Cour…" at bounding box center [618, 383] width 1236 height 674
click at [460, 295] on div "Loading... Pool Courtyard Entry 1 Loading... Main Lounge 2 Loading... Pool Cour…" at bounding box center [618, 383] width 1236 height 674
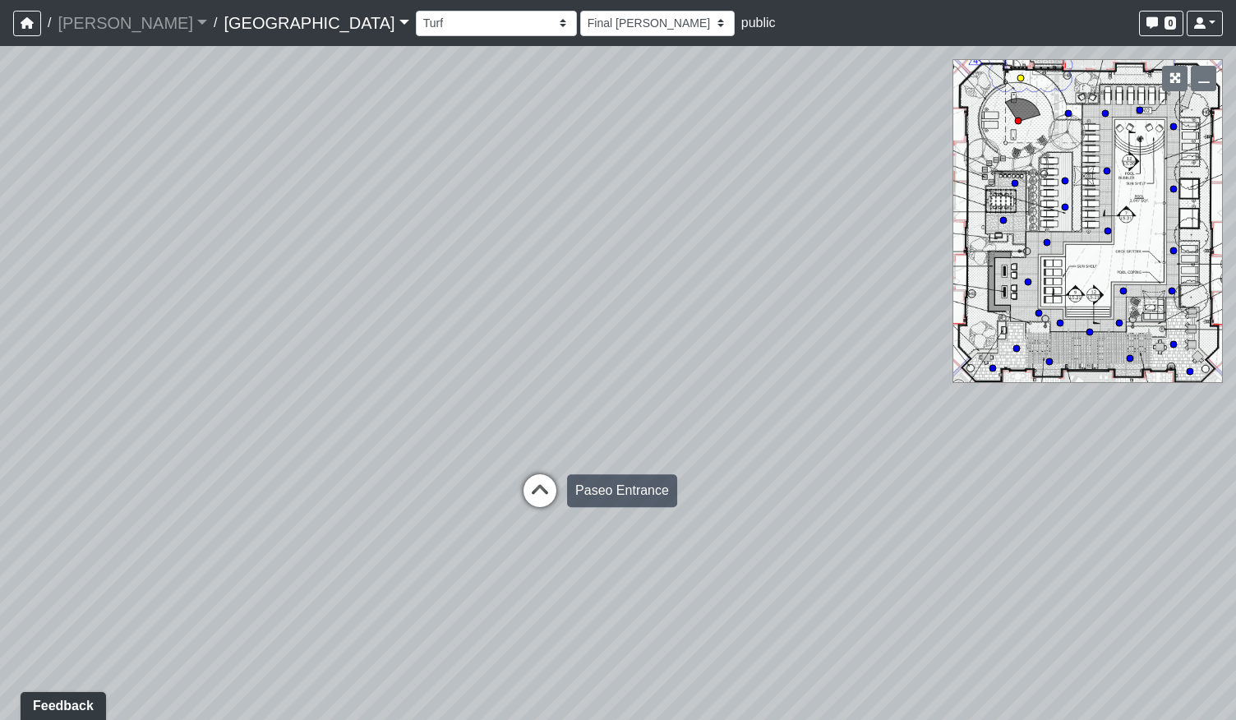
click at [545, 490] on icon at bounding box center [539, 498] width 49 height 49
select select "bp6eZf2t8AY9XxgWzxsDS7"
select select "h3ebyGk32eUmSzz99H473o"
click at [488, 392] on icon at bounding box center [503, 400] width 49 height 49
select select "sEwiTxnSdALfGjNGTJr68G"
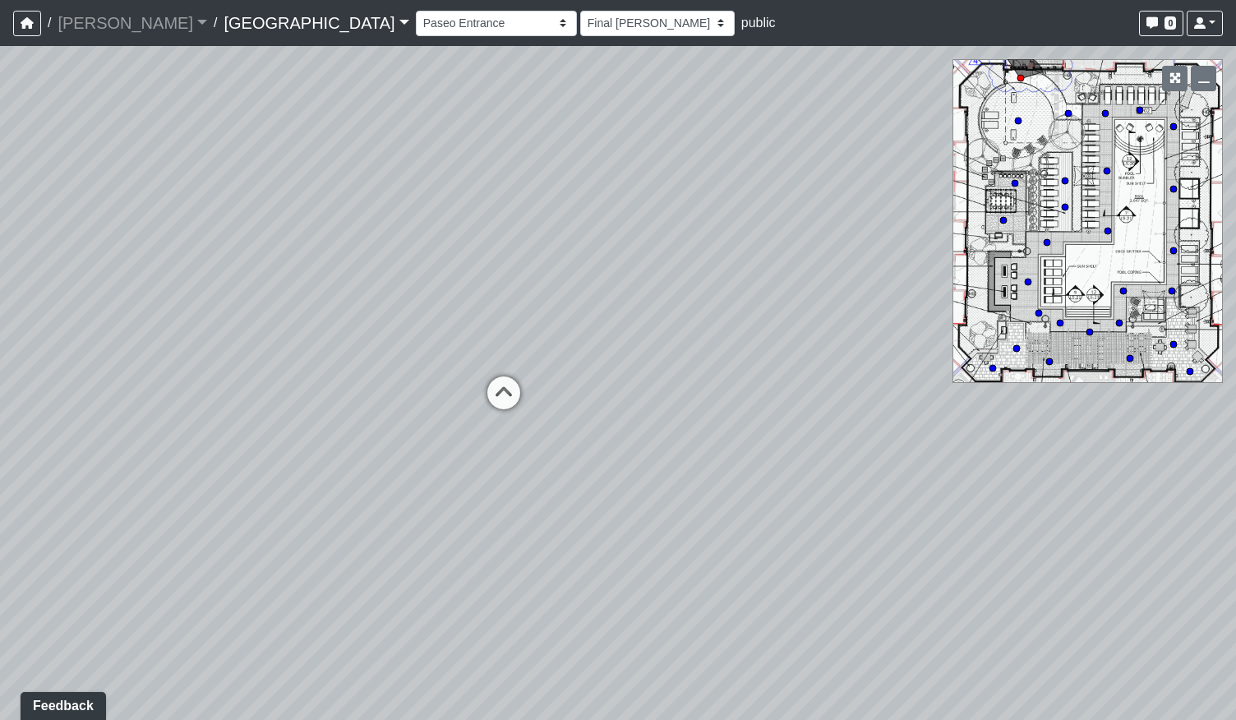
select select "h3ebyGk32eUmSzz99H473o"
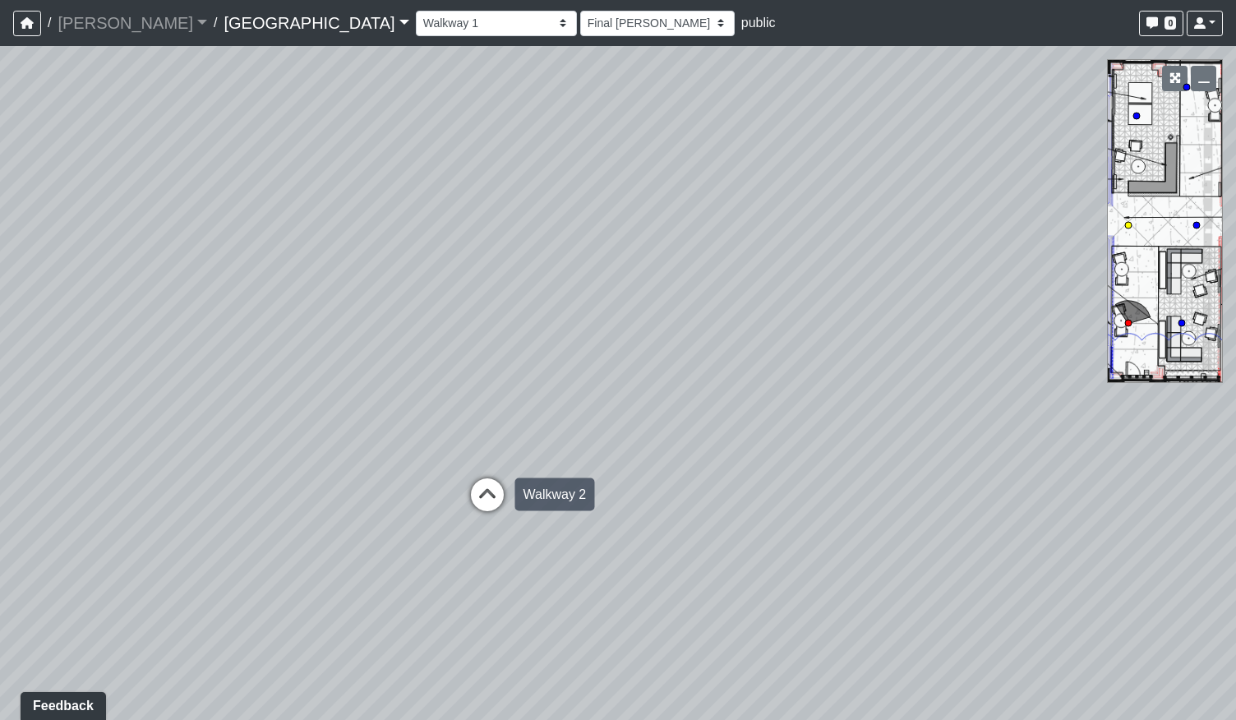
click at [501, 502] on icon at bounding box center [487, 502] width 49 height 49
select select "qCH7GBaZ2LsR8MqAxWUC8e"
select select "h3ebyGk32eUmSzz99H473o"
click at [414, 417] on div "Loading... Pool Courtyard Entry 1 Loading... Main Lounge 2 Loading... Pool Cour…" at bounding box center [618, 383] width 1236 height 674
click at [803, 491] on icon at bounding box center [807, 501] width 49 height 49
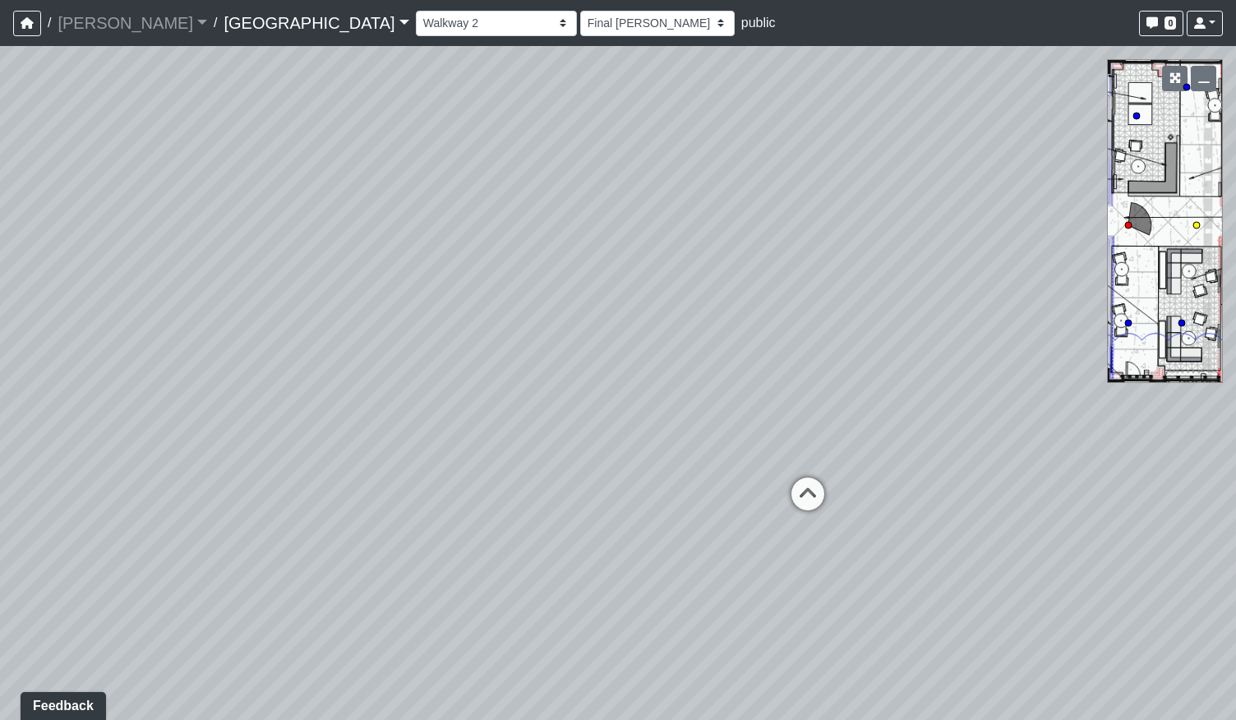
select select "fouQaAmTNYQfM5euUrkyLi"
select select "h3ebyGk32eUmSzz99H473o"
click at [829, 395] on div "Loading... Pool Courtyard Entry 1 Loading... Main Lounge 2 Loading... Pool Cour…" at bounding box center [618, 383] width 1236 height 674
click at [541, 331] on icon at bounding box center [528, 339] width 49 height 49
select select "5twcqx3V9eezx34MYuTuHT"
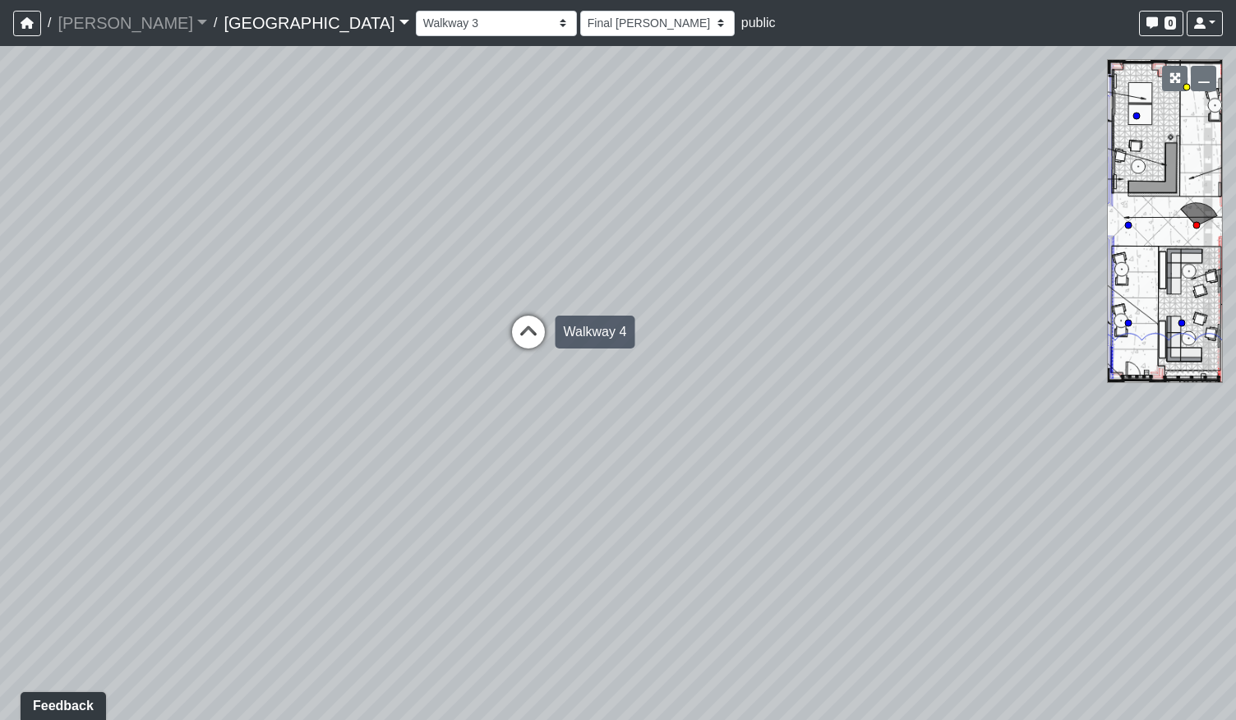
select select "h3ebyGk32eUmSzz99H473o"
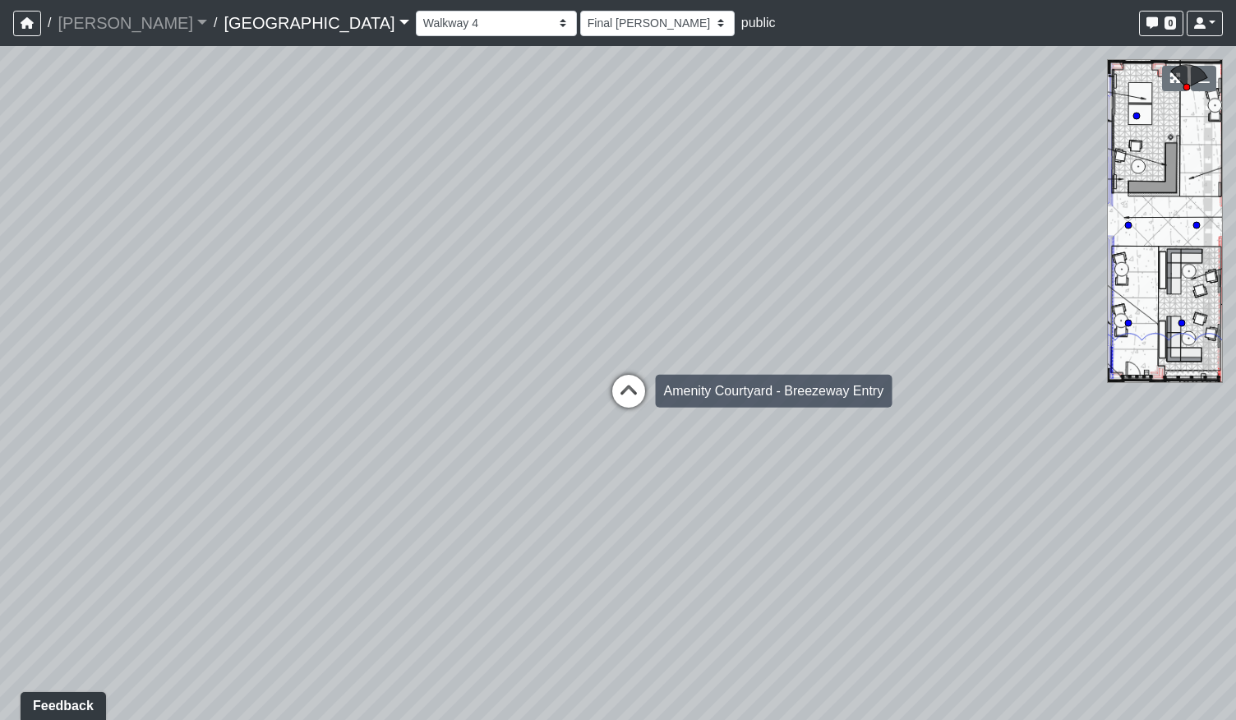
click at [621, 394] on icon at bounding box center [628, 399] width 49 height 49
select select "bV6mw7sk2yau5djgeHJiat"
select select "h3ebyGk32eUmSzz99H473o"
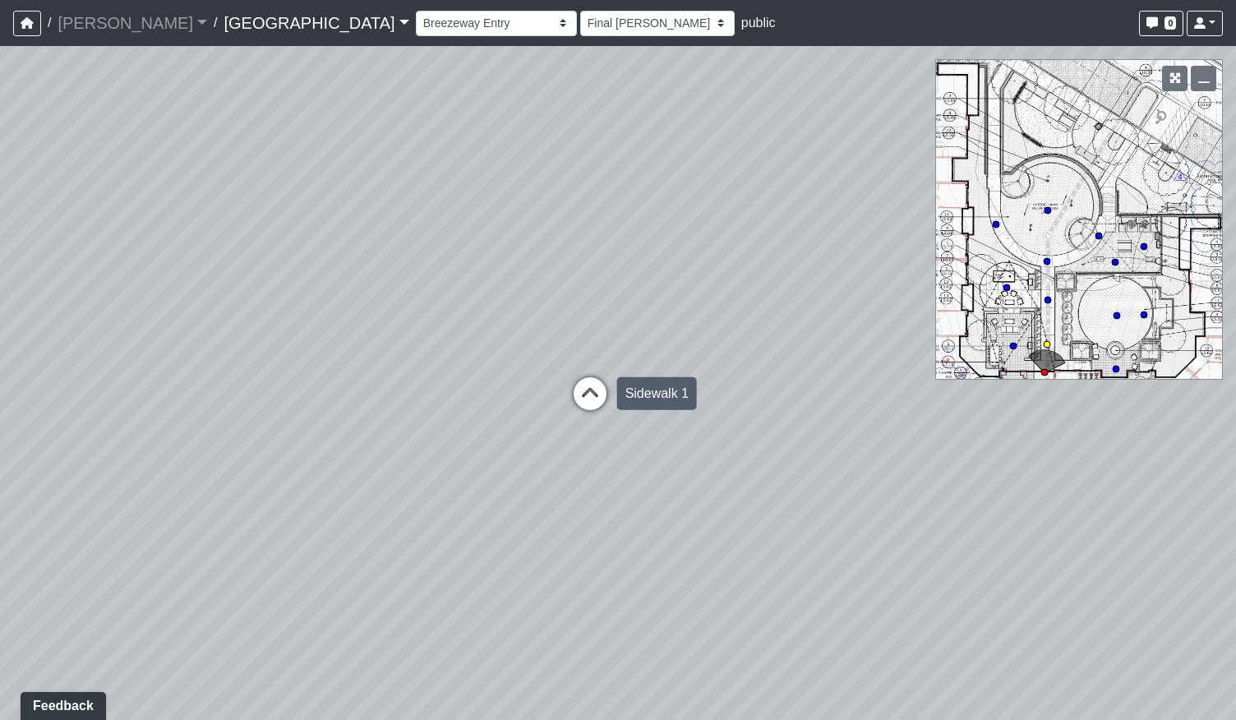
click at [587, 394] on icon at bounding box center [589, 401] width 49 height 49
select select "2g74JqUAVunN4W4RDEJZSB"
select select "h3ebyGk32eUmSzz99H473o"
click at [562, 357] on icon at bounding box center [558, 362] width 49 height 49
select select "aKnx4LbkW4vTTeN38Co3z9"
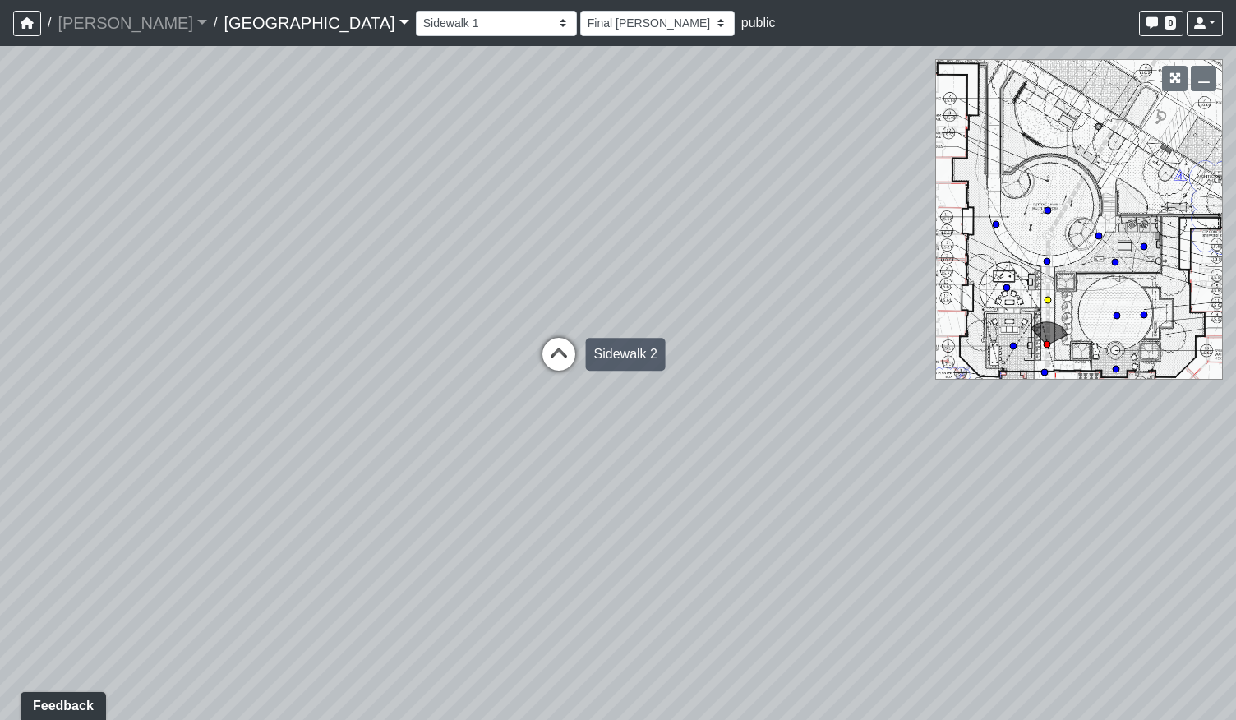
select select "h3ebyGk32eUmSzz99H473o"
click at [545, 384] on icon at bounding box center [550, 383] width 49 height 49
select select "h2Ljgq5k7pVKEairBLeMDA"
select select "h3ebyGk32eUmSzz99H473o"
click at [794, 400] on div "Loading... Pool Courtyard Entry 1 Loading... Main Lounge 2 Loading... Pool Cour…" at bounding box center [618, 383] width 1236 height 674
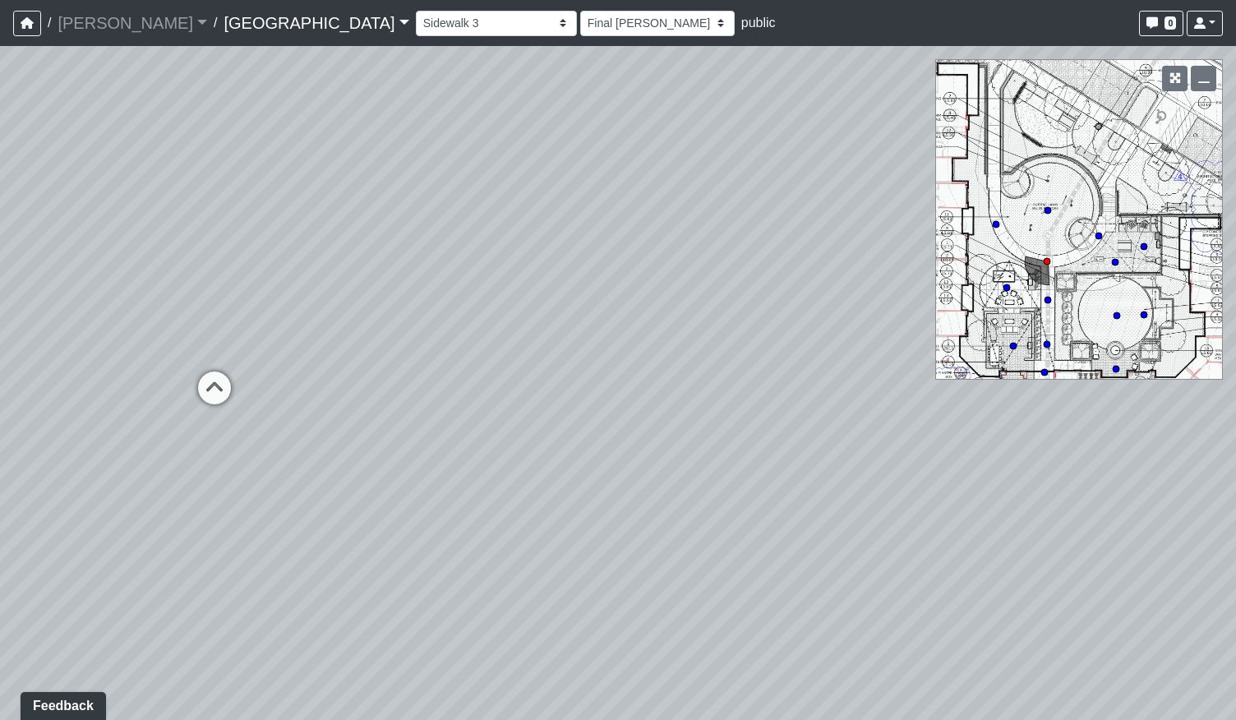
click at [640, 494] on div "Loading... Pool Courtyard Entry 1 Loading... Main Lounge 2 Loading... Pool Cour…" at bounding box center [618, 383] width 1236 height 674
click at [263, 429] on icon at bounding box center [242, 432] width 49 height 49
select select "aKnx4LbkW4vTTeN38Co3z9"
select select "h3ebyGk32eUmSzz99H473o"
click at [418, 466] on div "Loading... Pool Courtyard Entry 1 Loading... Main Lounge 2 Loading... Pool Cour…" at bounding box center [618, 383] width 1236 height 674
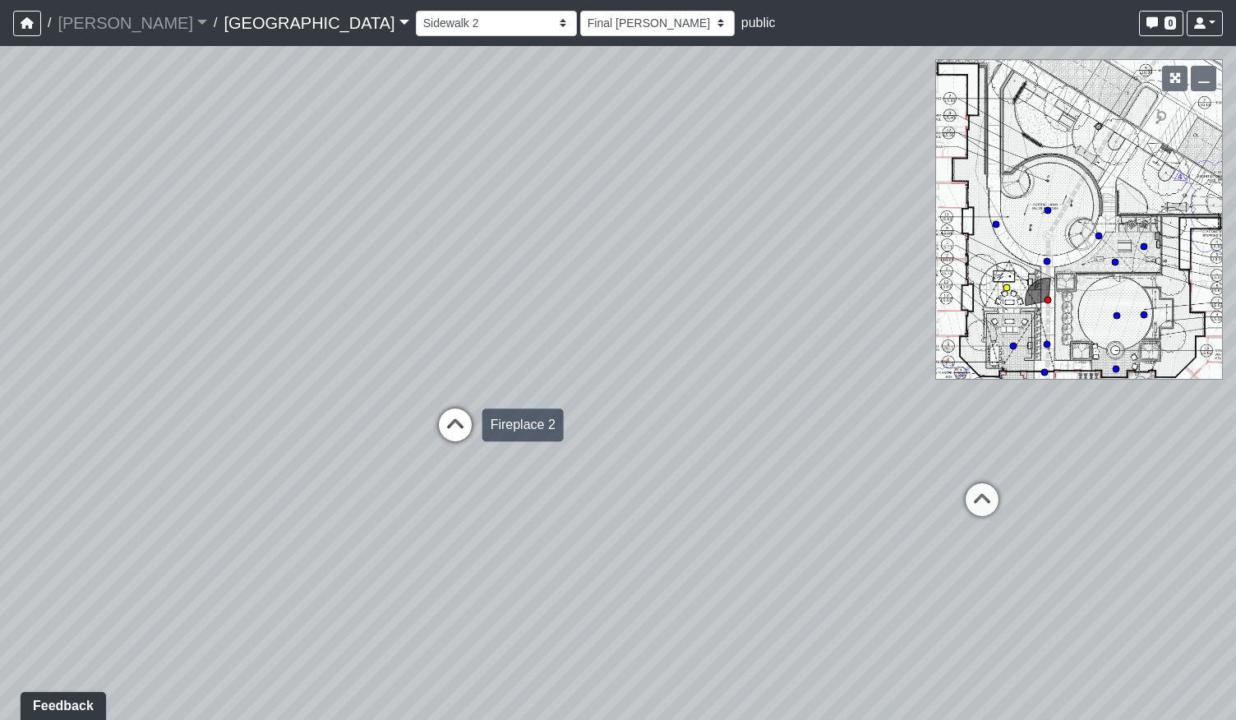
click at [476, 421] on icon at bounding box center [454, 432] width 49 height 49
select select "fUW8DjP2CB6W6ML7iSpLTL"
select select "h3ebyGk32eUmSzz99H473o"
click at [363, 452] on div "Loading... Pool Courtyard Entry 1 Loading... Main Lounge 2 Loading... Pool Cour…" at bounding box center [618, 383] width 1236 height 674
click at [262, 436] on div "Loading... Pool Courtyard Entry 1 Loading... Main Lounge 2 Loading... Pool Cour…" at bounding box center [618, 383] width 1236 height 674
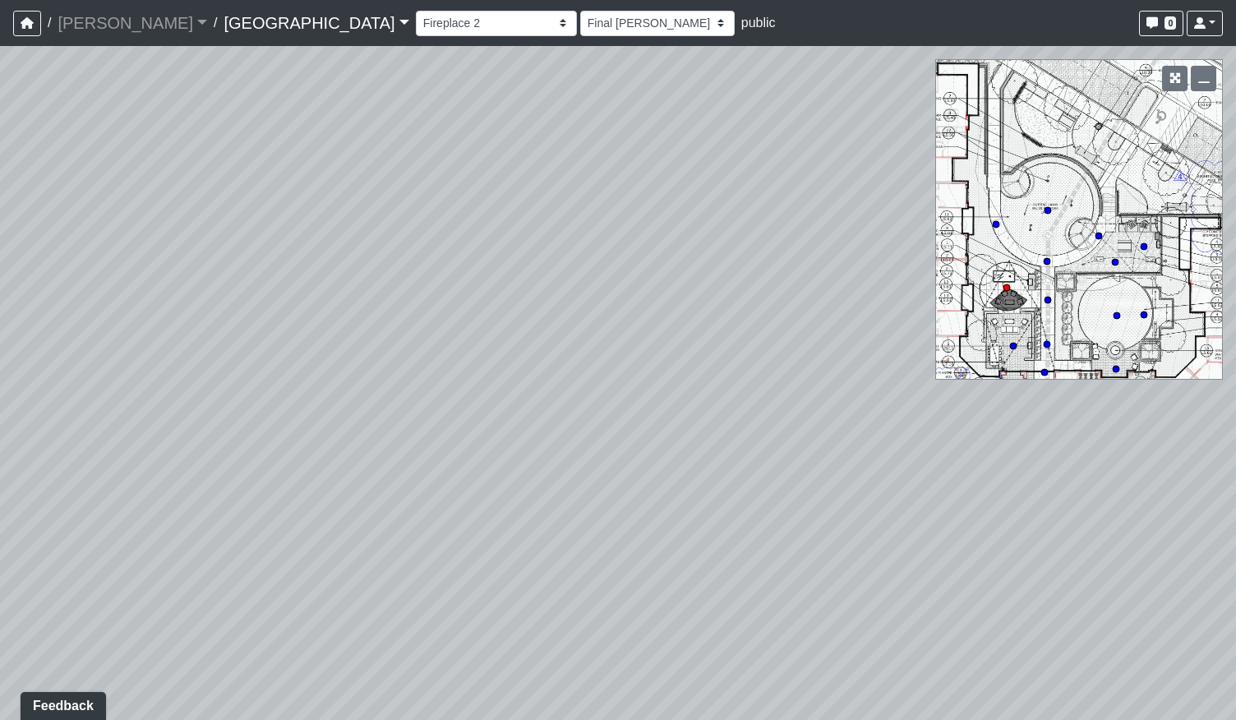
click at [762, 451] on div "Loading... Pool Courtyard Entry 1 Loading... Main Lounge 2 Loading... Pool Cour…" at bounding box center [618, 383] width 1236 height 674
click at [710, 412] on icon at bounding box center [717, 422] width 49 height 49
select select "aKnx4LbkW4vTTeN38Co3z9"
select select "h3ebyGk32eUmSzz99H473o"
click at [734, 440] on div "Loading... Pool Courtyard Entry 1 Loading... Main Lounge 2 Loading... Pool Cour…" at bounding box center [618, 383] width 1236 height 674
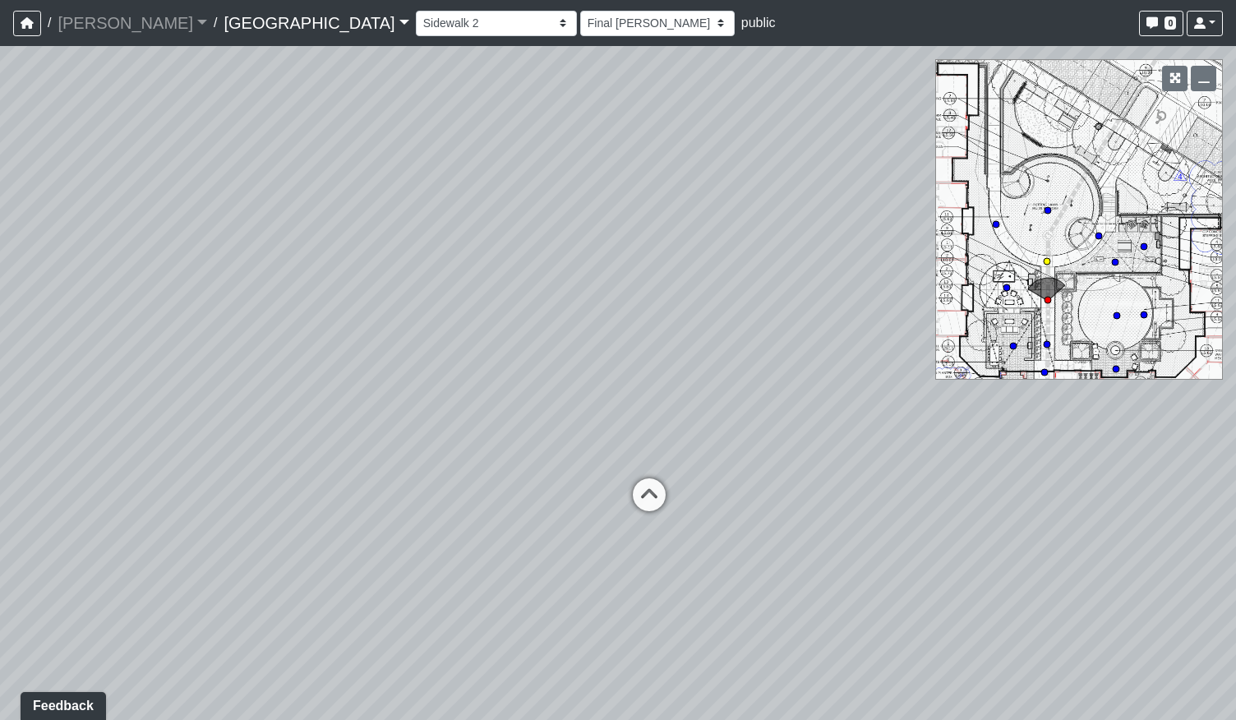
click at [651, 491] on icon at bounding box center [648, 502] width 49 height 49
select select "h2Ljgq5k7pVKEairBLeMDA"
select select "h3ebyGk32eUmSzz99H473o"
click at [467, 481] on div "Loading... Pool Courtyard Entry 1 Loading... Main Lounge 2 Loading... Pool Cour…" at bounding box center [618, 383] width 1236 height 674
click at [668, 449] on icon at bounding box center [675, 463] width 49 height 49
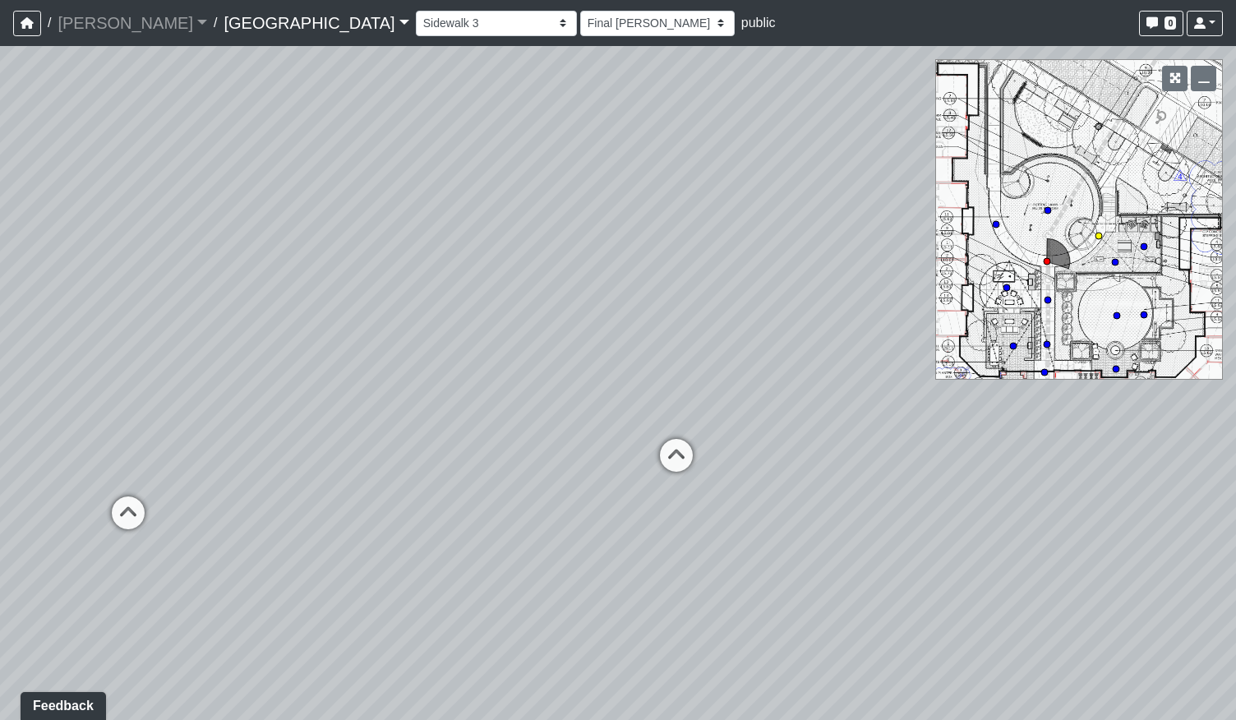
select select "hsXZtTYoWE68yZMGypXg5q"
select select "h3ebyGk32eUmSzz99H473o"
drag, startPoint x: 870, startPoint y: 481, endPoint x: 360, endPoint y: 476, distance: 510.2
click at [407, 477] on div "Loading... Pool Courtyard Entry 1 Loading... Main Lounge 2 Loading... Pool Cour…" at bounding box center [618, 383] width 1236 height 674
drag, startPoint x: 396, startPoint y: 472, endPoint x: 455, endPoint y: 472, distance: 59.2
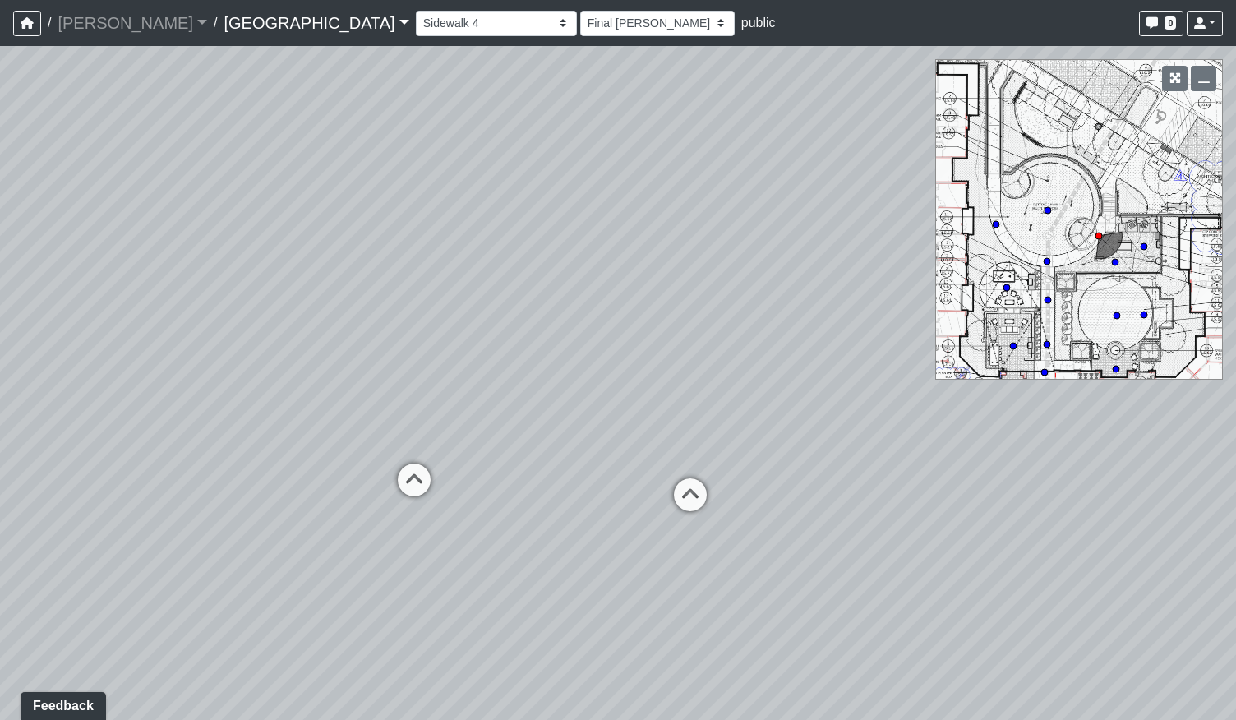
click at [507, 472] on div "Loading... Pool Courtyard Entry 1 Loading... Main Lounge 2 Loading... Pool Cour…" at bounding box center [618, 383] width 1236 height 674
click at [566, 472] on icon at bounding box center [547, 480] width 49 height 49
select select "h2Ljgq5k7pVKEairBLeMDA"
select select "h3ebyGk32eUmSzz99H473o"
drag, startPoint x: 407, startPoint y: 469, endPoint x: 720, endPoint y: 469, distance: 313.0
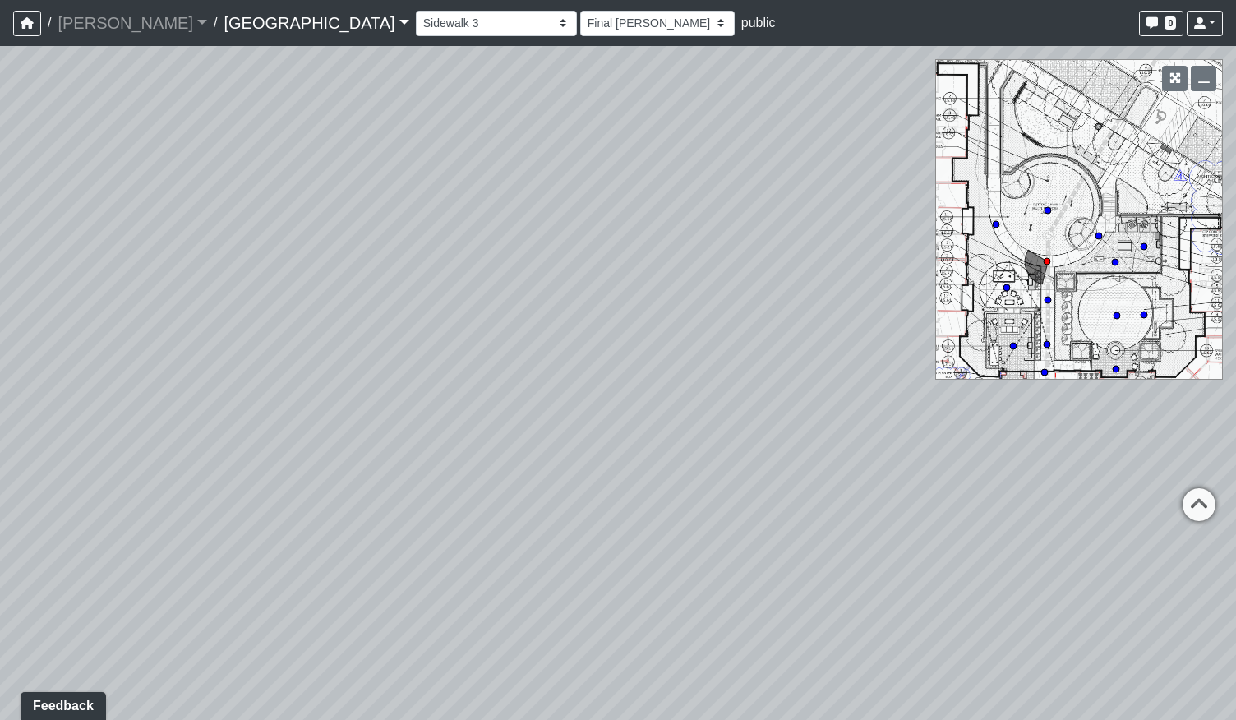
click at [720, 469] on div "Loading... Pool Courtyard Entry 1 Loading... Main Lounge 2 Loading... Pool Cour…" at bounding box center [618, 383] width 1236 height 674
click at [325, 477] on icon at bounding box center [326, 488] width 49 height 49
select select "aKnx4LbkW4vTTeN38Co3z9"
select select "h3ebyGk32eUmSzz99H473o"
click at [345, 508] on icon at bounding box center [335, 510] width 49 height 49
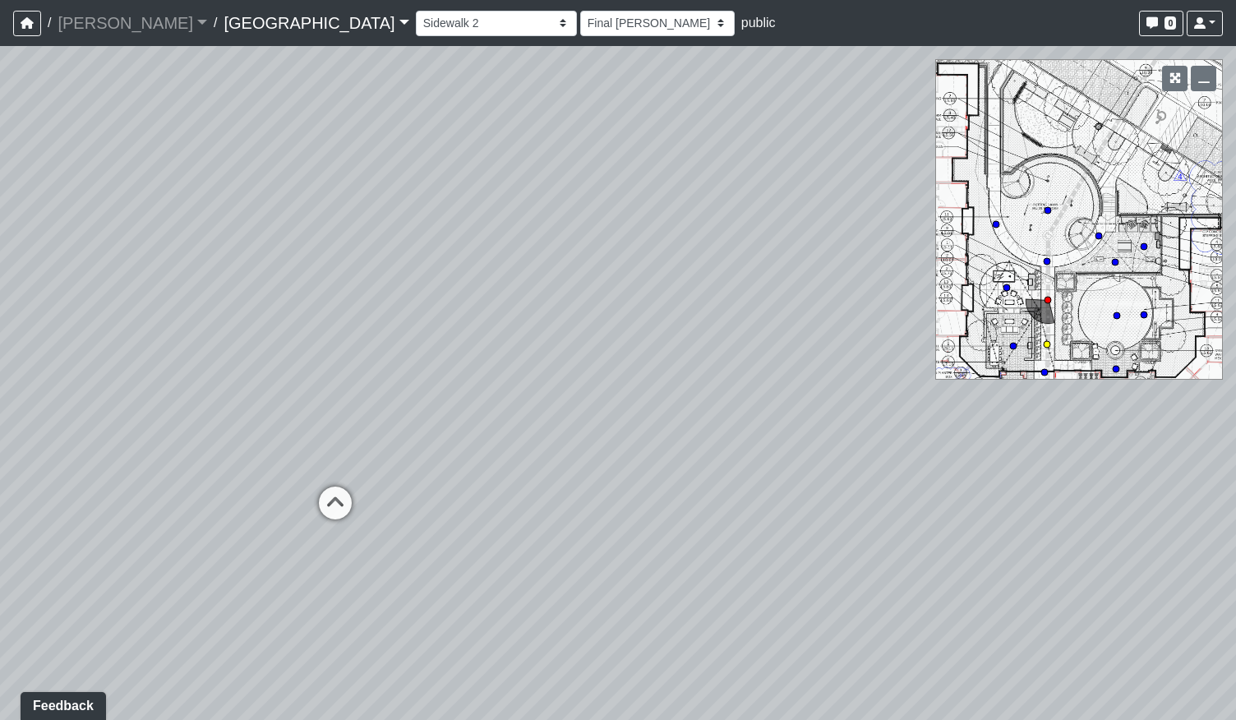
select select "2g74JqUAVunN4W4RDEJZSB"
select select "h3ebyGk32eUmSzz99H473o"
click at [332, 612] on icon at bounding box center [330, 630] width 49 height 49
select select "bV6mw7sk2yau5djgeHJiat"
select select "h3ebyGk32eUmSzz99H473o"
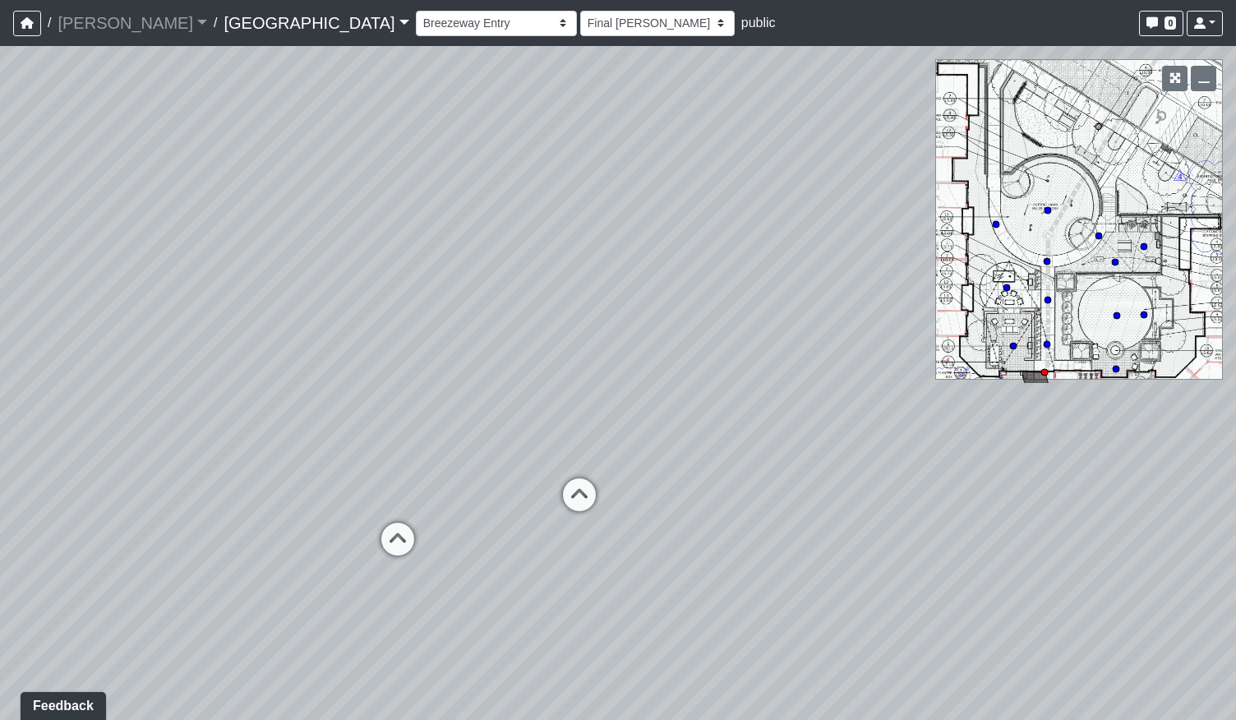
click at [380, 532] on icon at bounding box center [397, 546] width 49 height 49
select select "5twcqx3V9eezx34MYuTuHT"
select select "h3ebyGk32eUmSzz99H473o"
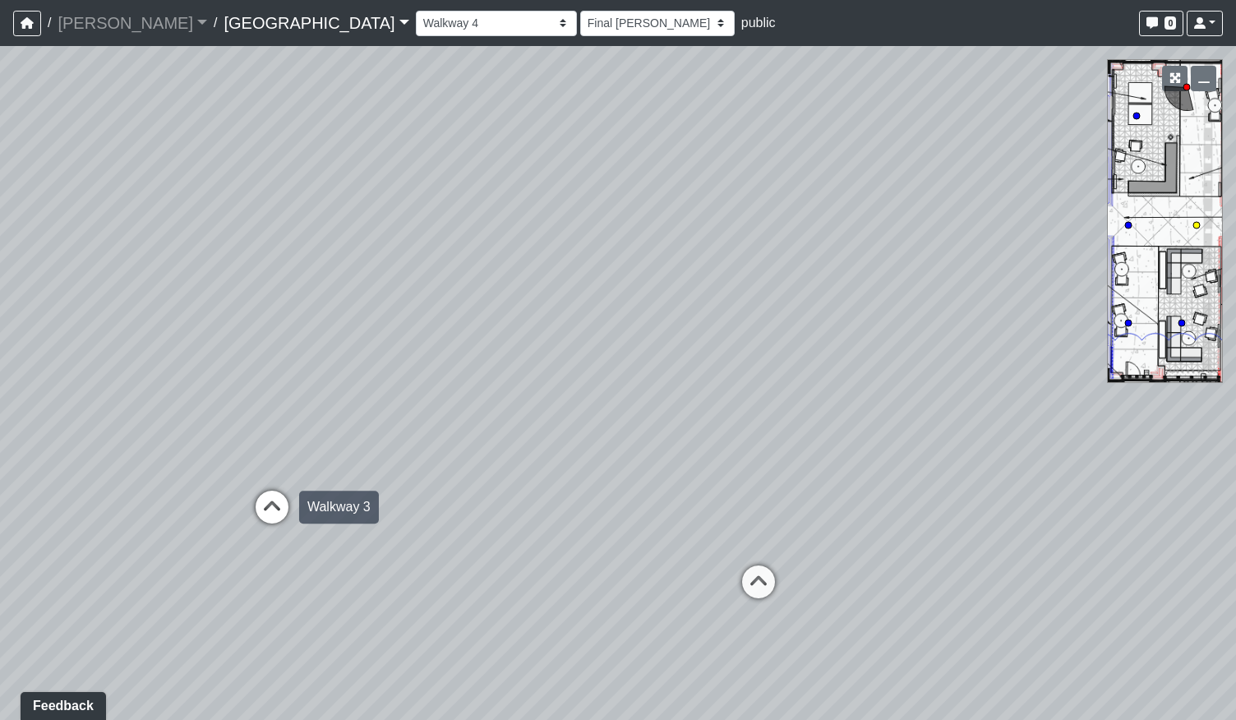
click at [283, 508] on icon at bounding box center [271, 514] width 49 height 49
select select "fouQaAmTNYQfM5euUrkyLi"
select select "h3ebyGk32eUmSzz99H473o"
